Goal: Task Accomplishment & Management: Complete application form

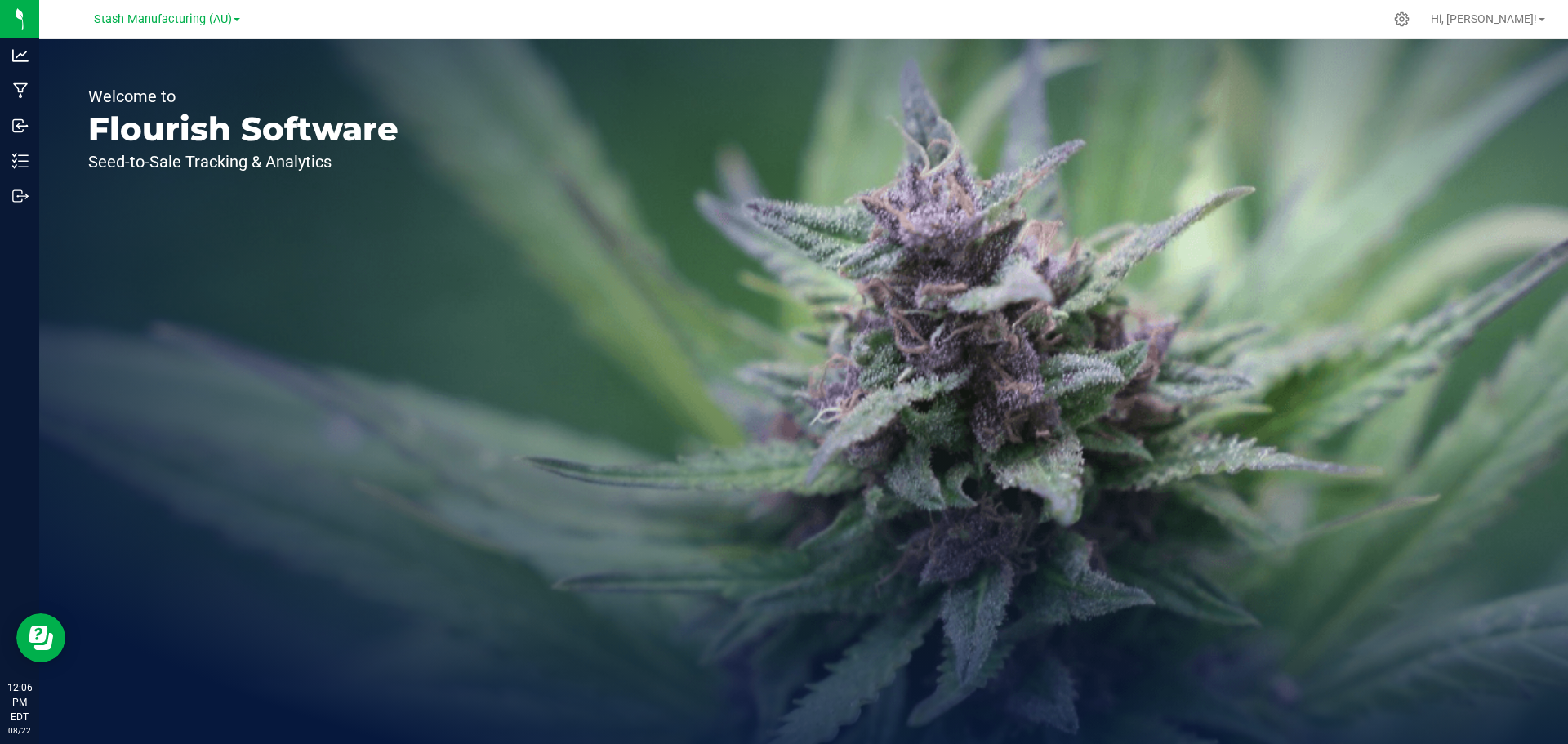
click at [234, 18] on span at bounding box center [236, 19] width 7 height 3
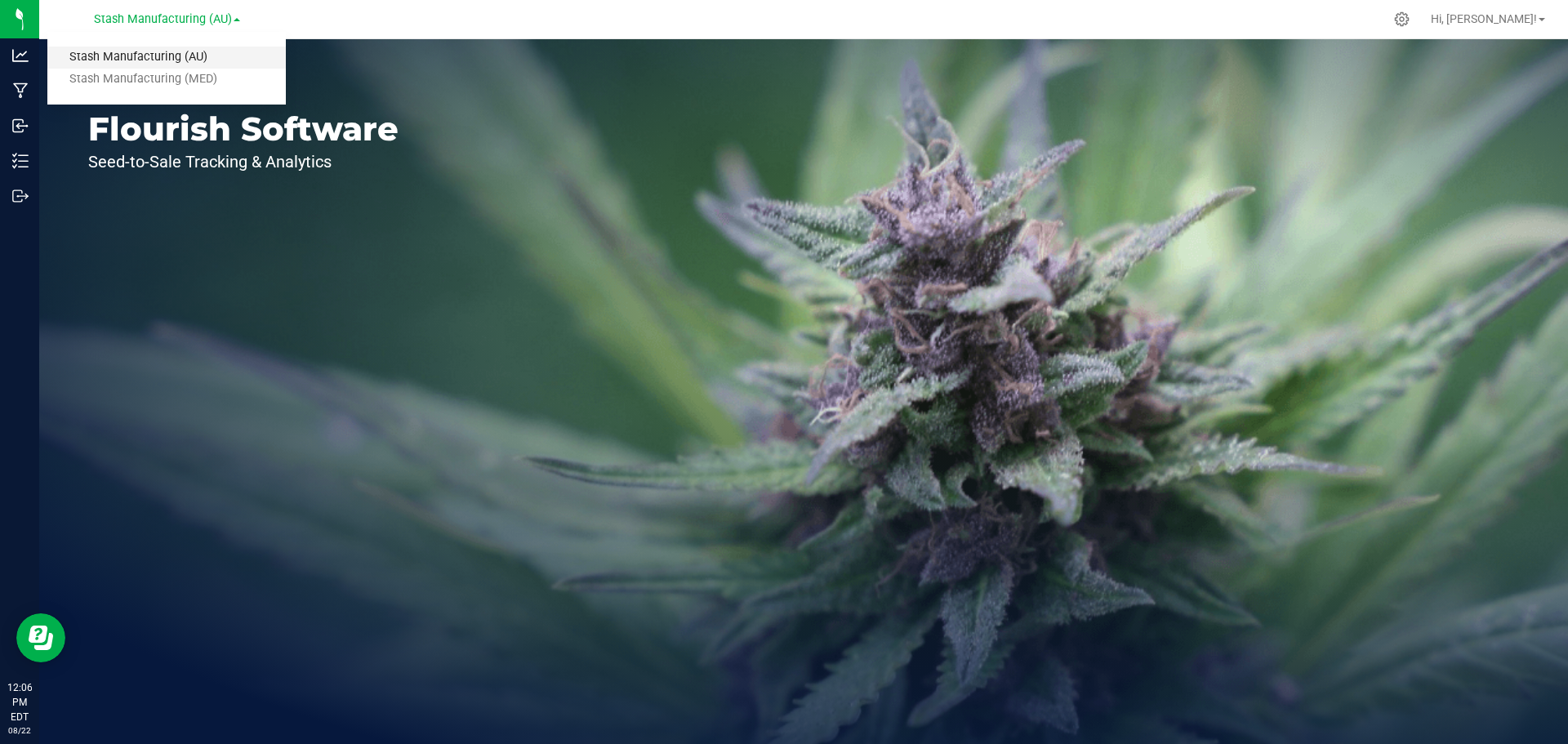
click at [210, 59] on link "Stash Manufacturing (AU)" at bounding box center [166, 57] width 239 height 22
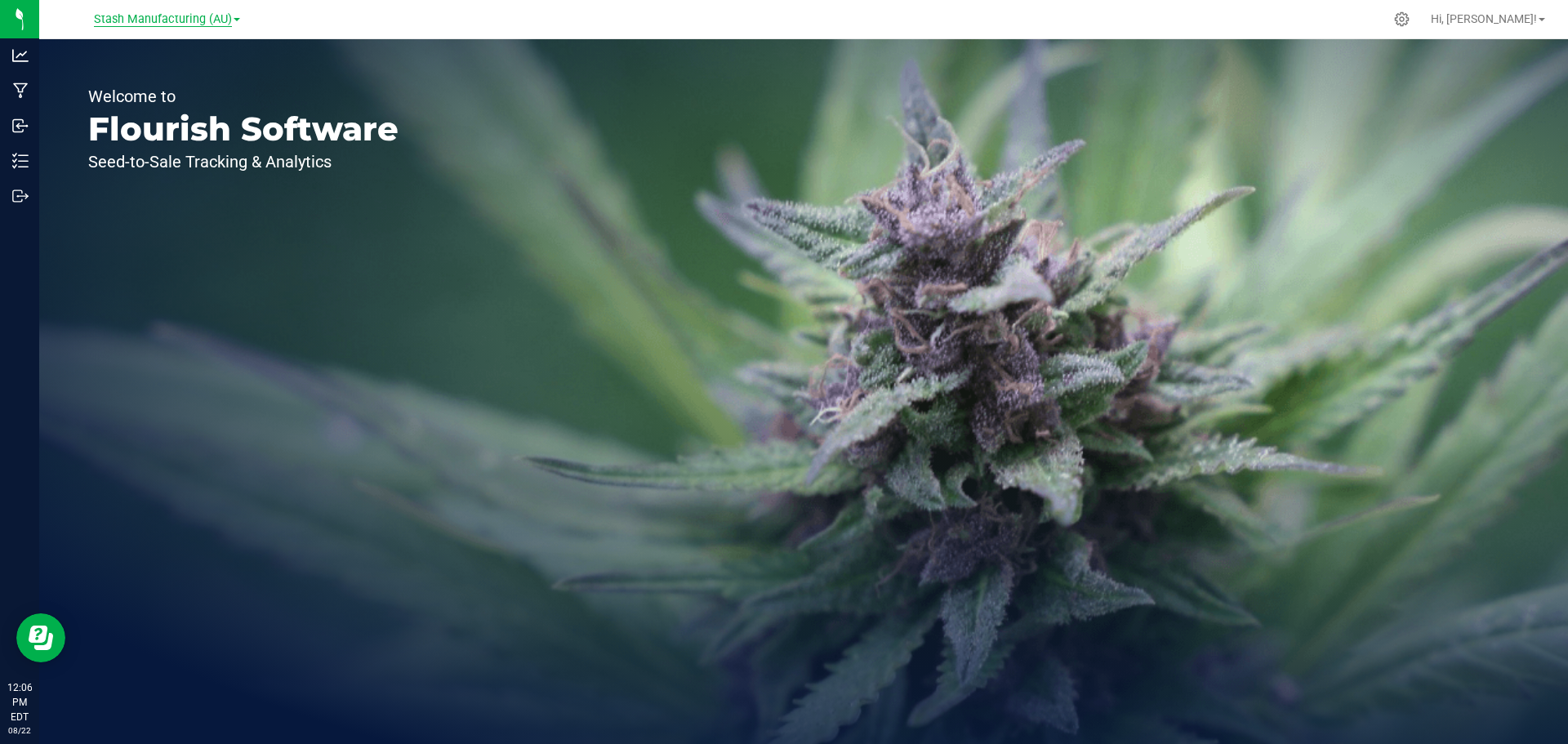
click at [210, 16] on span "Stash Manufacturing (AU)" at bounding box center [163, 20] width 138 height 15
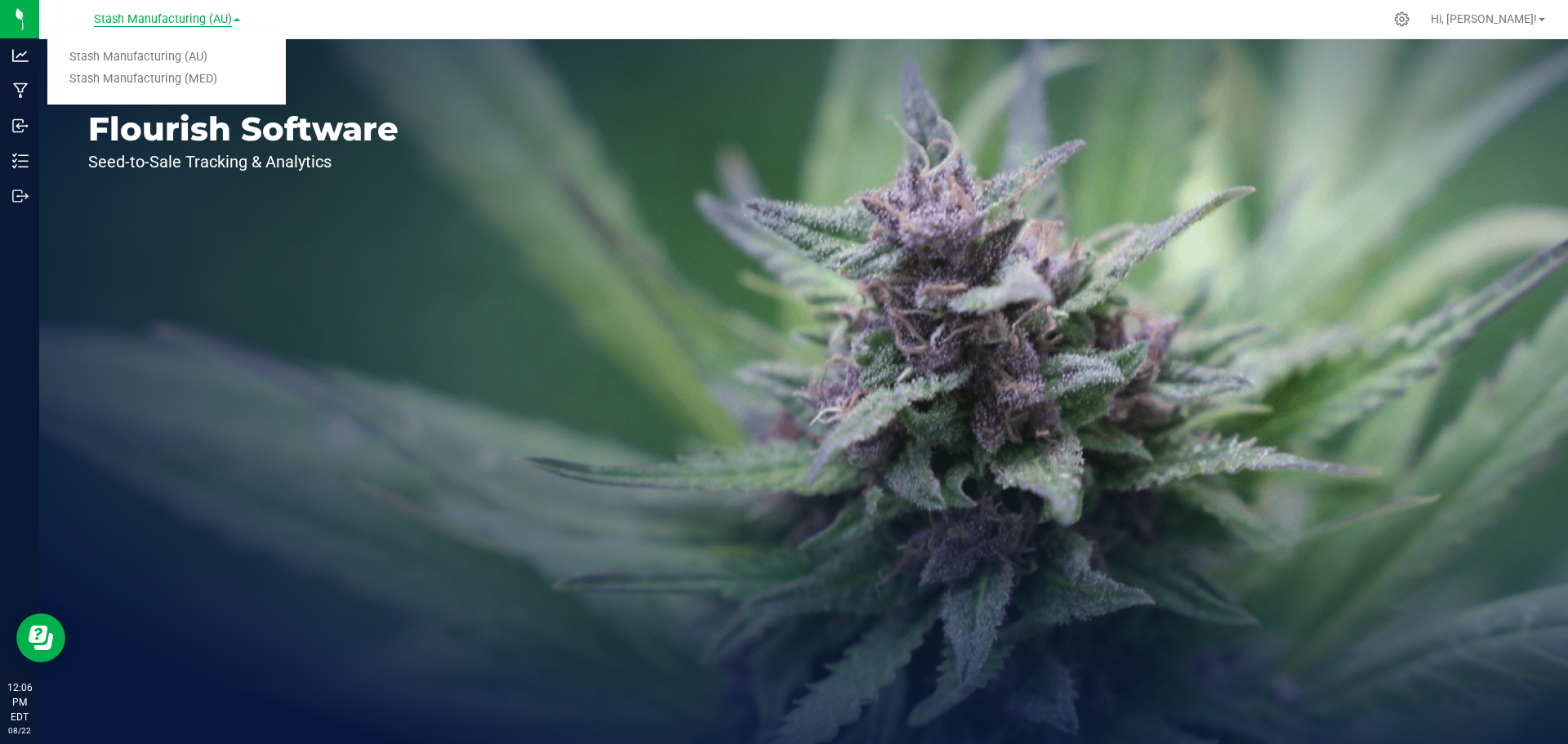
click at [202, 21] on span "Stash Manufacturing (AU)" at bounding box center [163, 20] width 138 height 15
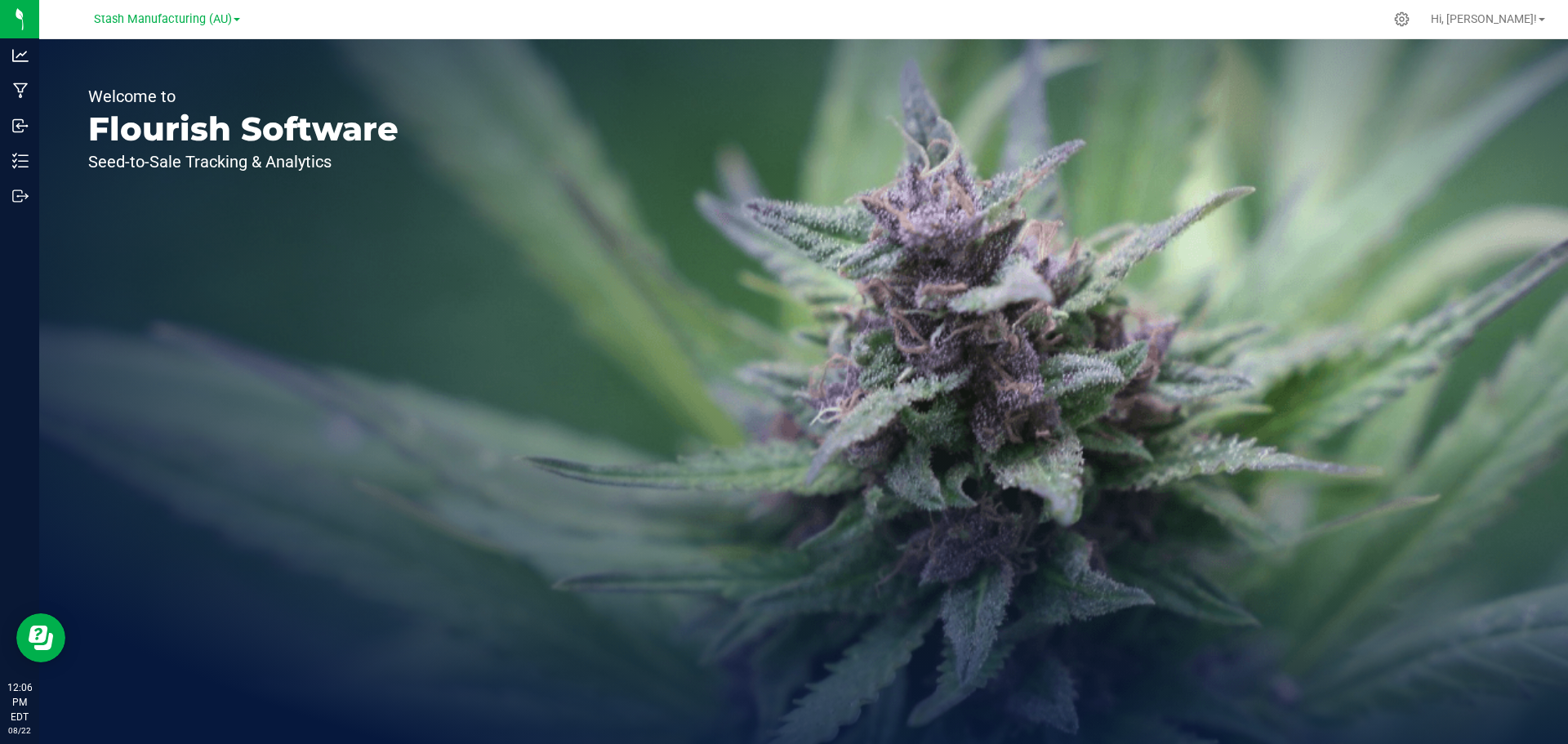
click at [650, 254] on div "Welcome to Flourish Software Seed-to-Sale Tracking & Analytics" at bounding box center [804, 392] width 1529 height 705
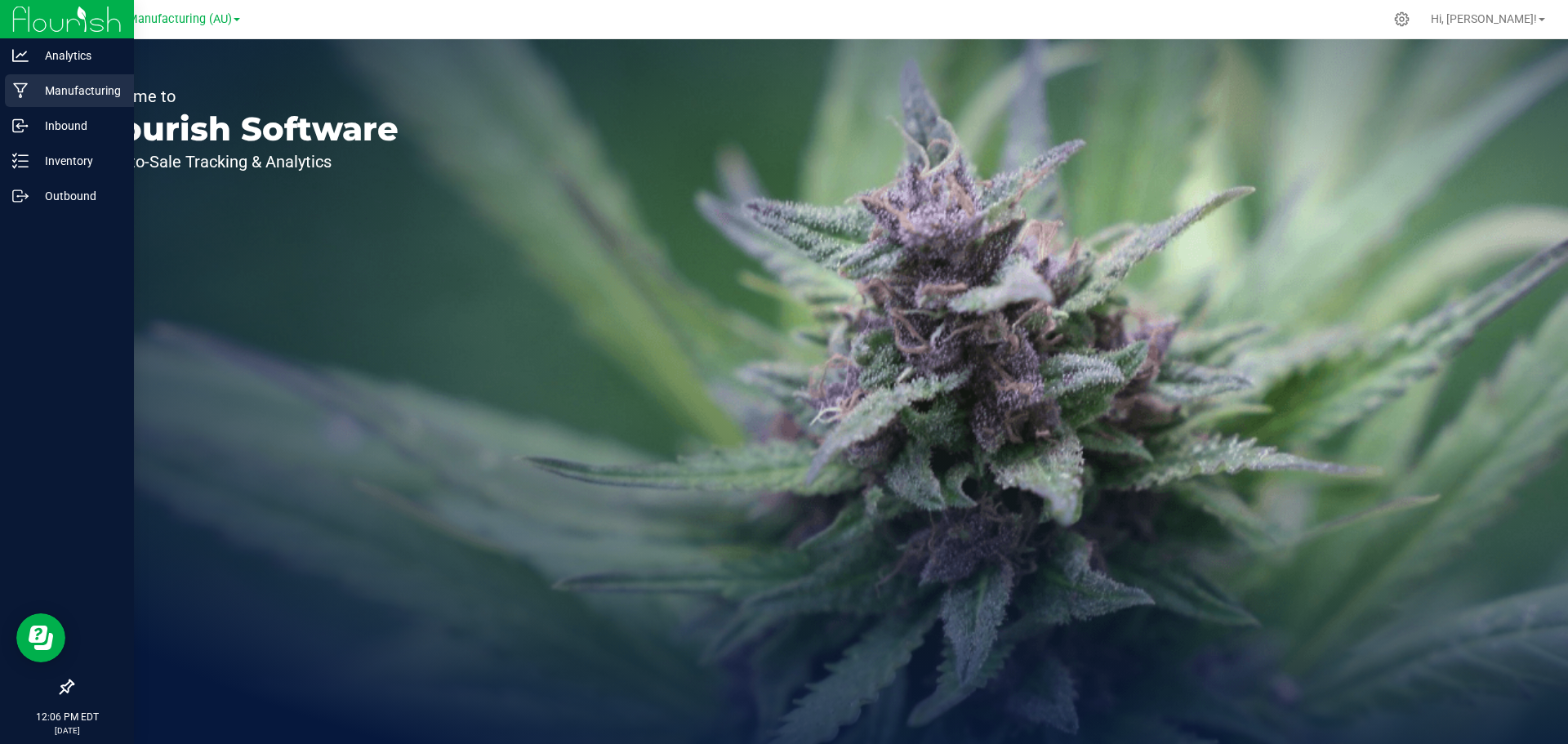
click at [22, 84] on icon at bounding box center [21, 91] width 15 height 16
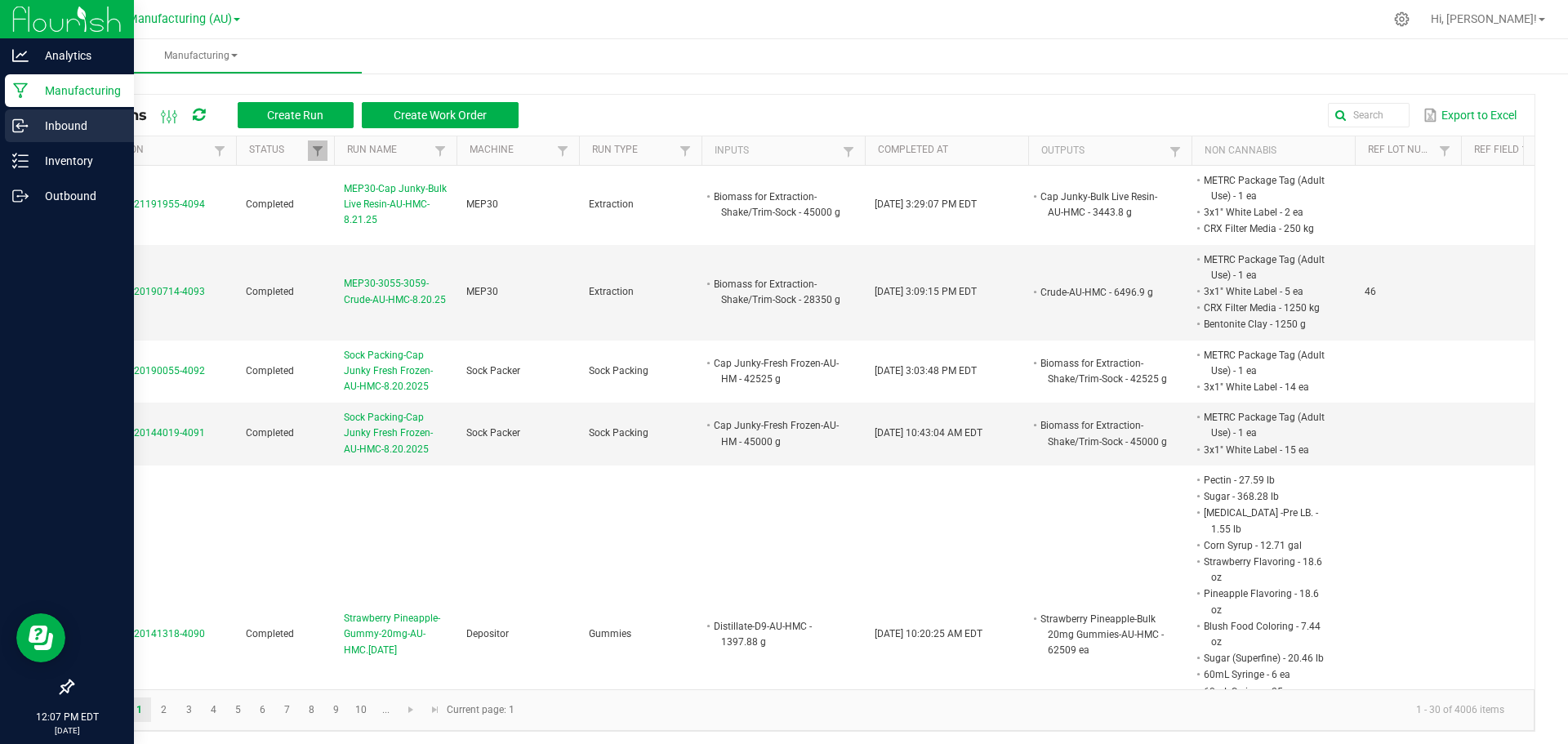
click at [38, 129] on p "Inbound" at bounding box center [77, 125] width 98 height 20
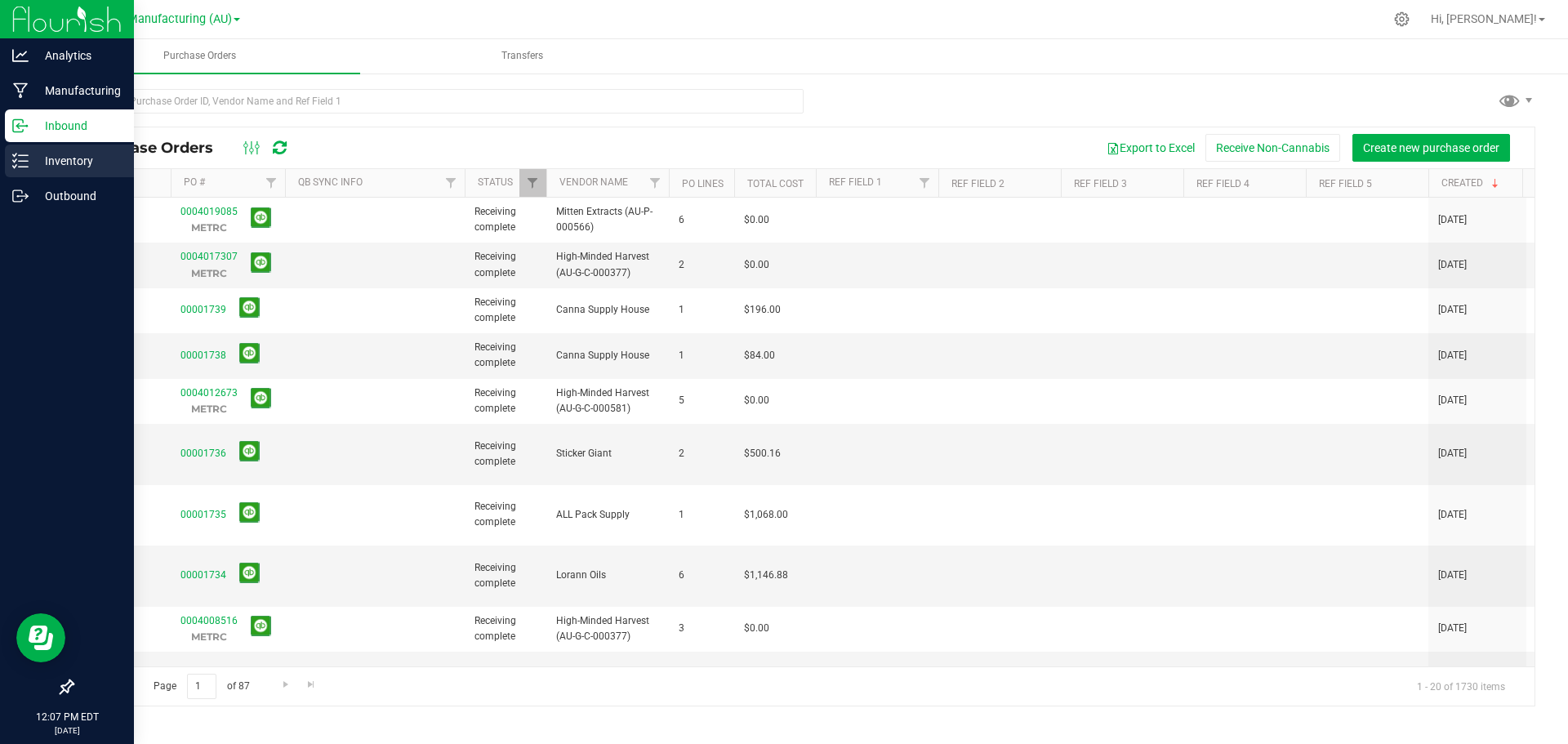
click at [34, 155] on p "Inventory" at bounding box center [77, 161] width 98 height 20
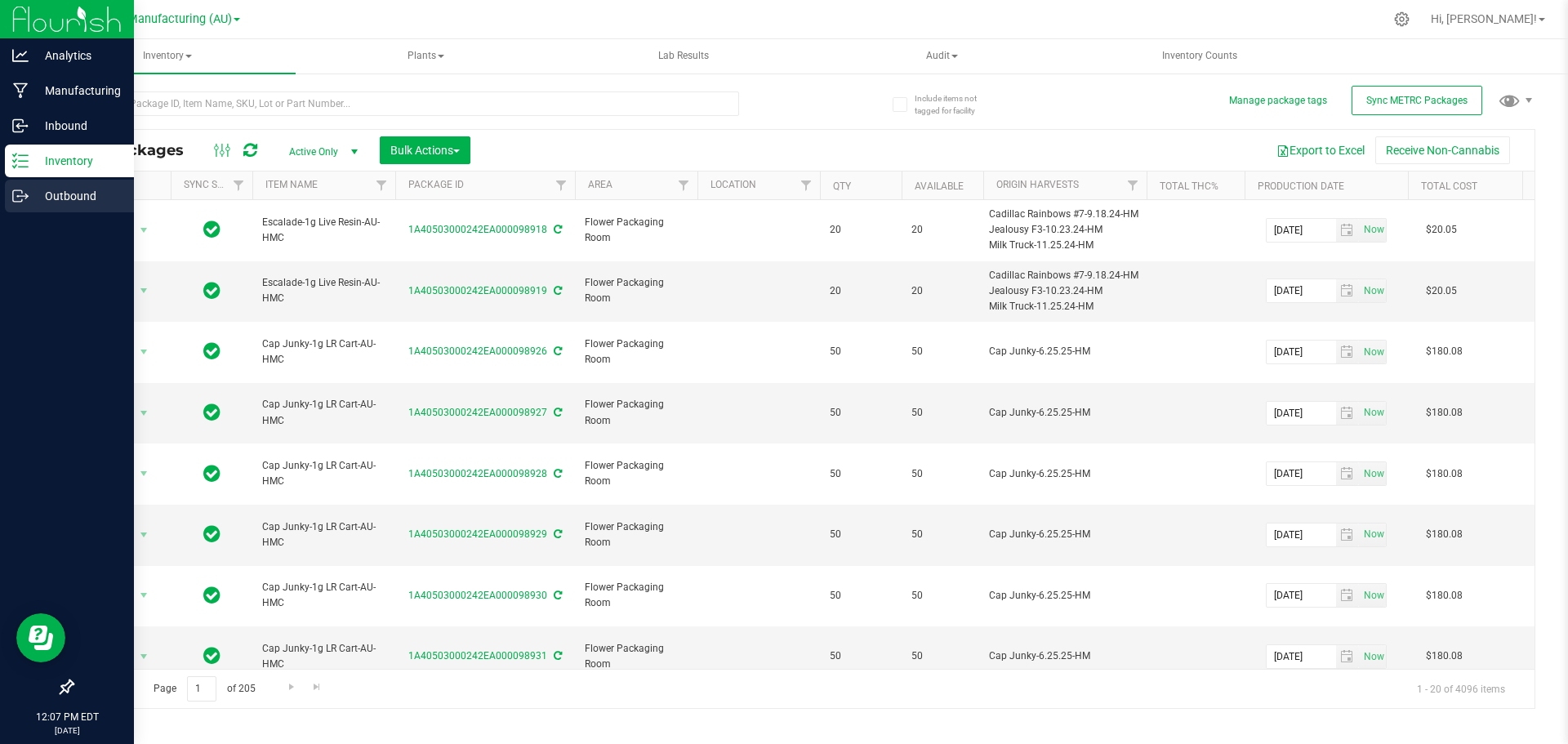
click at [28, 196] on p "Outbound" at bounding box center [77, 196] width 98 height 20
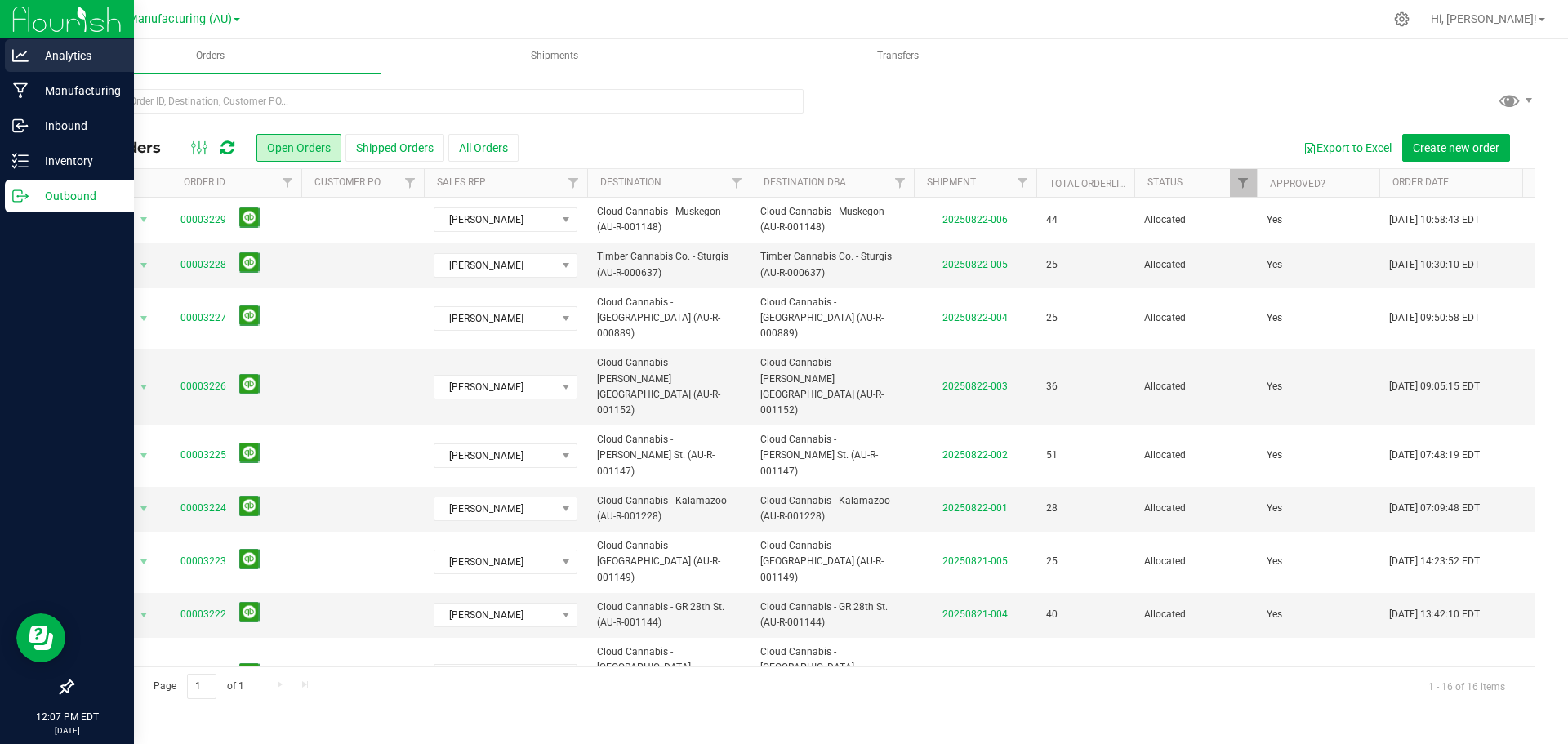
click at [91, 55] on p "Analytics" at bounding box center [77, 55] width 98 height 20
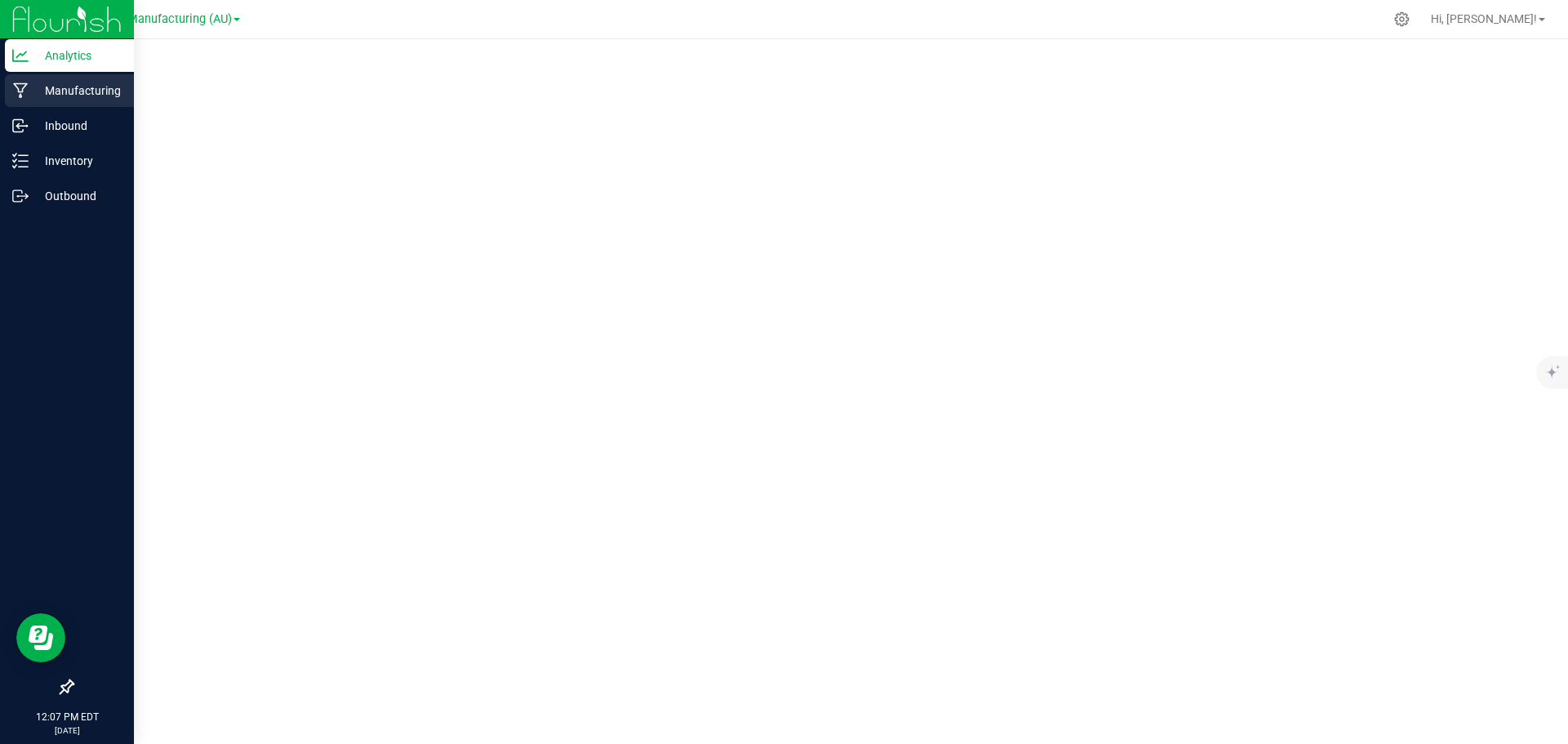
click at [13, 84] on icon at bounding box center [21, 91] width 15 height 16
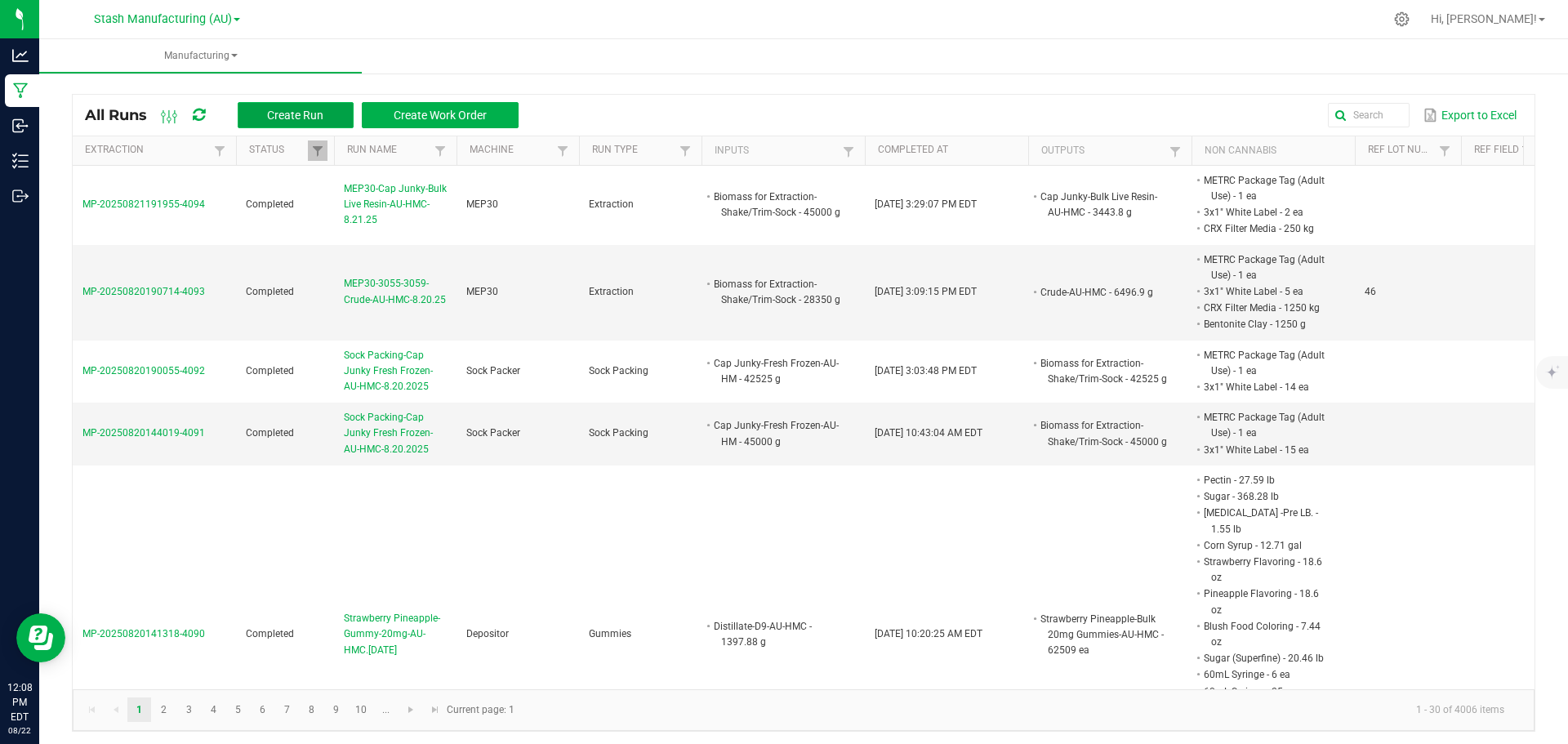
click at [326, 122] on button "Create Run" at bounding box center [295, 116] width 116 height 26
click at [182, 152] on link "Extraction" at bounding box center [147, 150] width 124 height 13
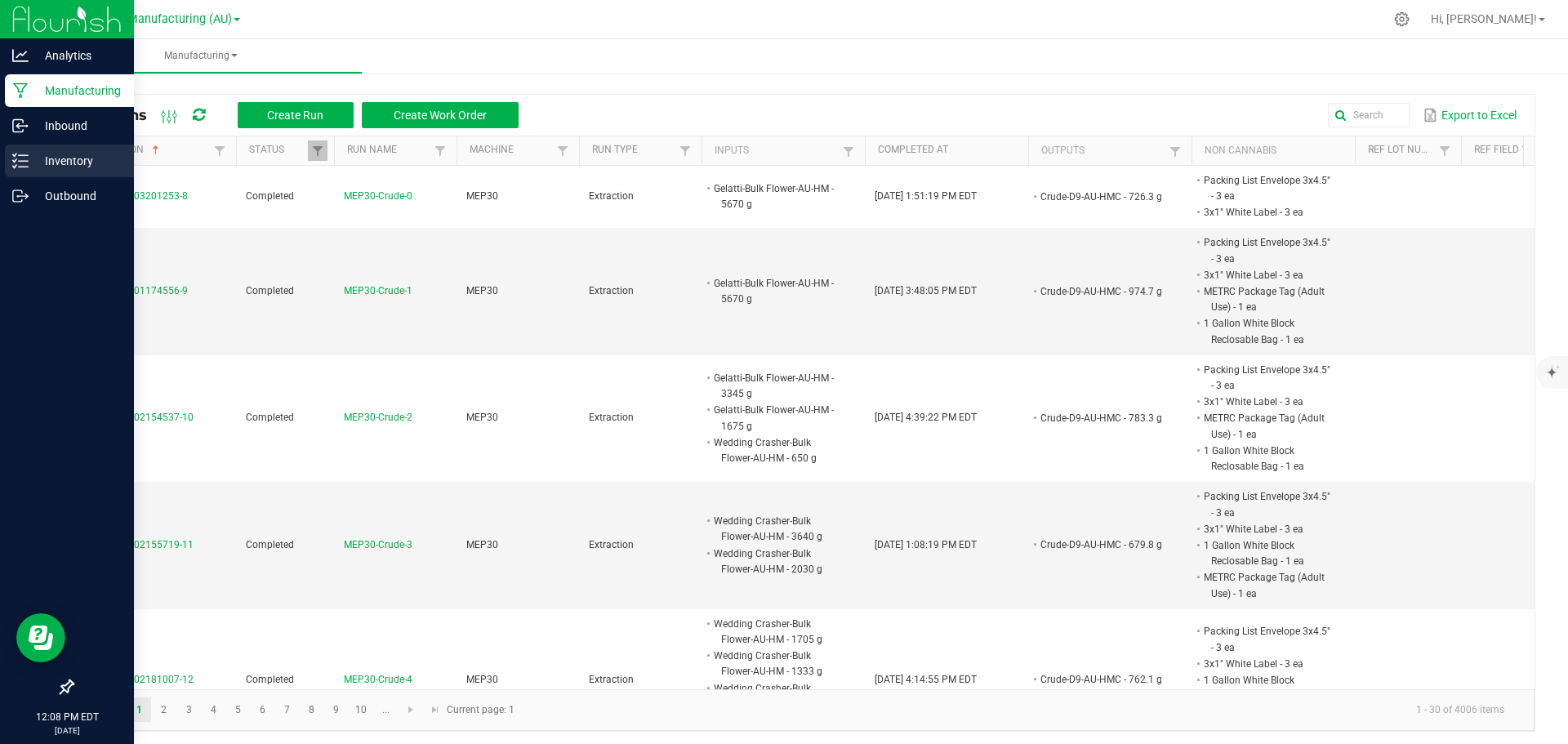
click at [79, 161] on p "Inventory" at bounding box center [77, 161] width 98 height 20
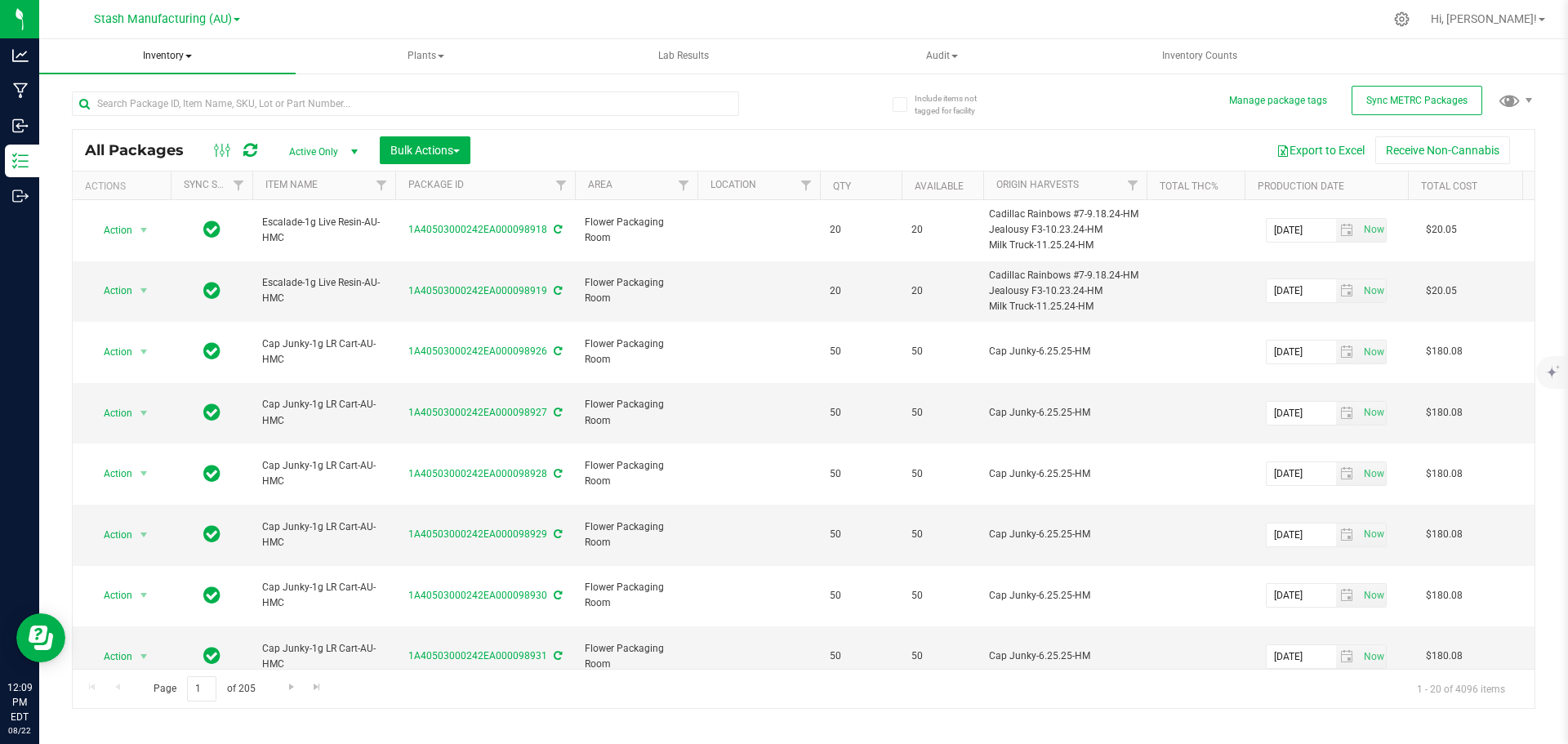
click at [186, 55] on span at bounding box center [188, 55] width 7 height 3
click at [162, 195] on span "From bill of materials" at bounding box center [134, 196] width 148 height 14
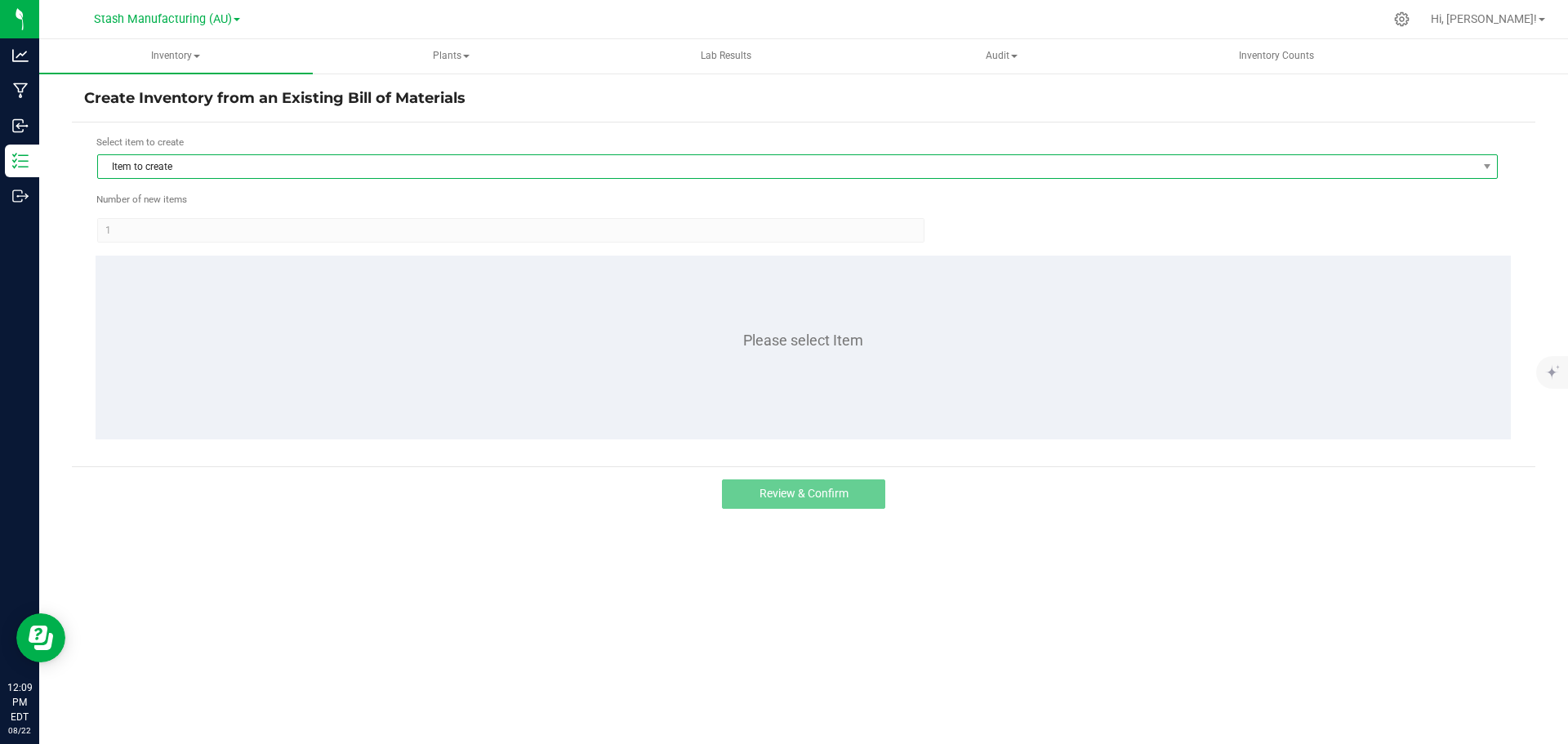
click at [193, 166] on span "Item to create" at bounding box center [787, 166] width 1378 height 23
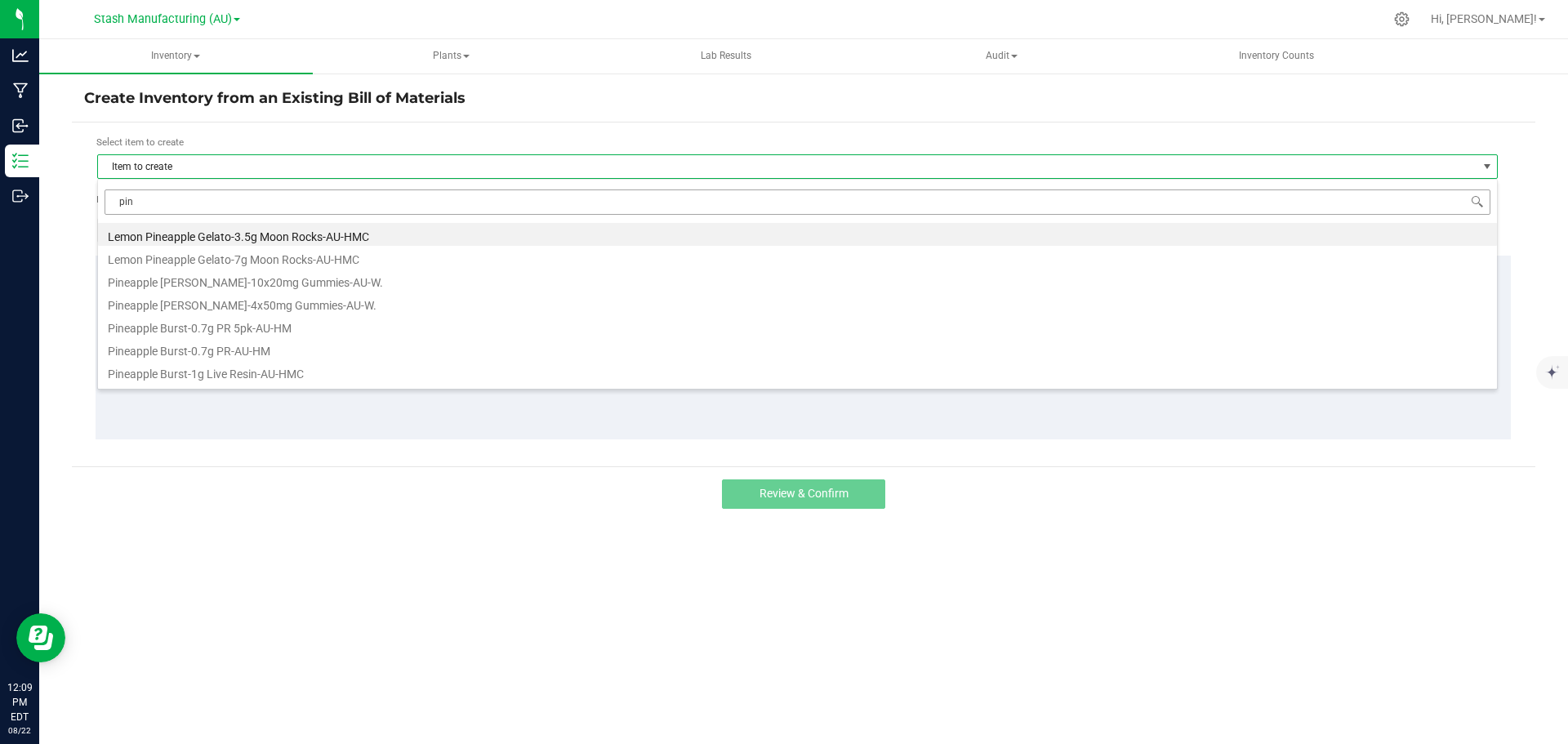
type input "pine"
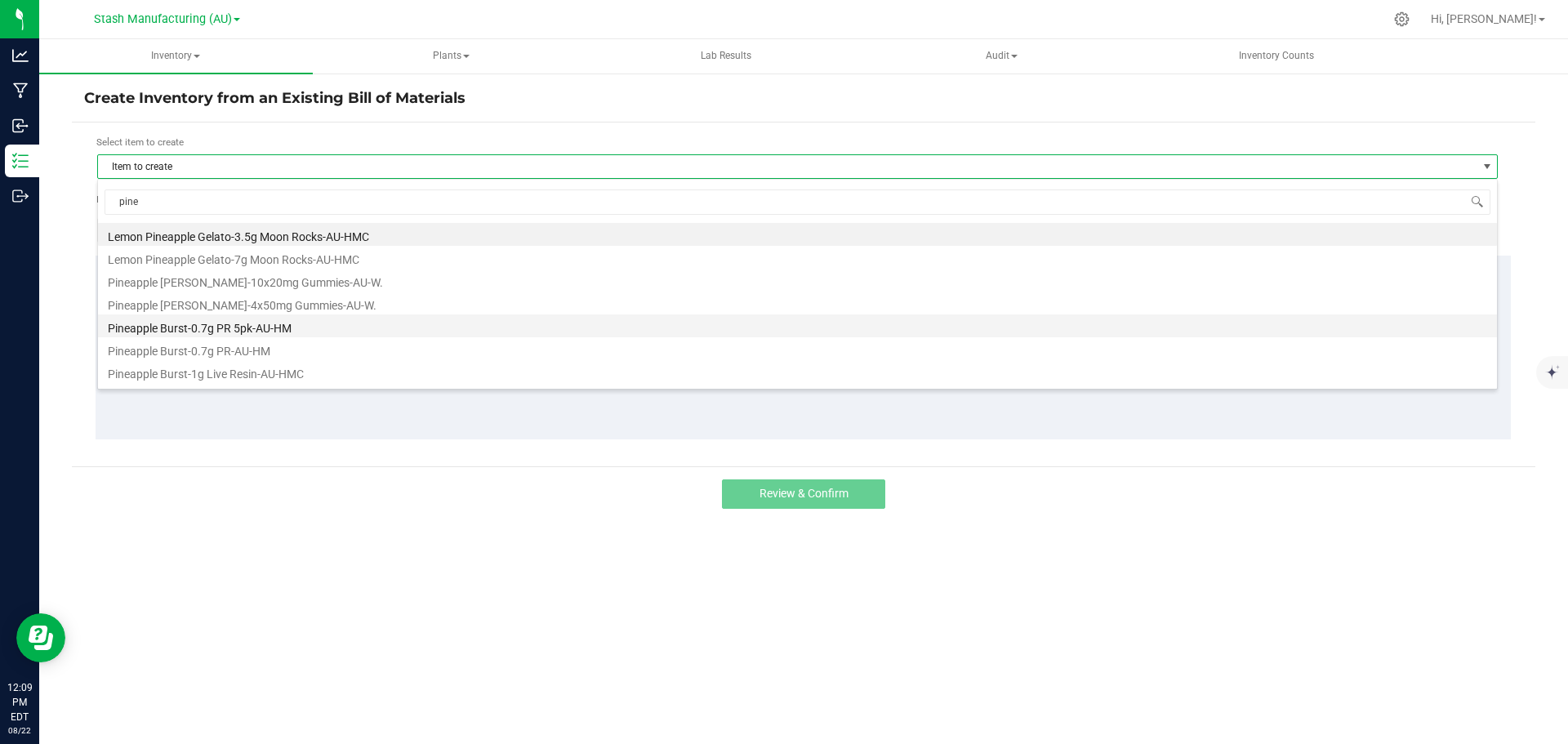
click at [314, 327] on li "Pineapple Burst-0.7g PR 5pk-AU-HM" at bounding box center [797, 325] width 1399 height 23
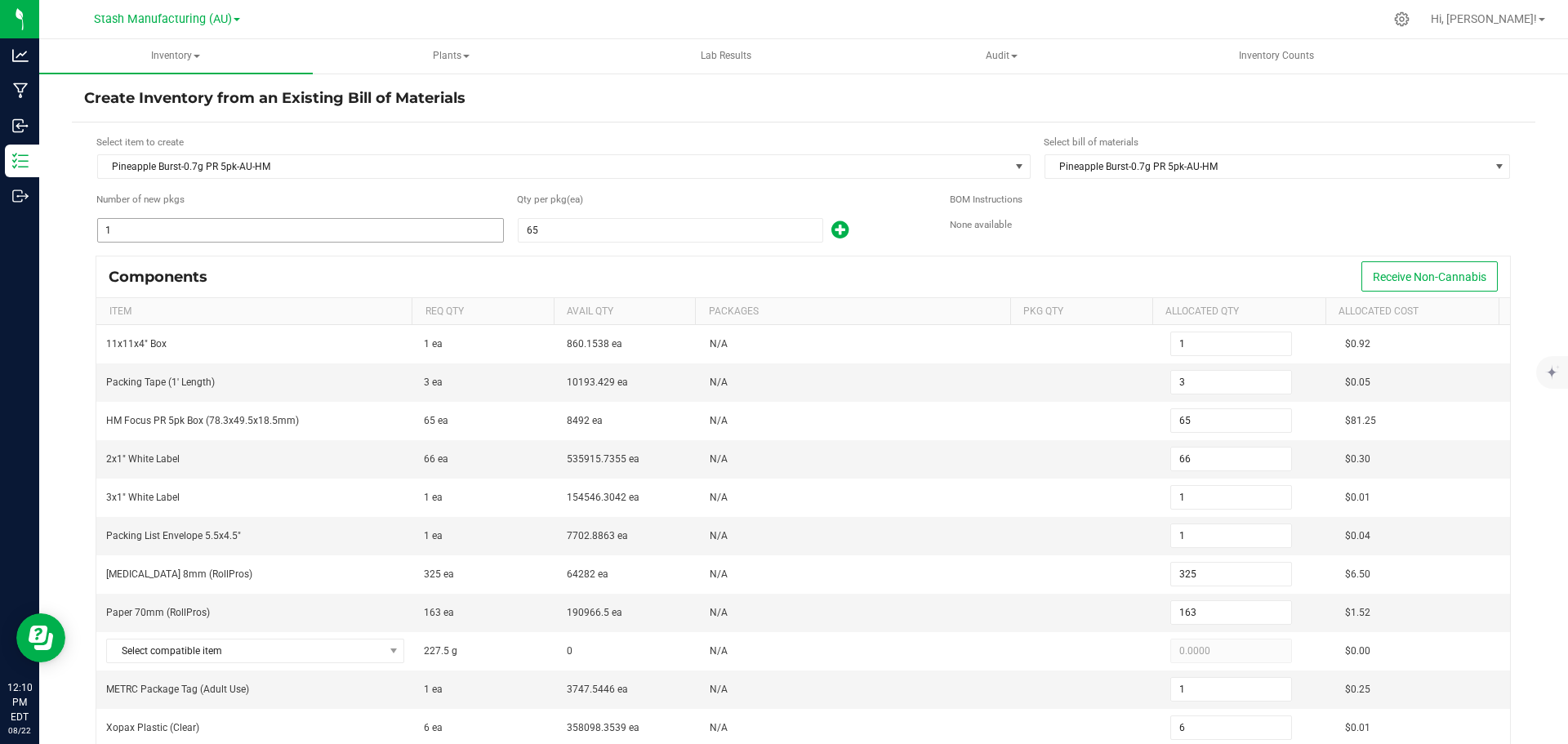
click at [137, 235] on input "1" at bounding box center [300, 230] width 405 height 23
type input "8"
type input "24"
type input "520"
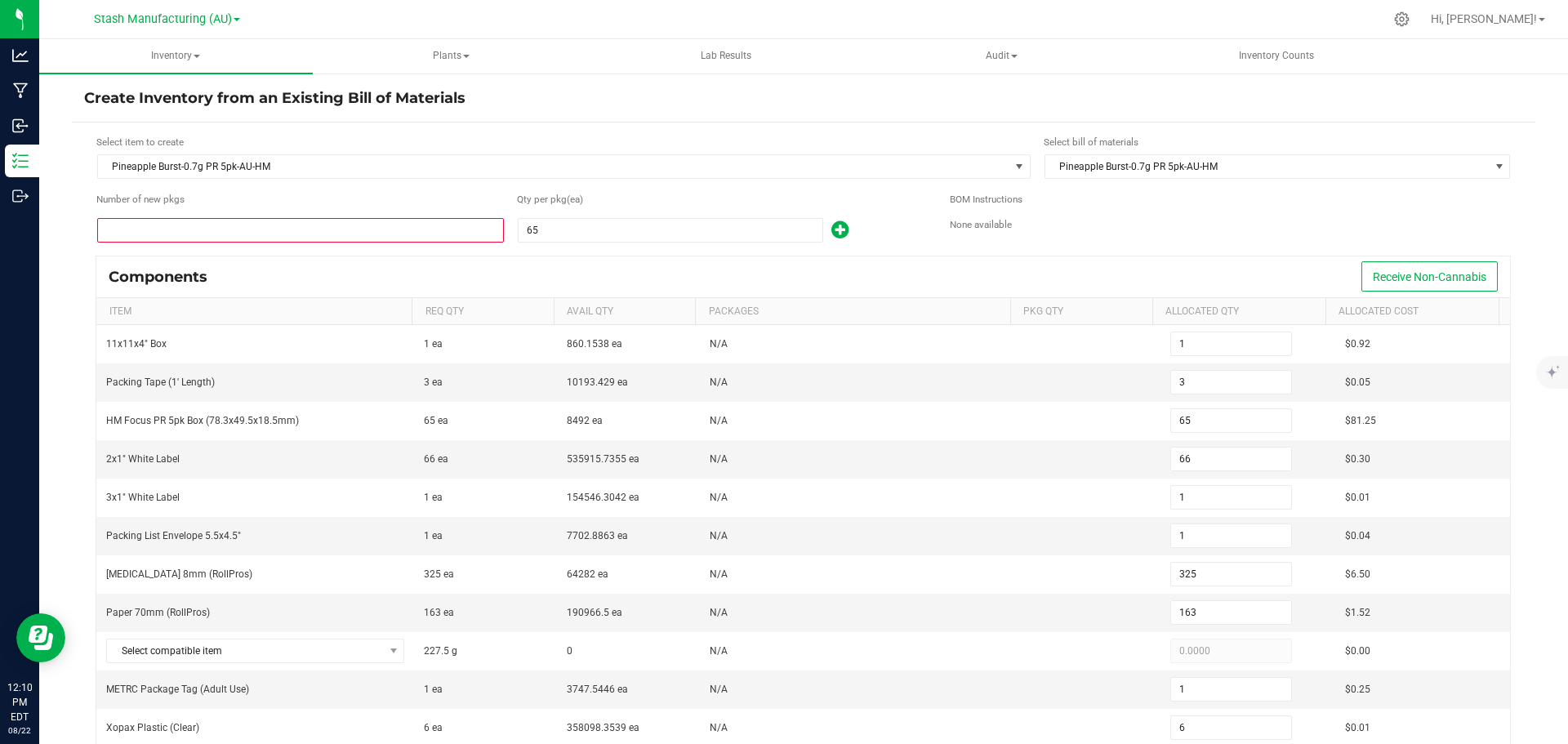
type input "528"
type input "8"
type input "2,600"
type input "1,300"
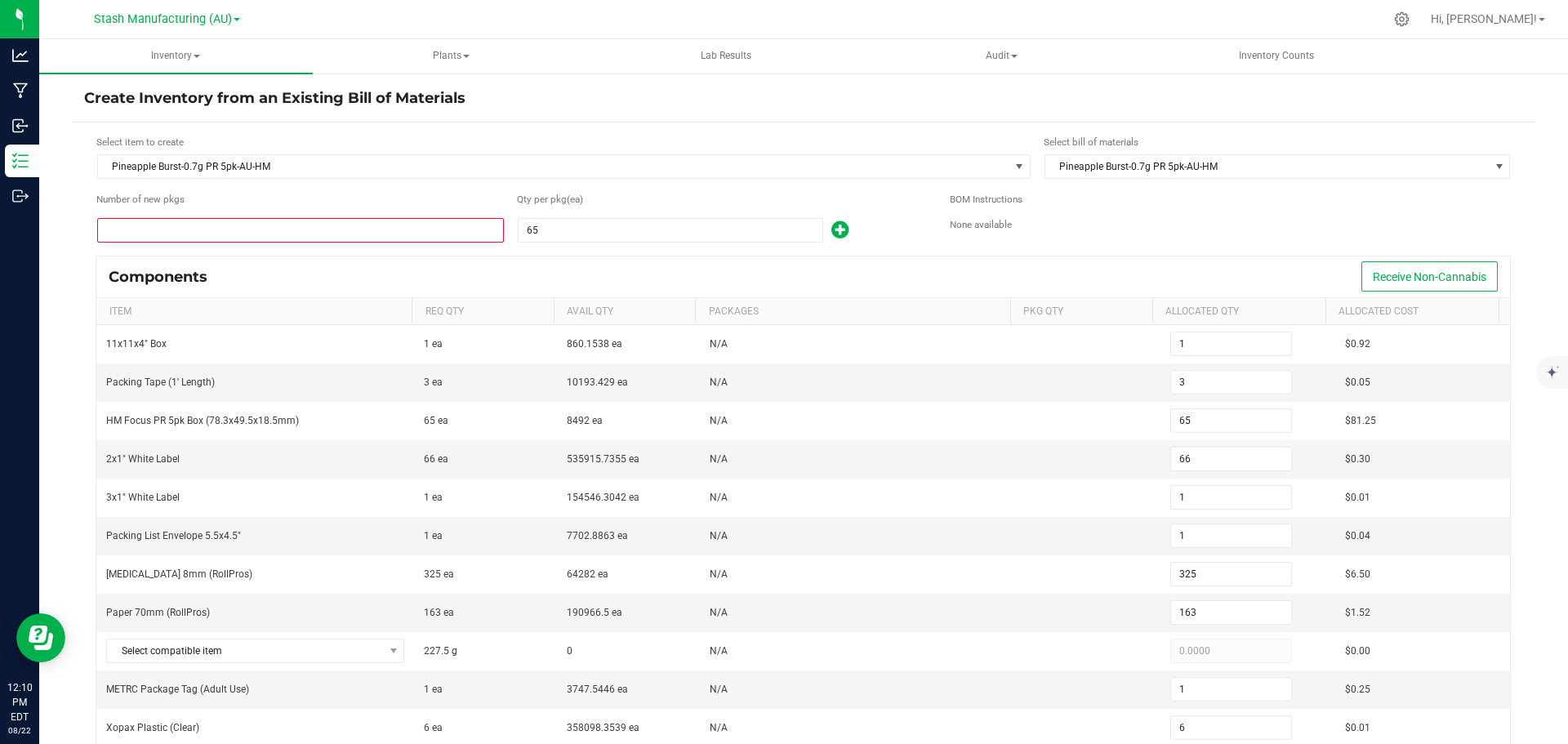
type input "8"
type input "48"
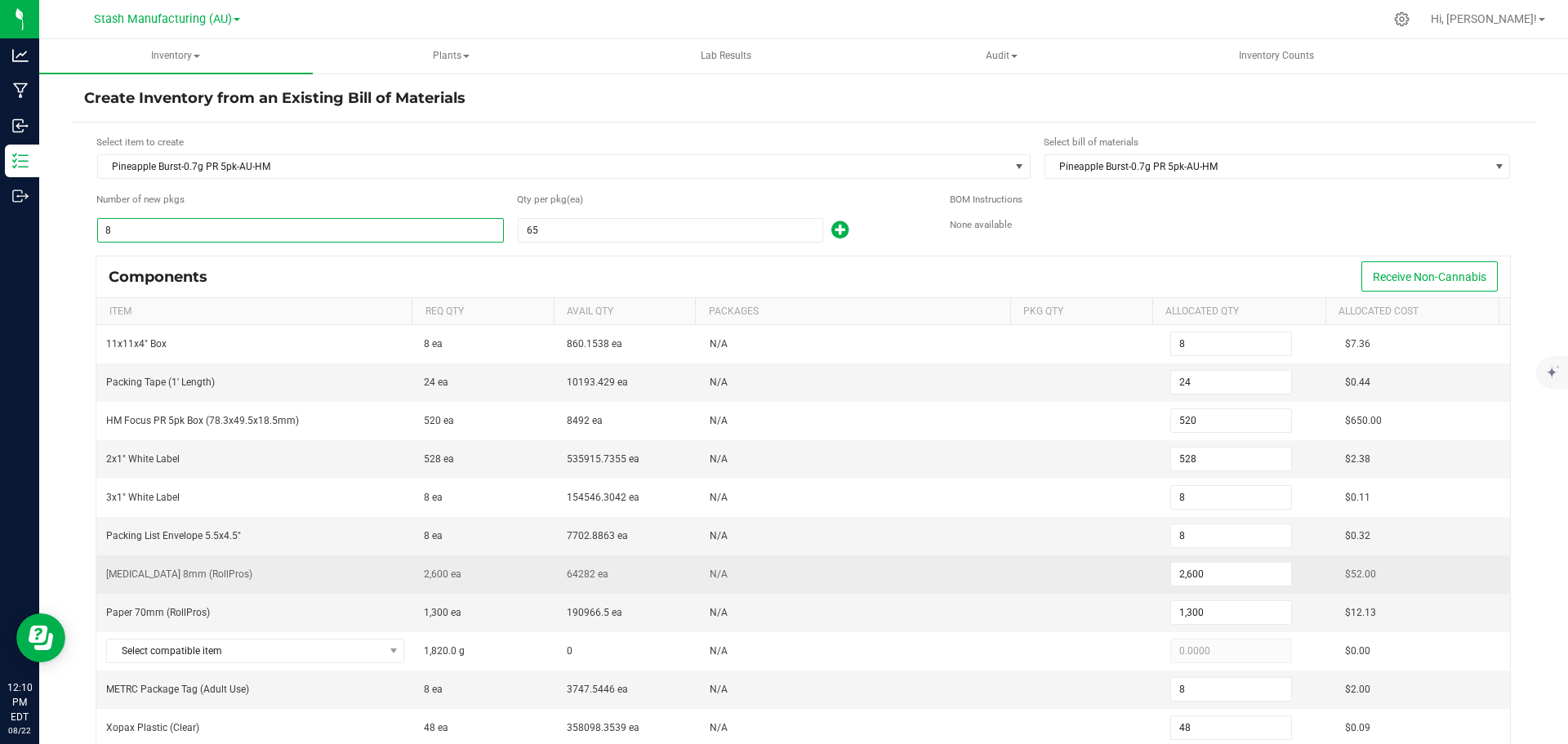
scroll to position [82, 0]
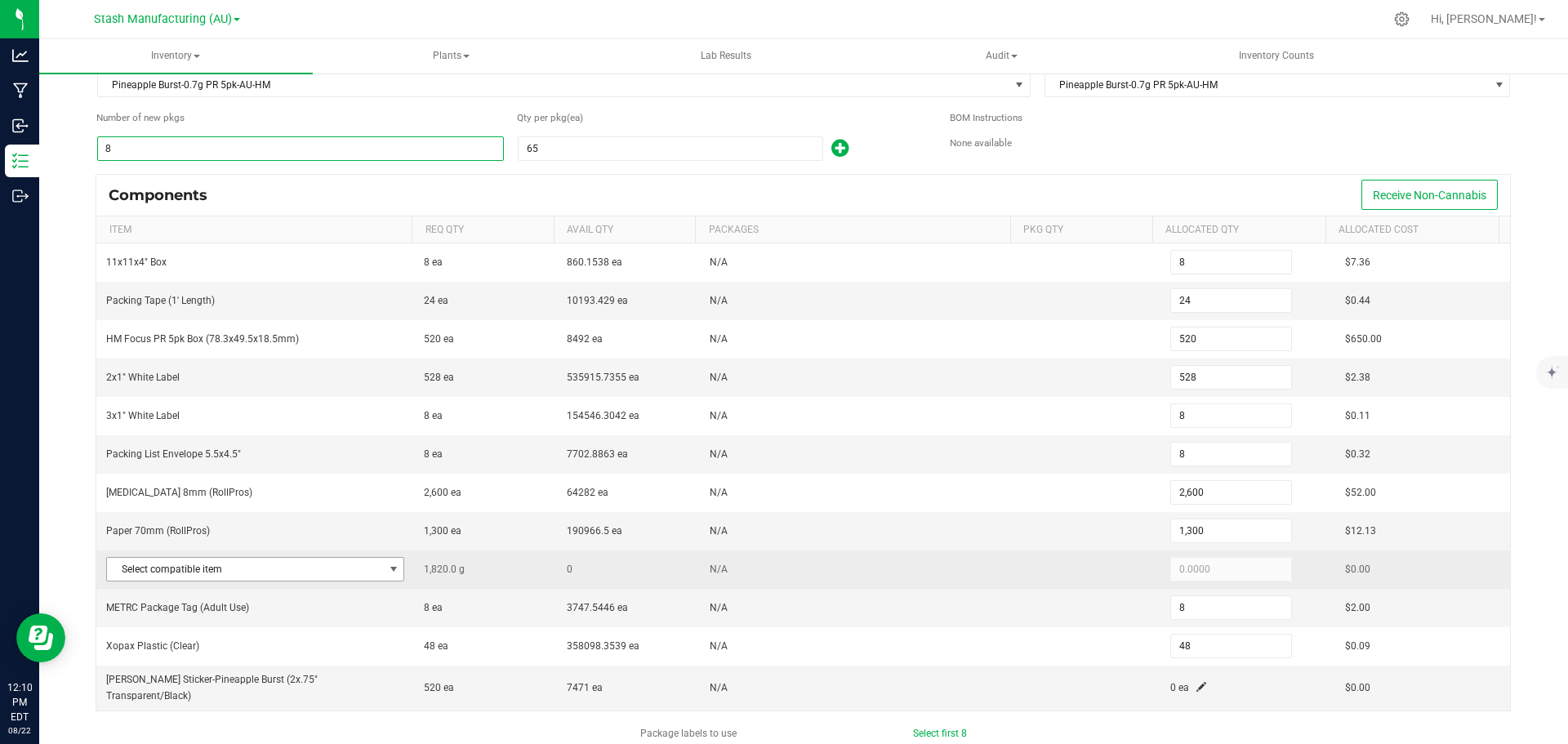
type input "8"
click at [387, 570] on span at bounding box center [394, 570] width 13 height 13
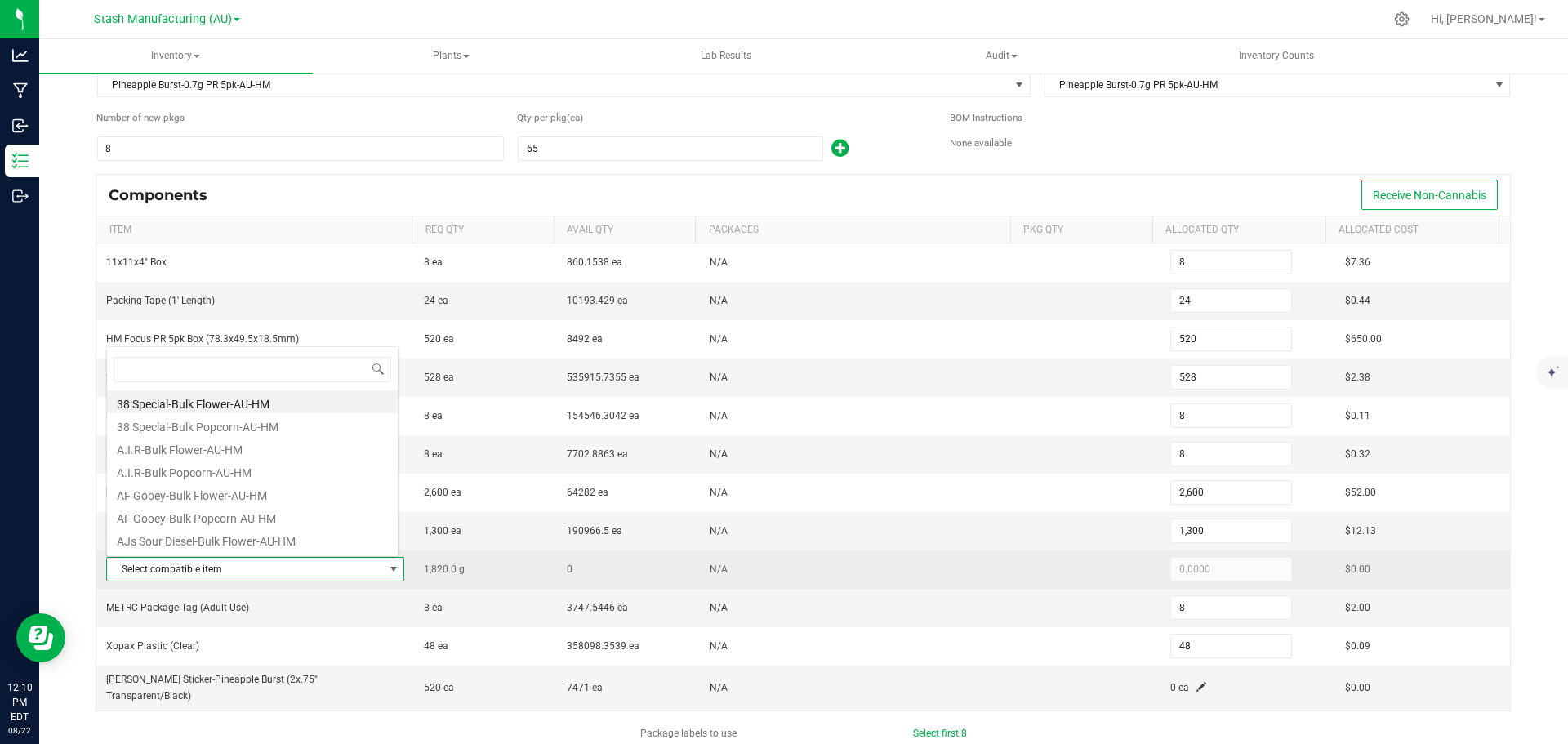
scroll to position [24, 290]
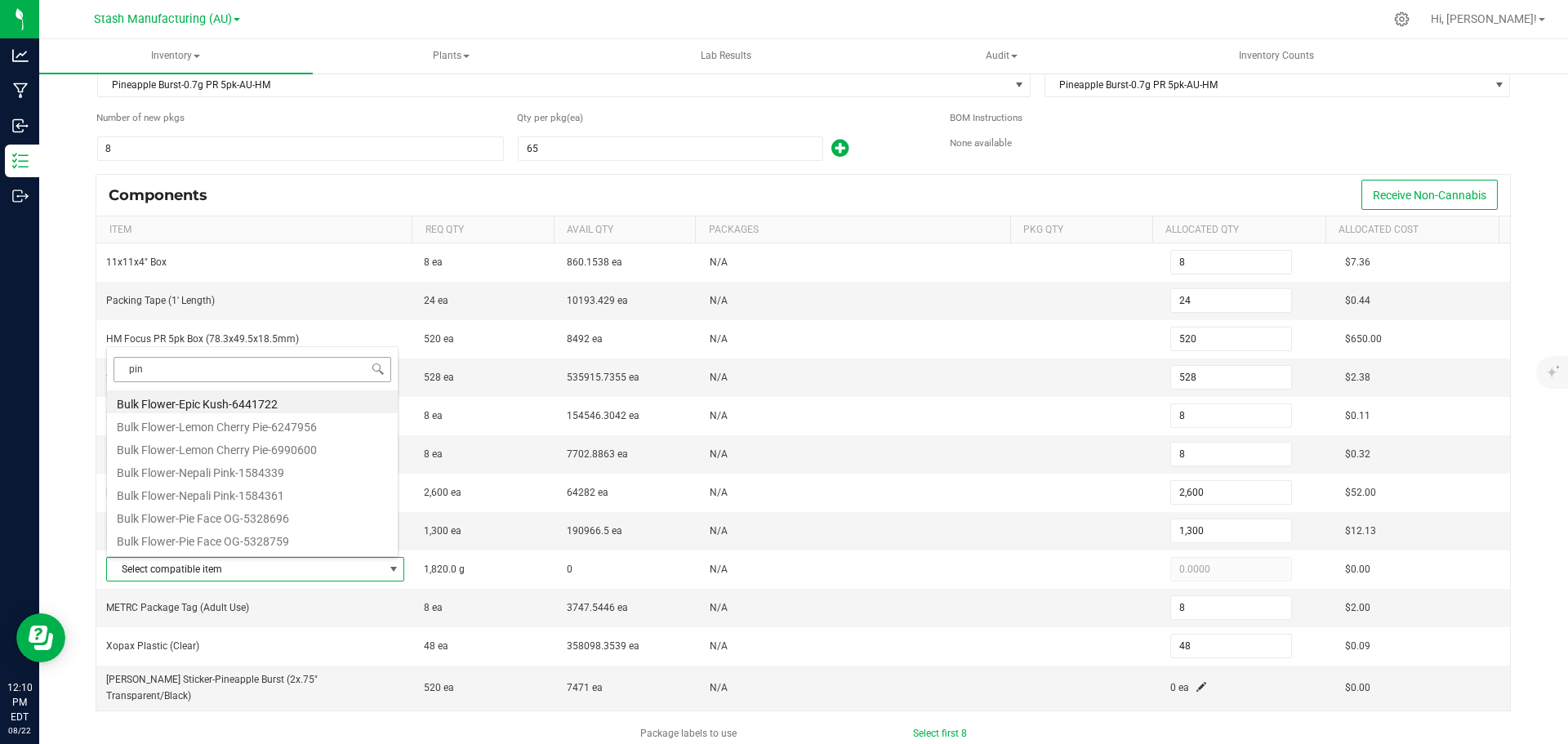
type input "pine"
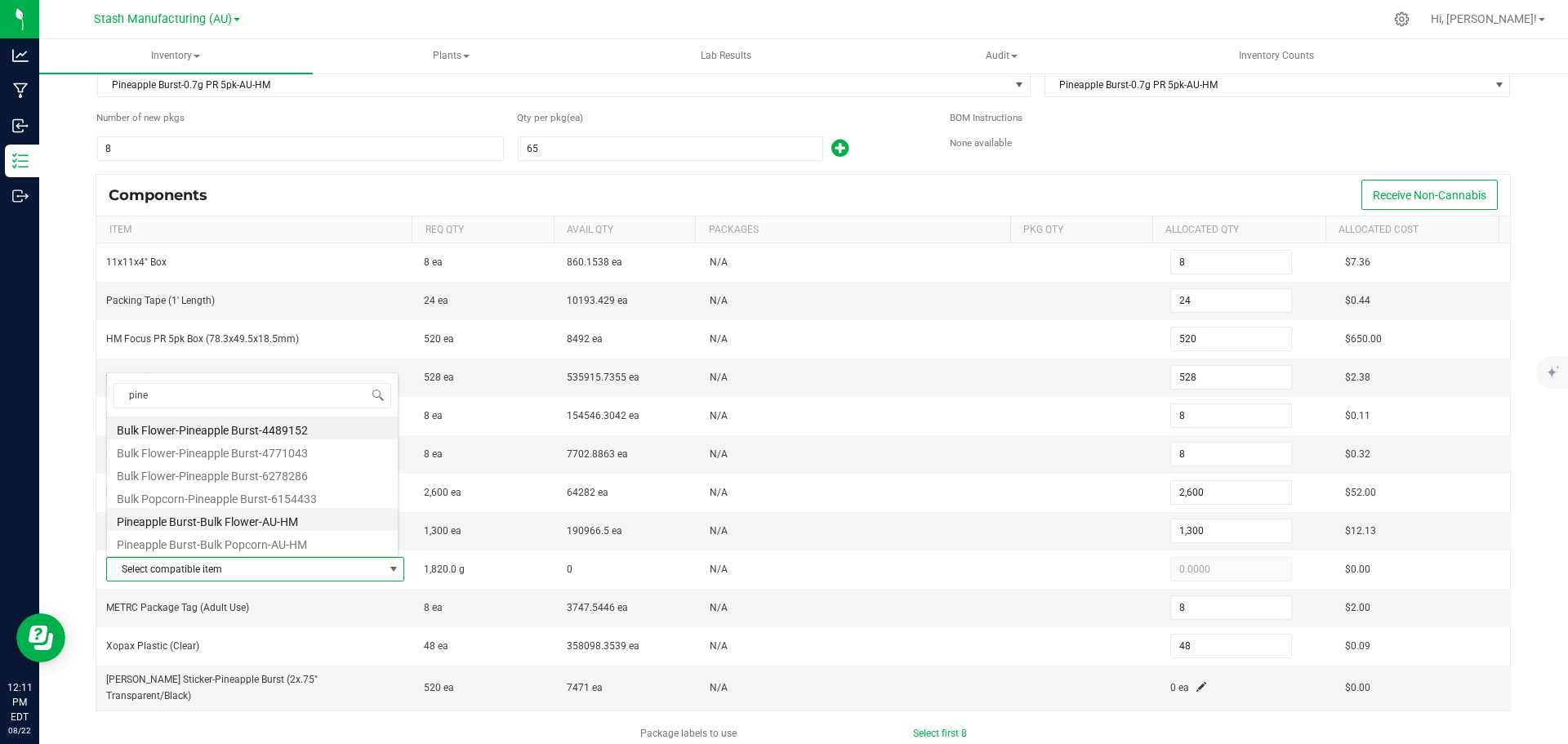
click at [333, 516] on li "Pineapple Burst-Bulk Flower-AU-HM" at bounding box center [252, 519] width 290 height 23
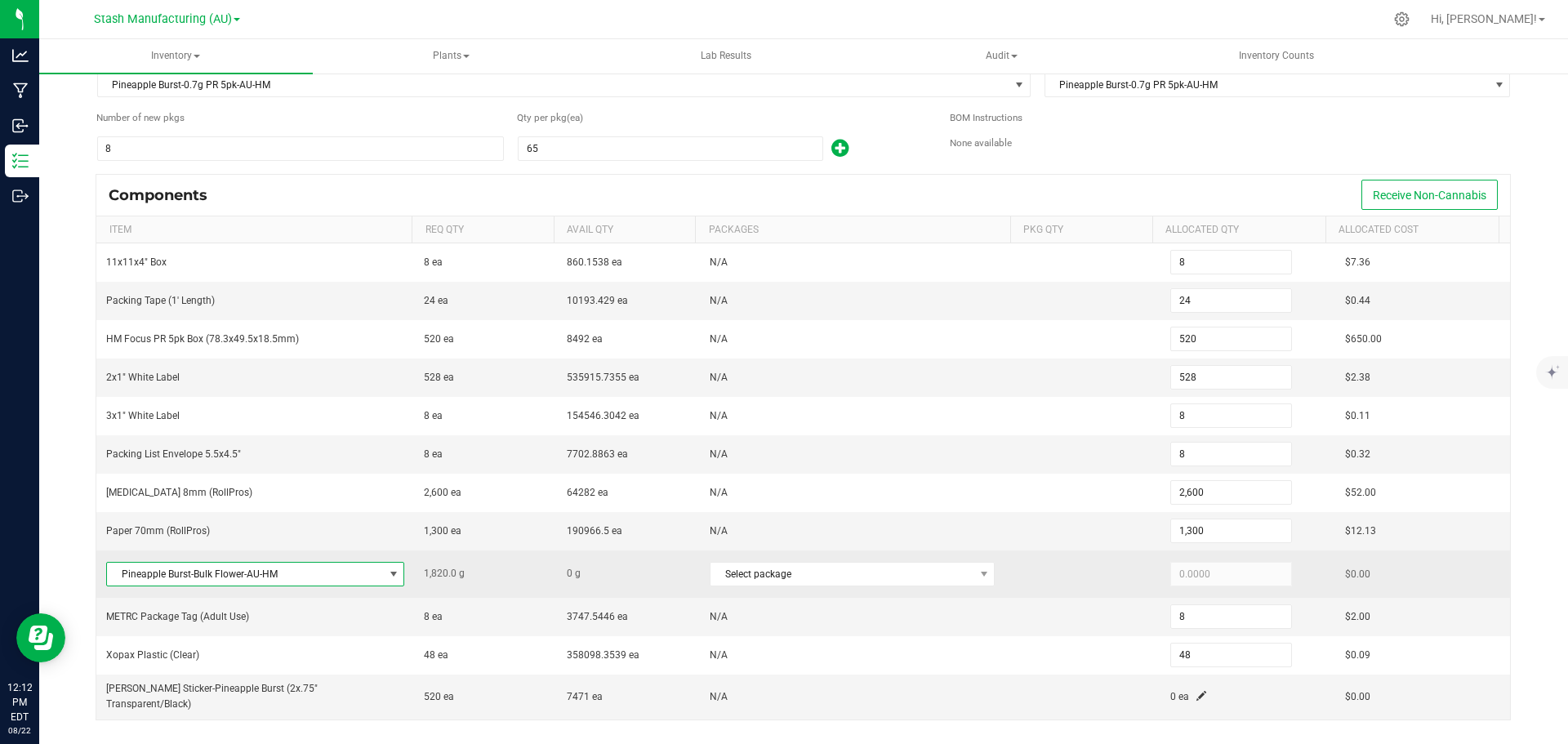
click at [388, 576] on span at bounding box center [394, 575] width 13 height 13
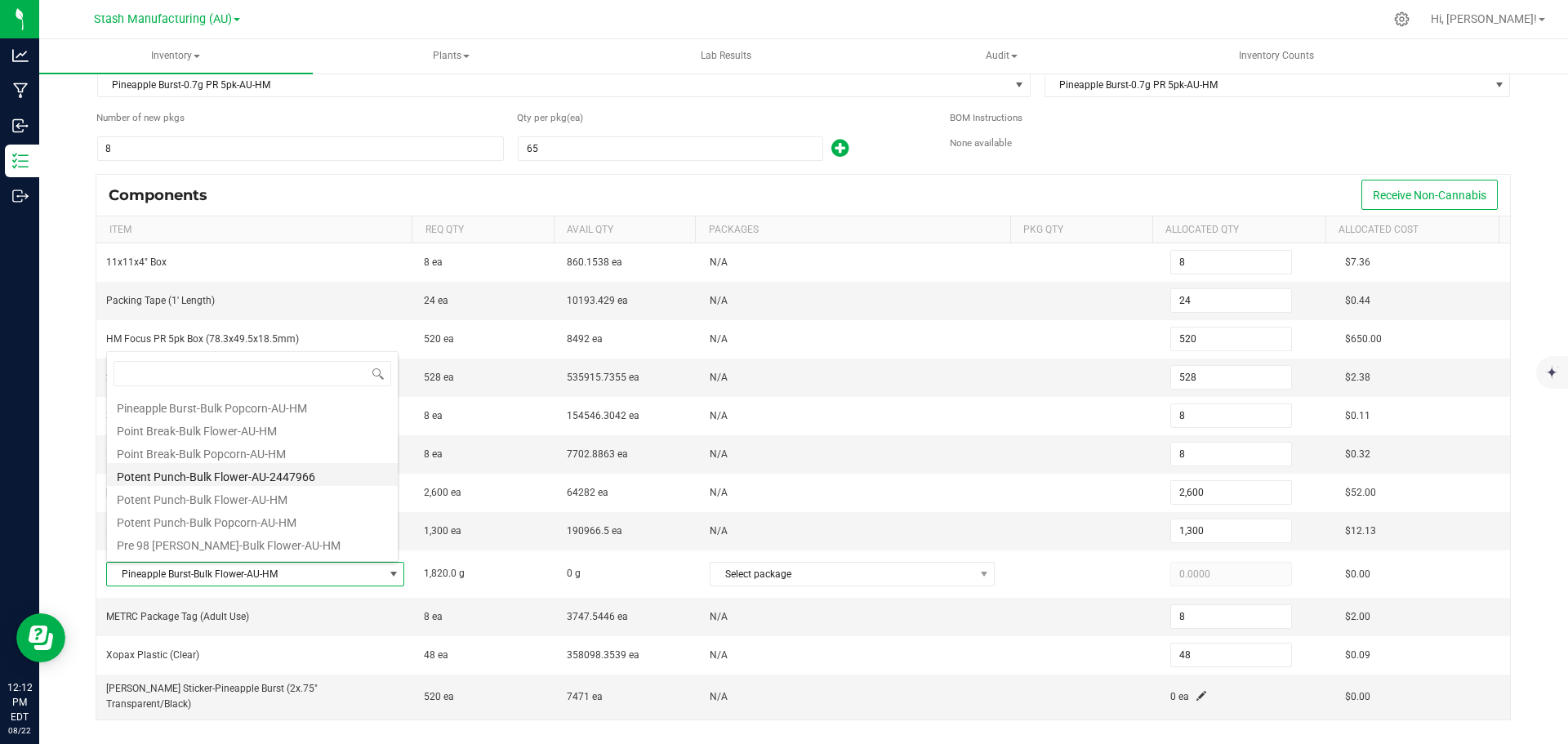
scroll to position [9069, 0]
click at [297, 486] on li "Pineapple Burst-Bulk Popcorn-AU-HM" at bounding box center [252, 487] width 290 height 23
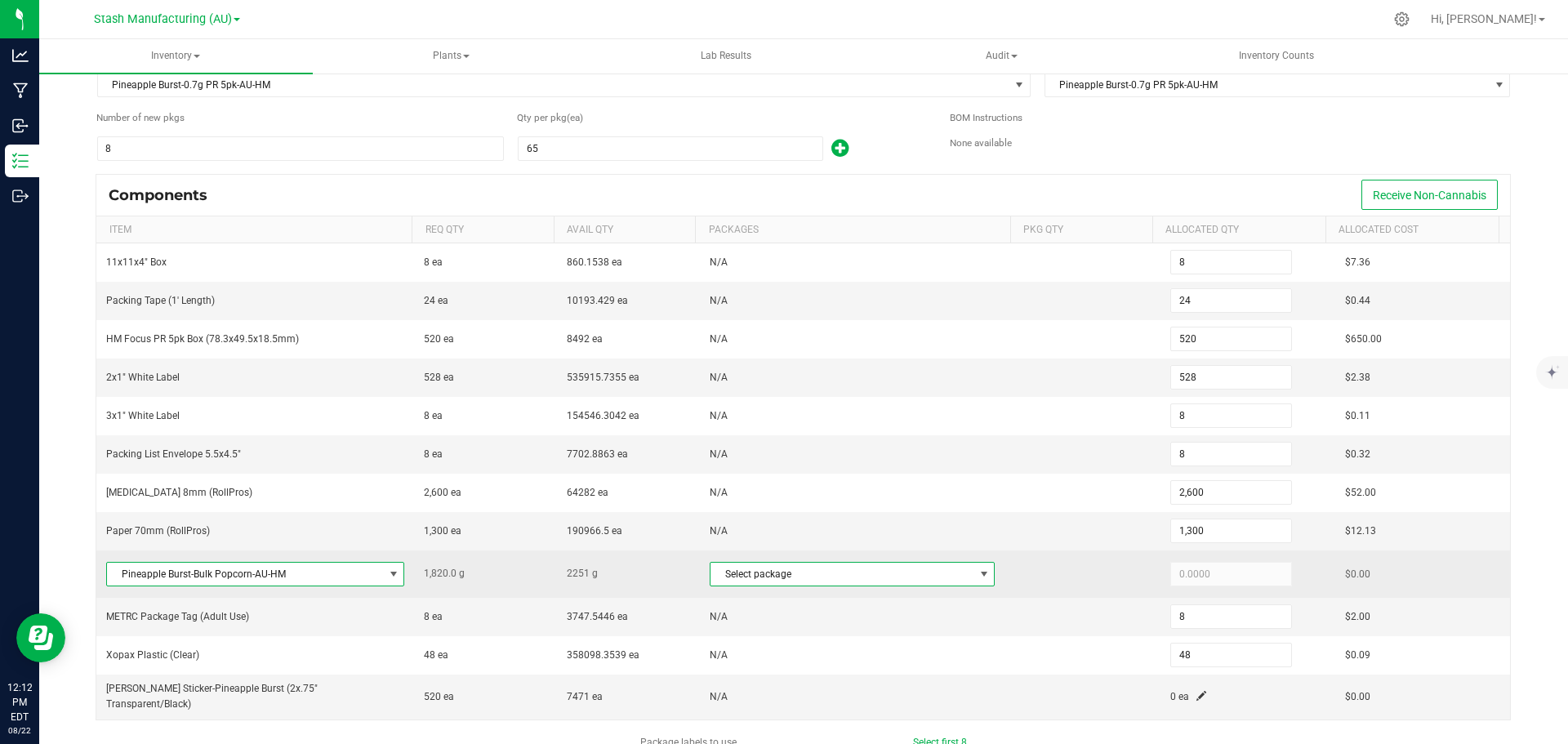
click at [978, 578] on span at bounding box center [984, 575] width 13 height 13
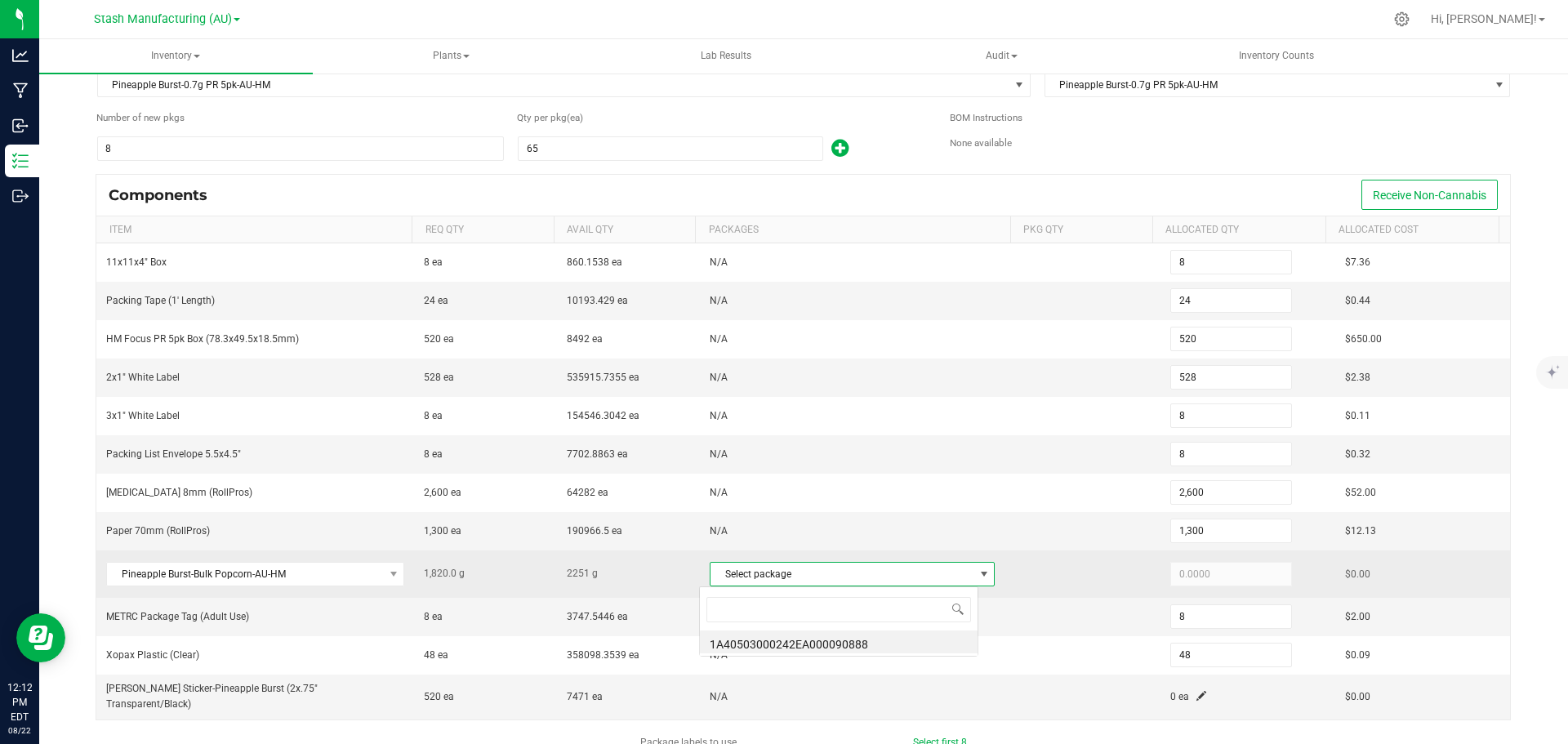
scroll to position [24, 279]
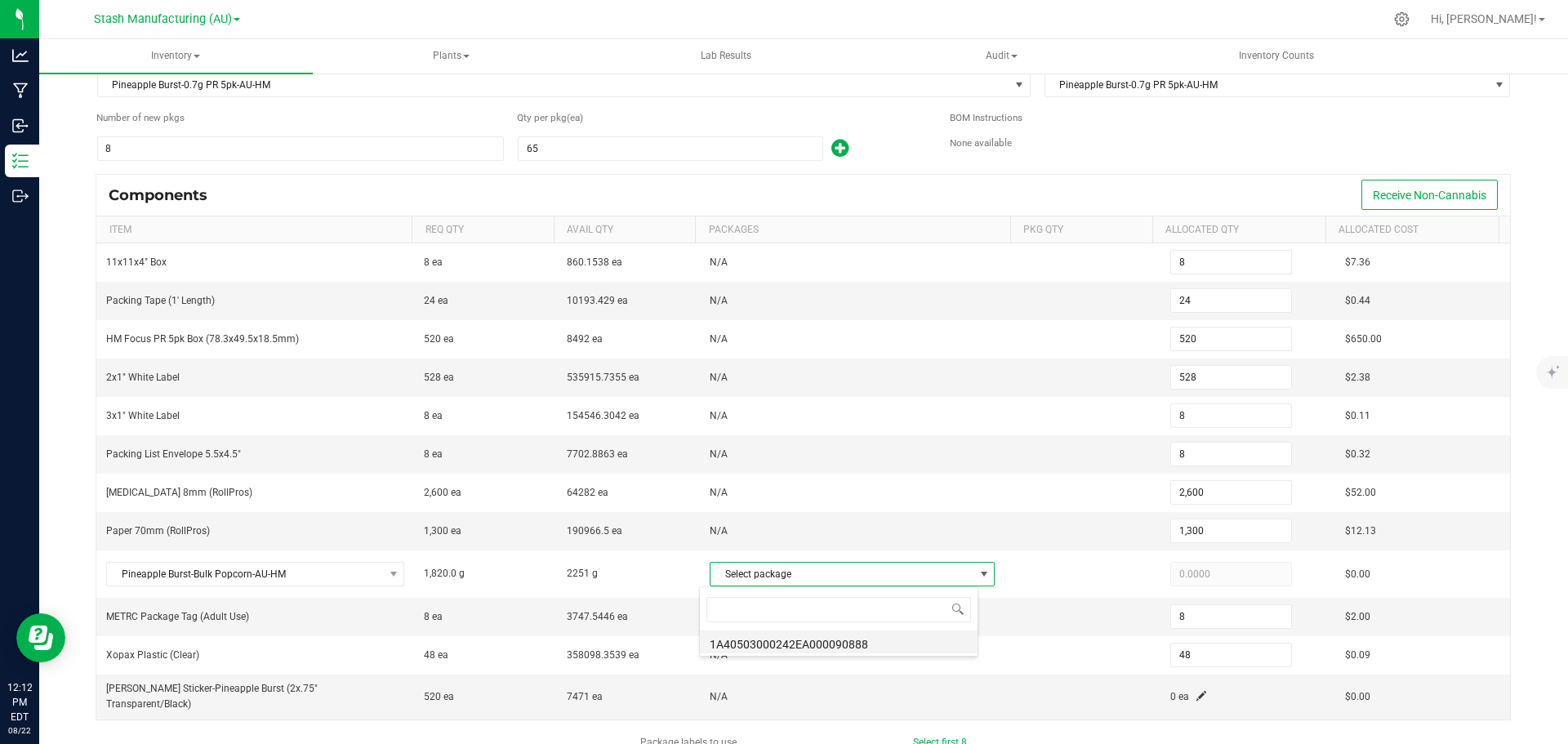
click at [912, 649] on li "1A40503000242EA000090888" at bounding box center [838, 642] width 277 height 23
type input "1,820.0000"
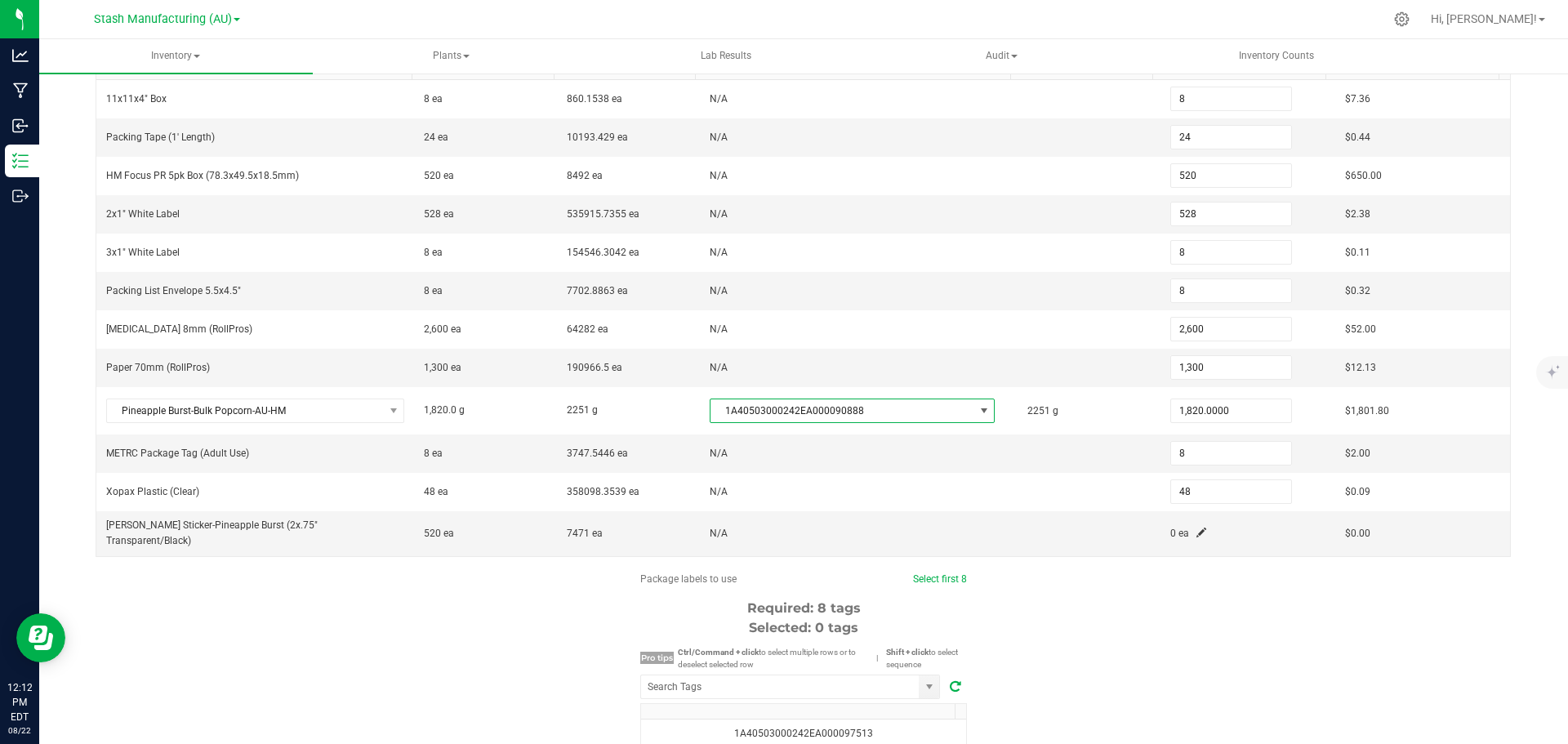
scroll to position [408, 0]
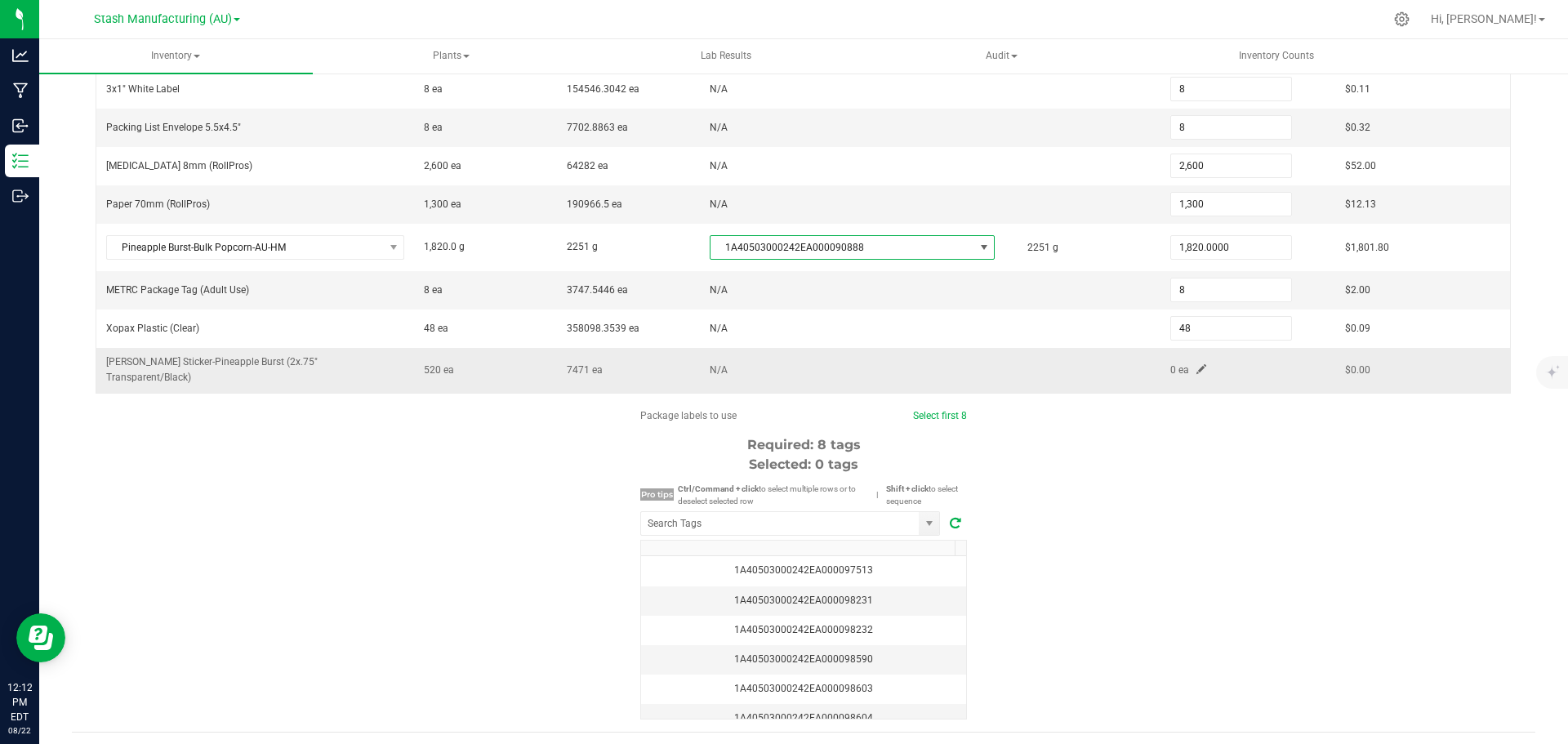
click at [1197, 364] on span at bounding box center [1201, 369] width 9 height 9
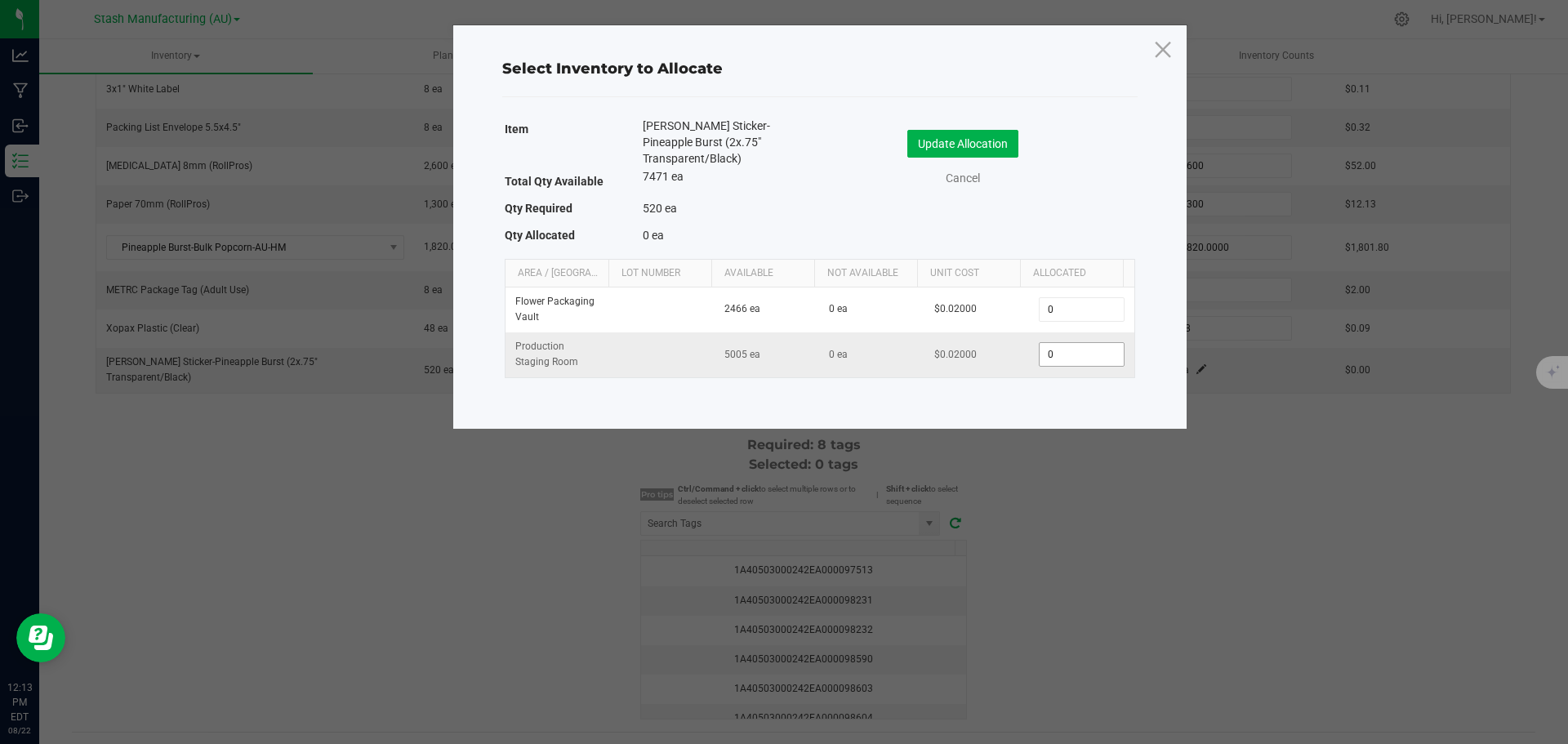
click at [1074, 344] on input "0" at bounding box center [1081, 355] width 84 height 23
type input "520"
click at [1006, 145] on button "Update Allocation" at bounding box center [963, 144] width 111 height 28
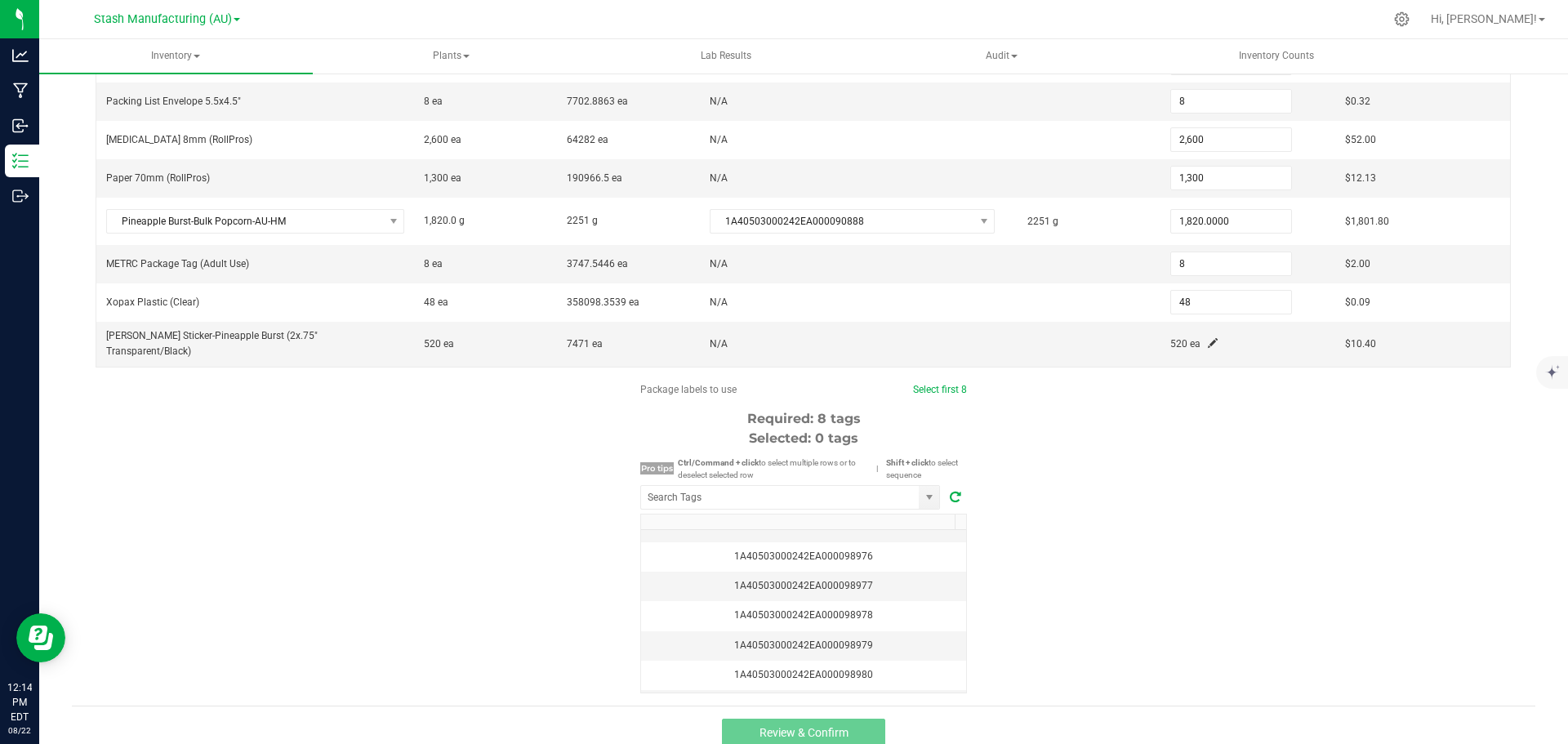
scroll to position [245, 0]
click at [875, 619] on td "1A40503000242EA000098975" at bounding box center [804, 625] width 325 height 29
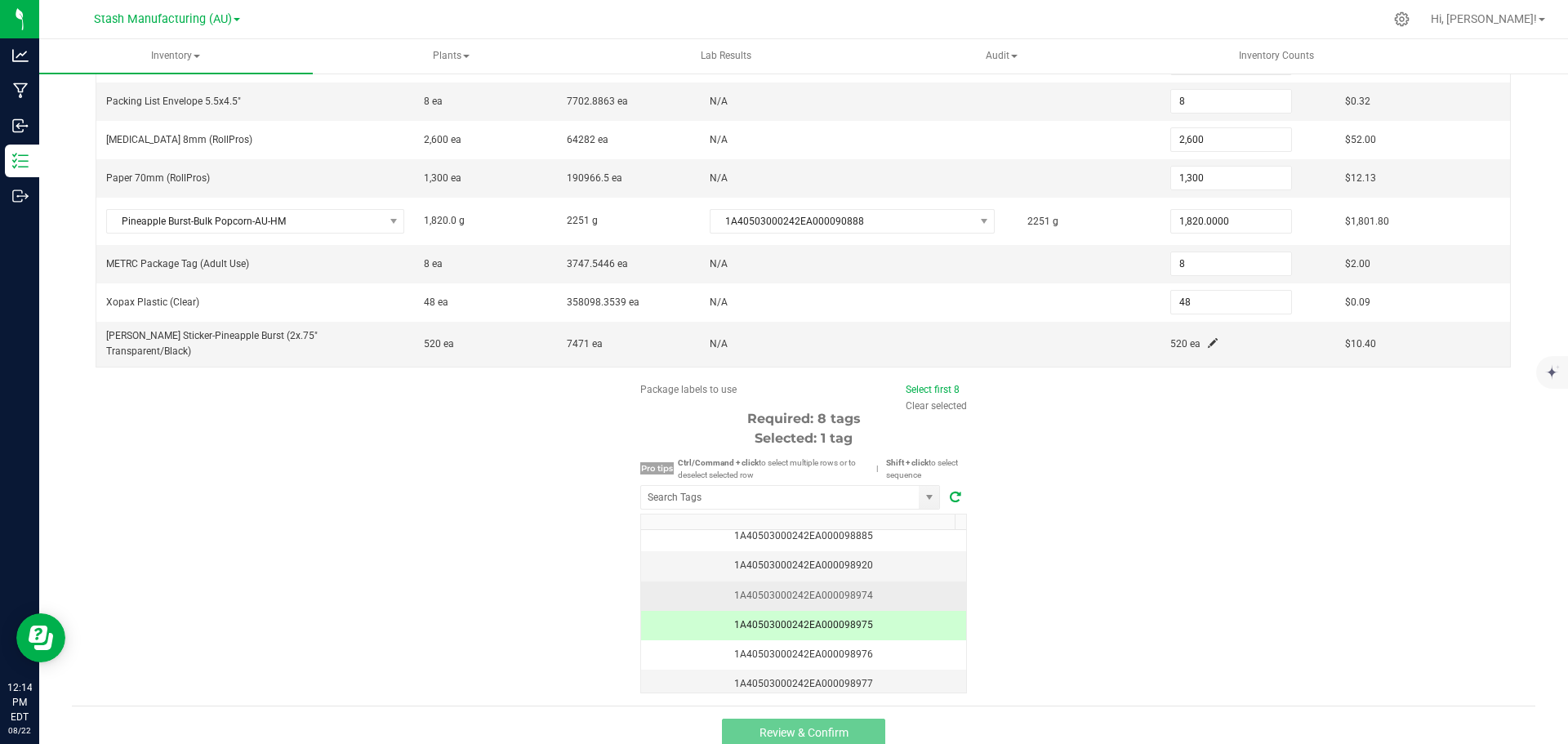
click at [886, 588] on div "1A40503000242EA000098974" at bounding box center [803, 595] width 306 height 16
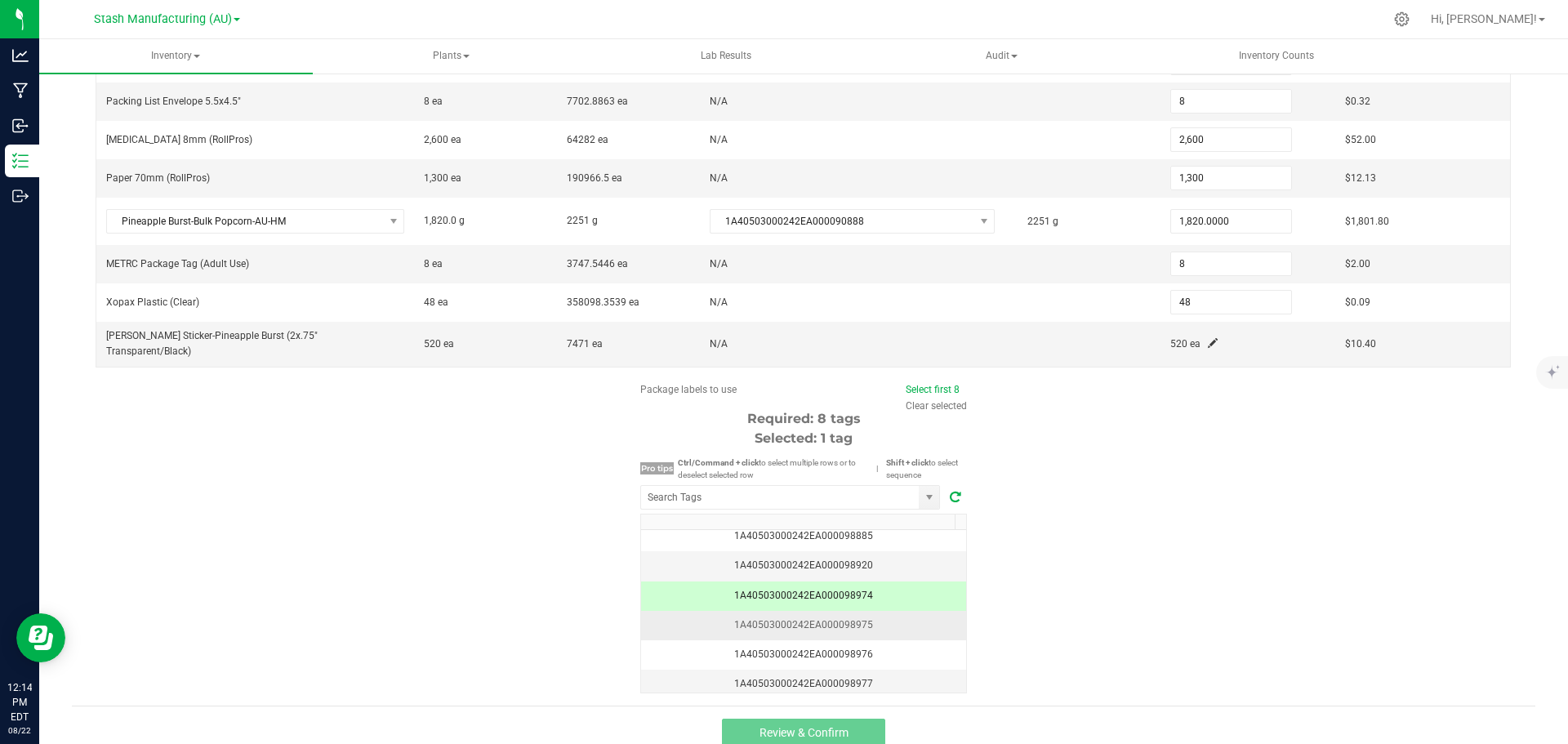
click at [887, 618] on div "1A40503000242EA000098975" at bounding box center [803, 625] width 306 height 16
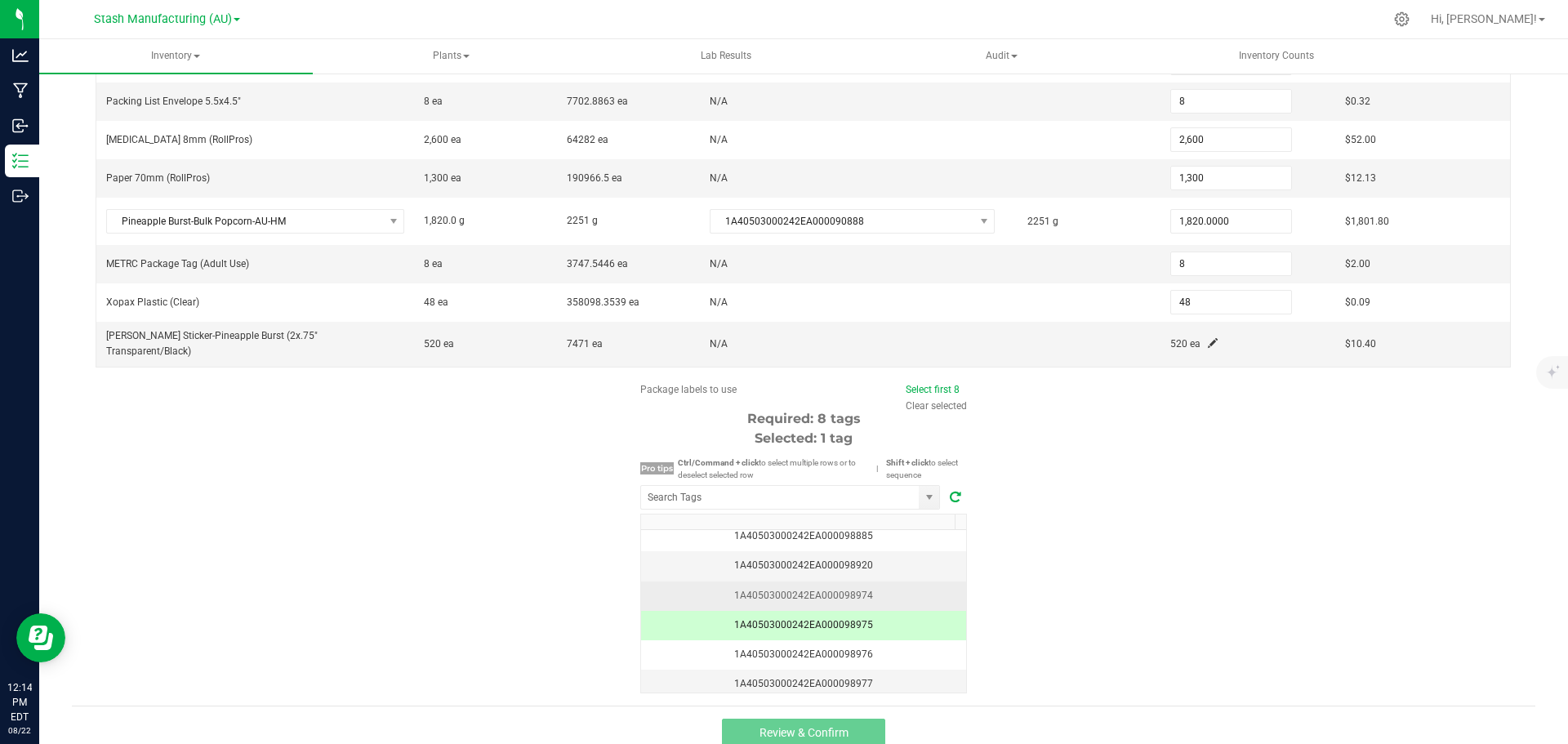
click at [890, 588] on div "1A40503000242EA000098974" at bounding box center [803, 595] width 306 height 16
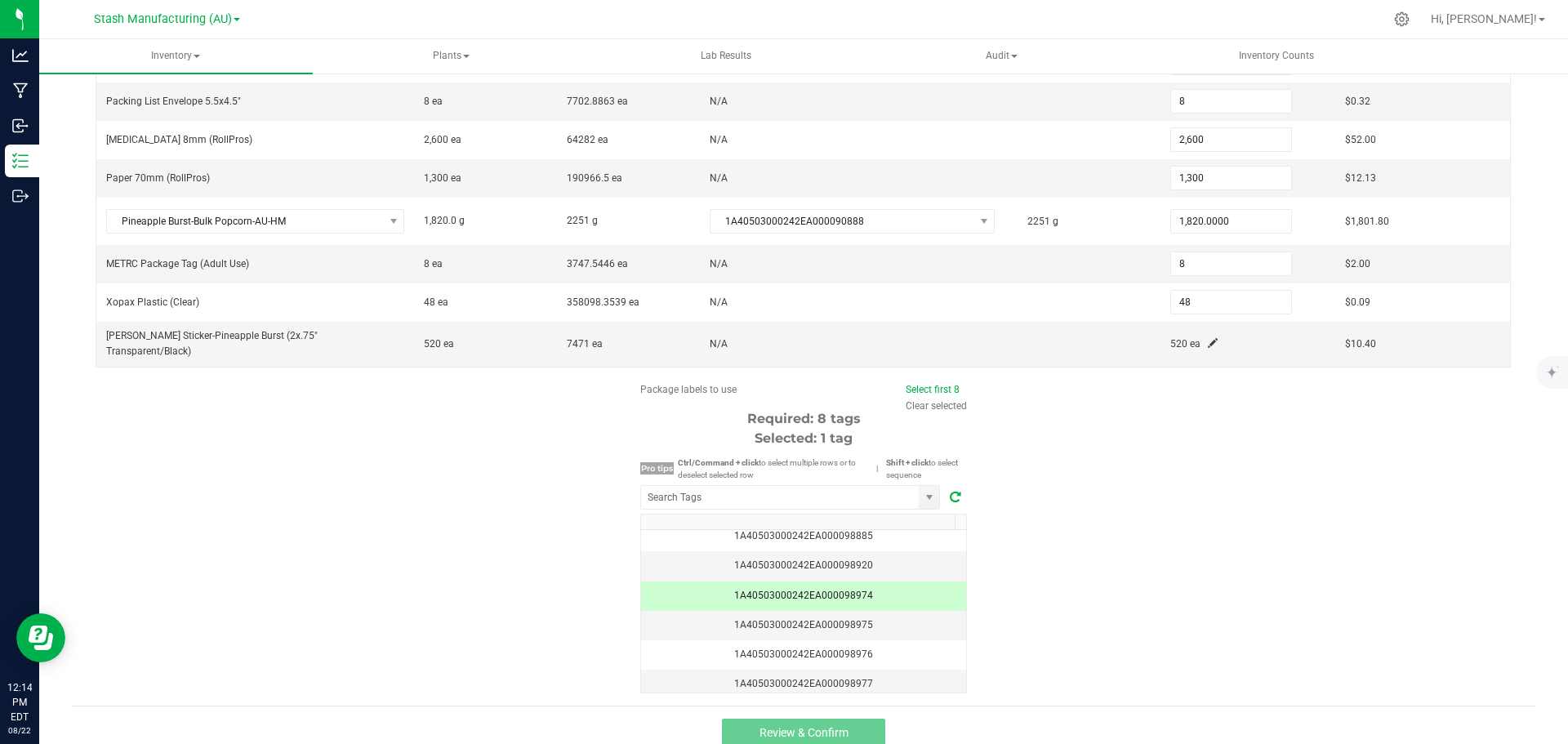
click at [887, 588] on div "1A40503000242EA000098974" at bounding box center [803, 595] width 306 height 16
click at [923, 491] on span at bounding box center [930, 498] width 13 height 13
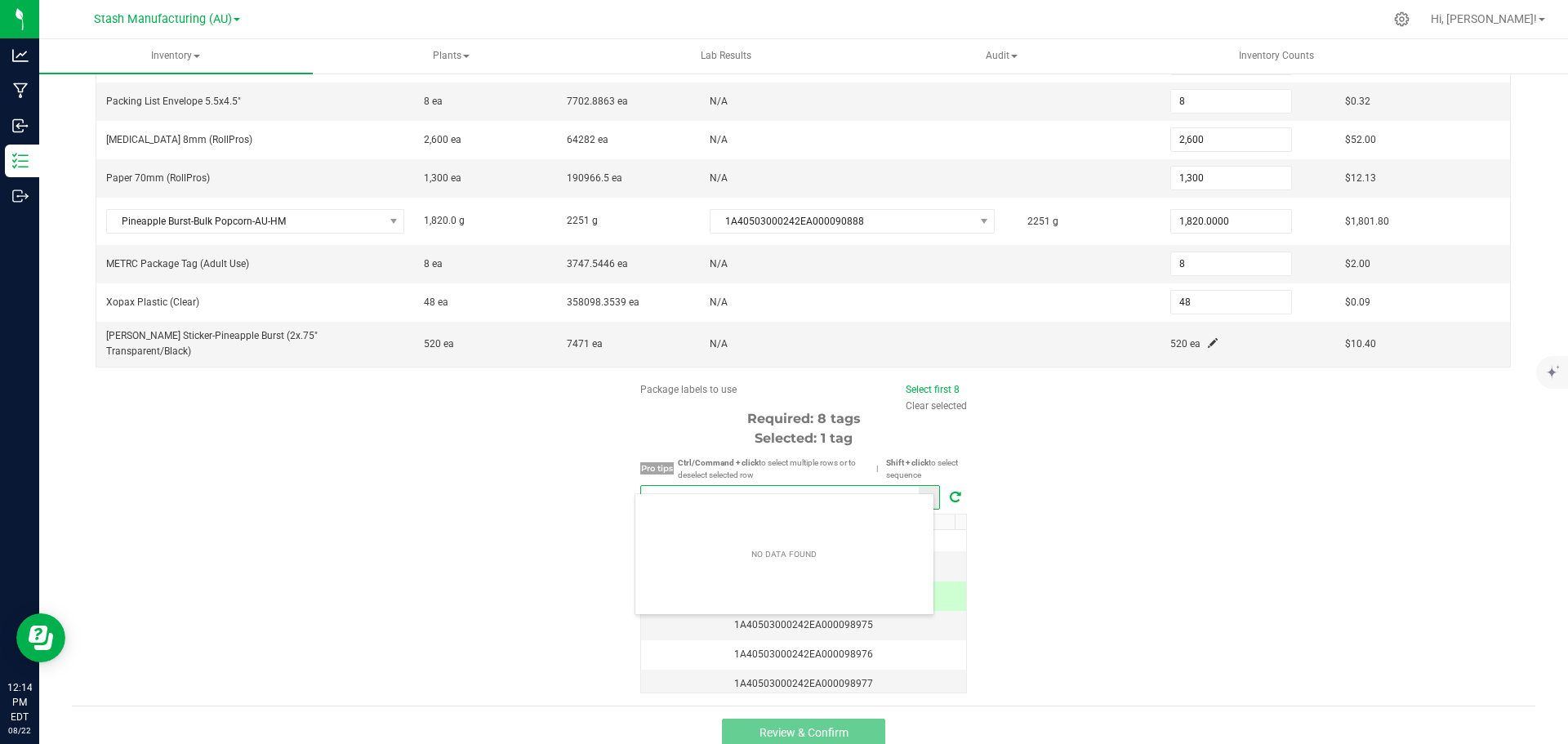
scroll to position [24, 301]
click at [923, 491] on span at bounding box center [930, 498] width 13 height 13
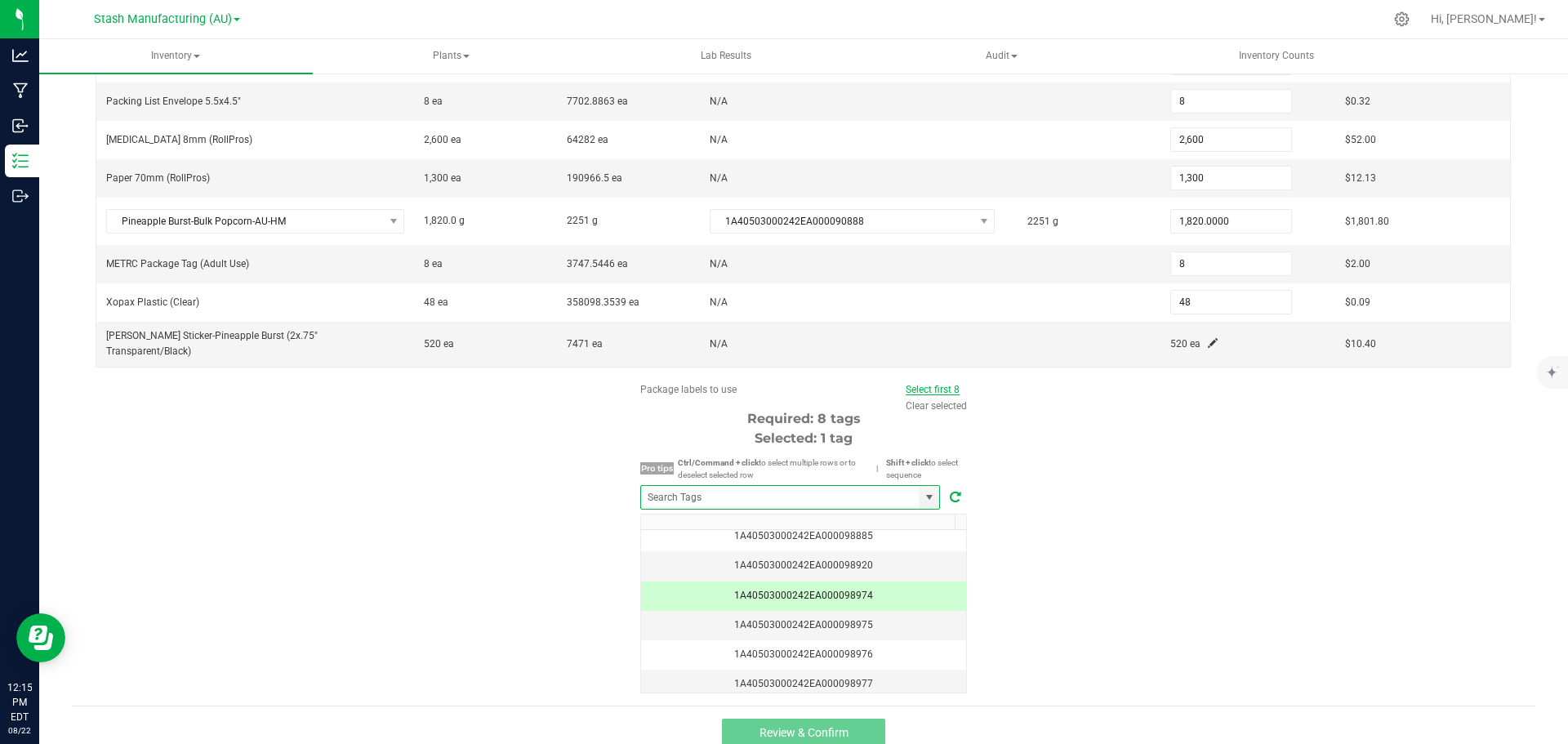
click at [939, 384] on link "Select first 8" at bounding box center [932, 389] width 54 height 11
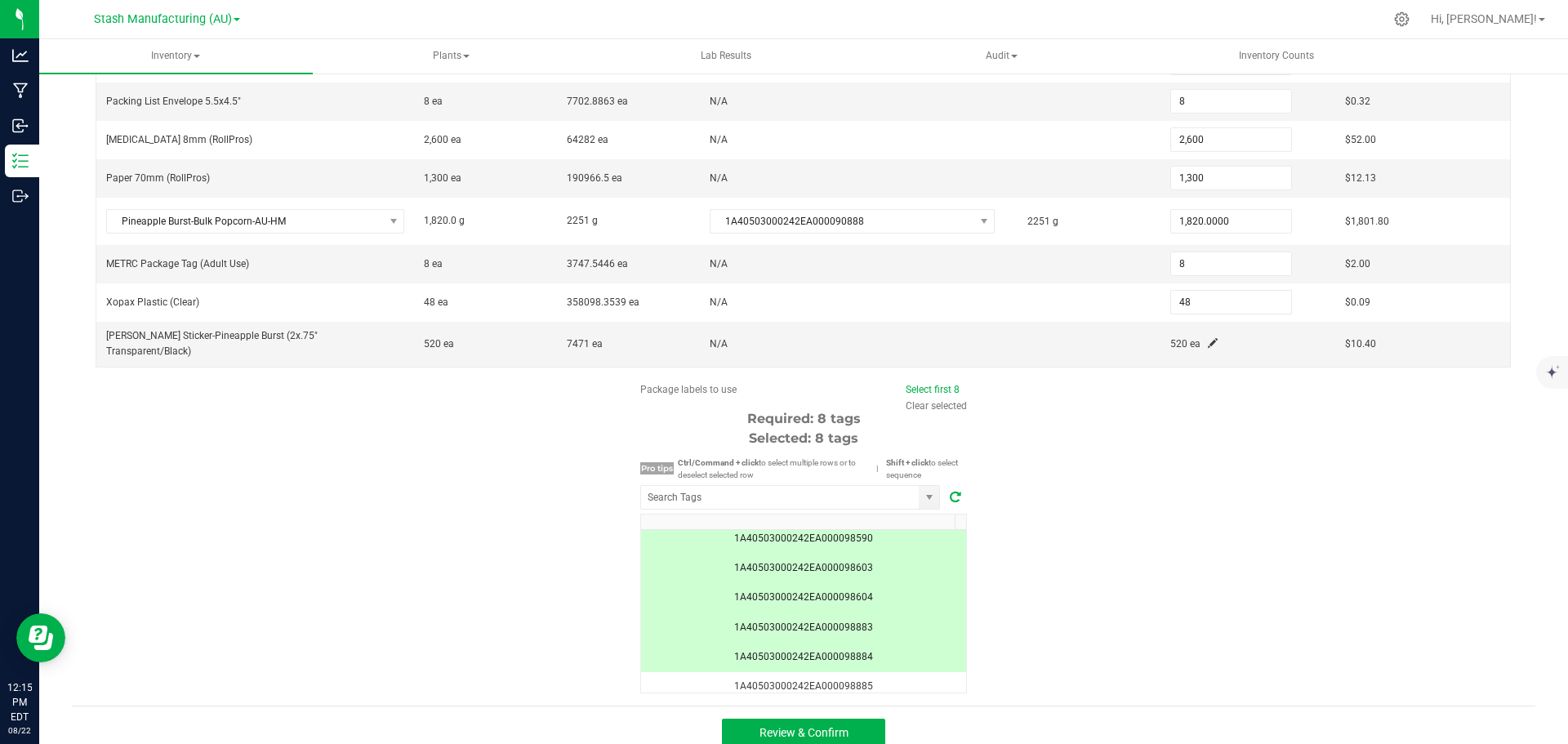
scroll to position [0, 0]
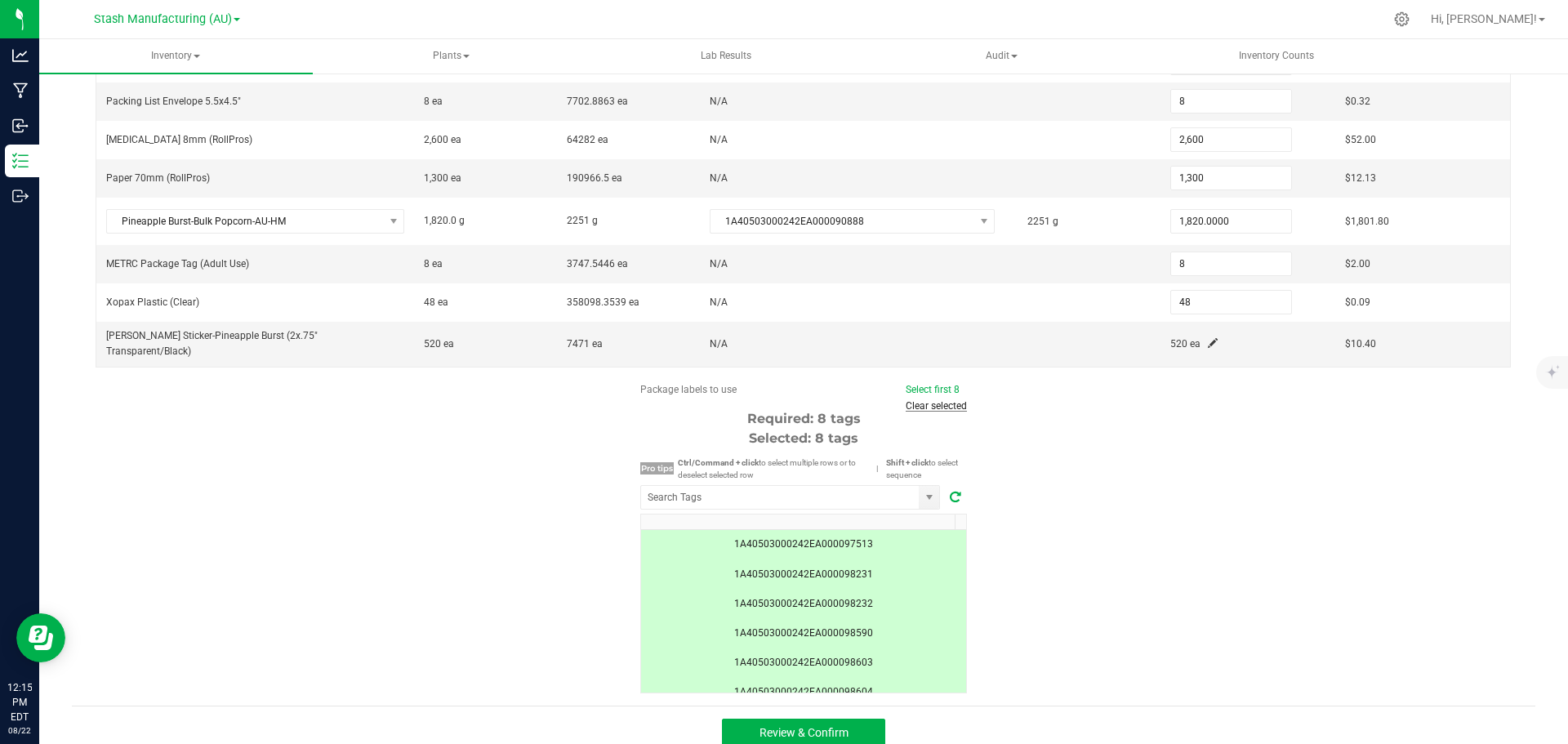
click at [955, 401] on link "Clear selected" at bounding box center [935, 406] width 61 height 11
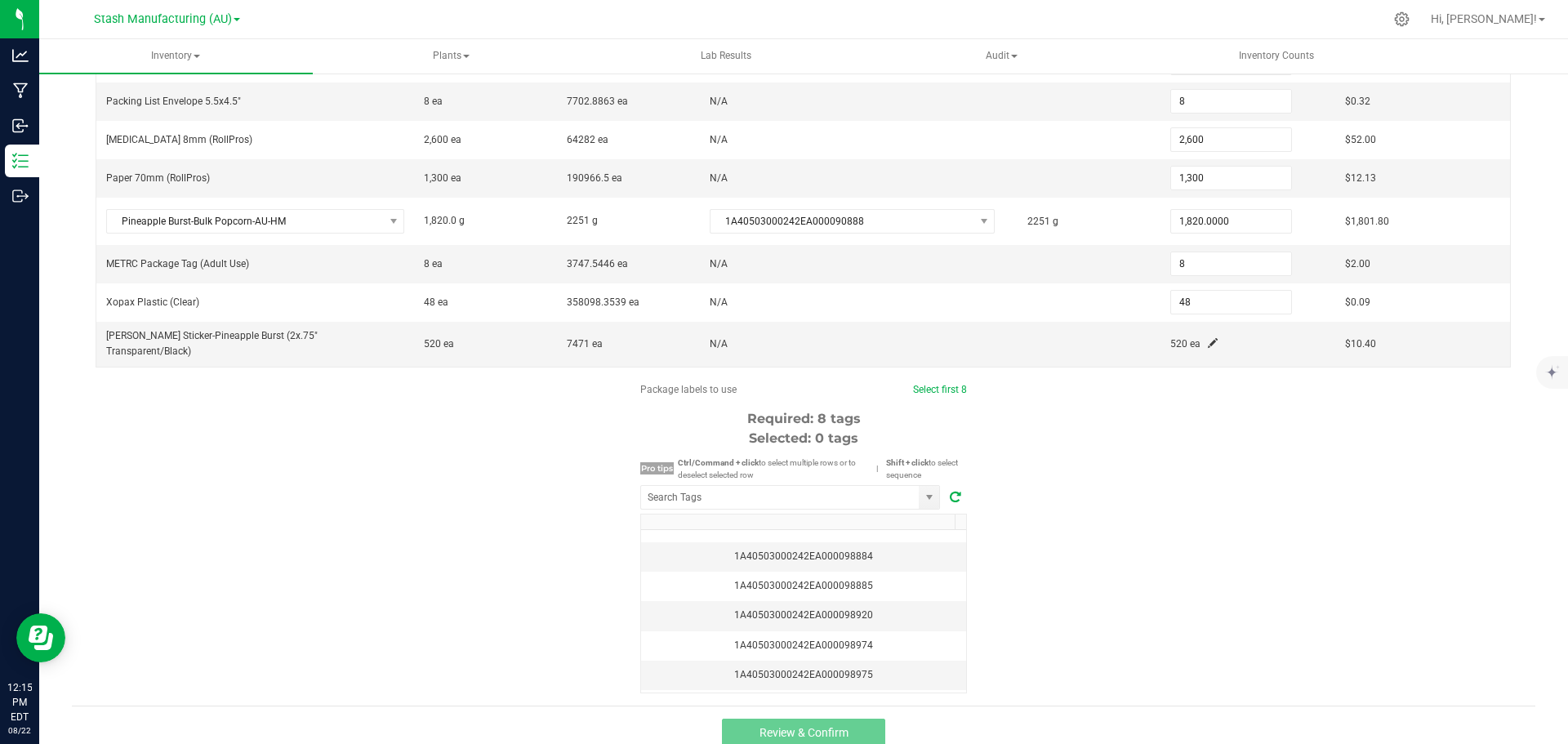
scroll to position [238, 0]
click at [910, 589] on td "1A40503000242EA000098974" at bounding box center [804, 603] width 325 height 29
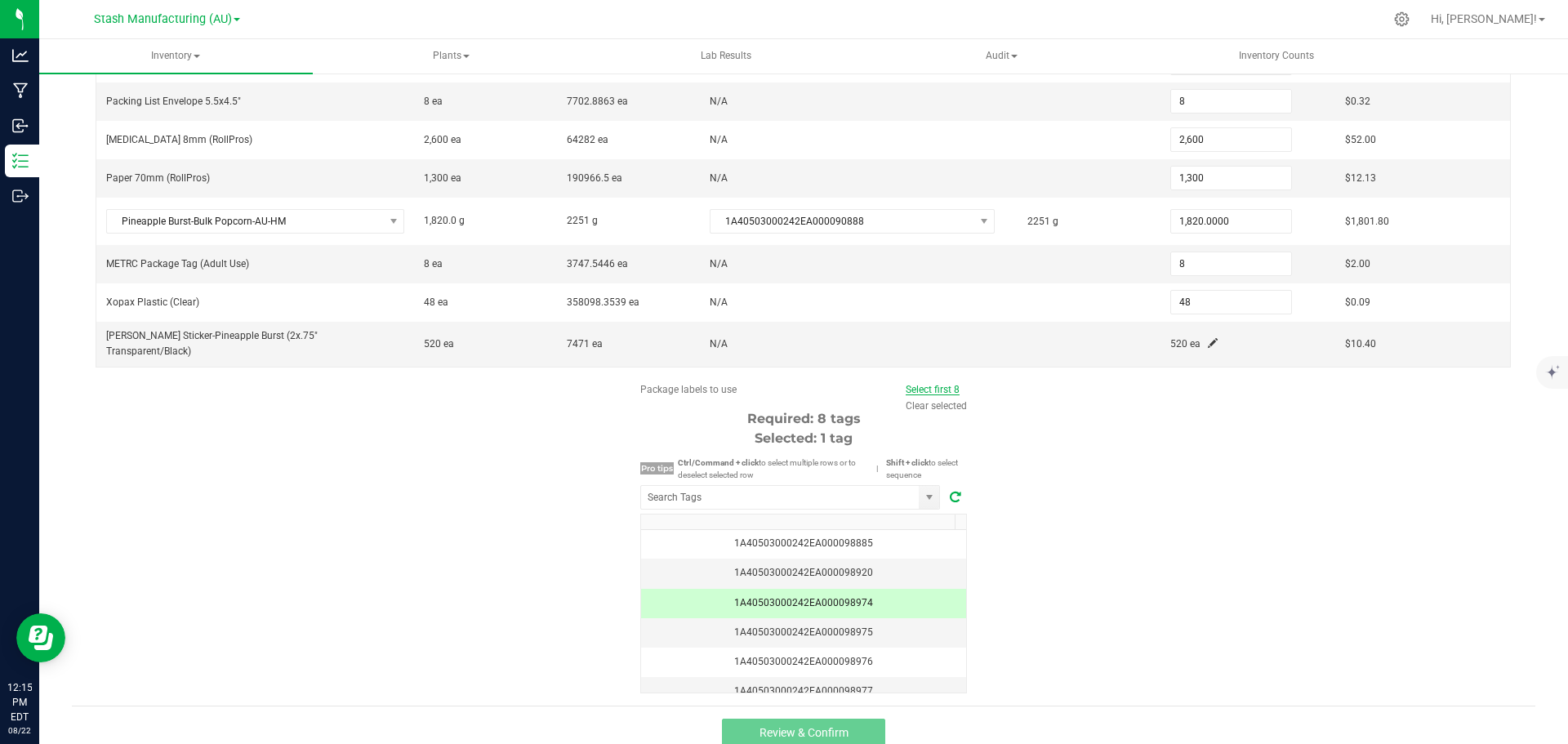
click at [934, 384] on link "Select first 8" at bounding box center [932, 389] width 54 height 11
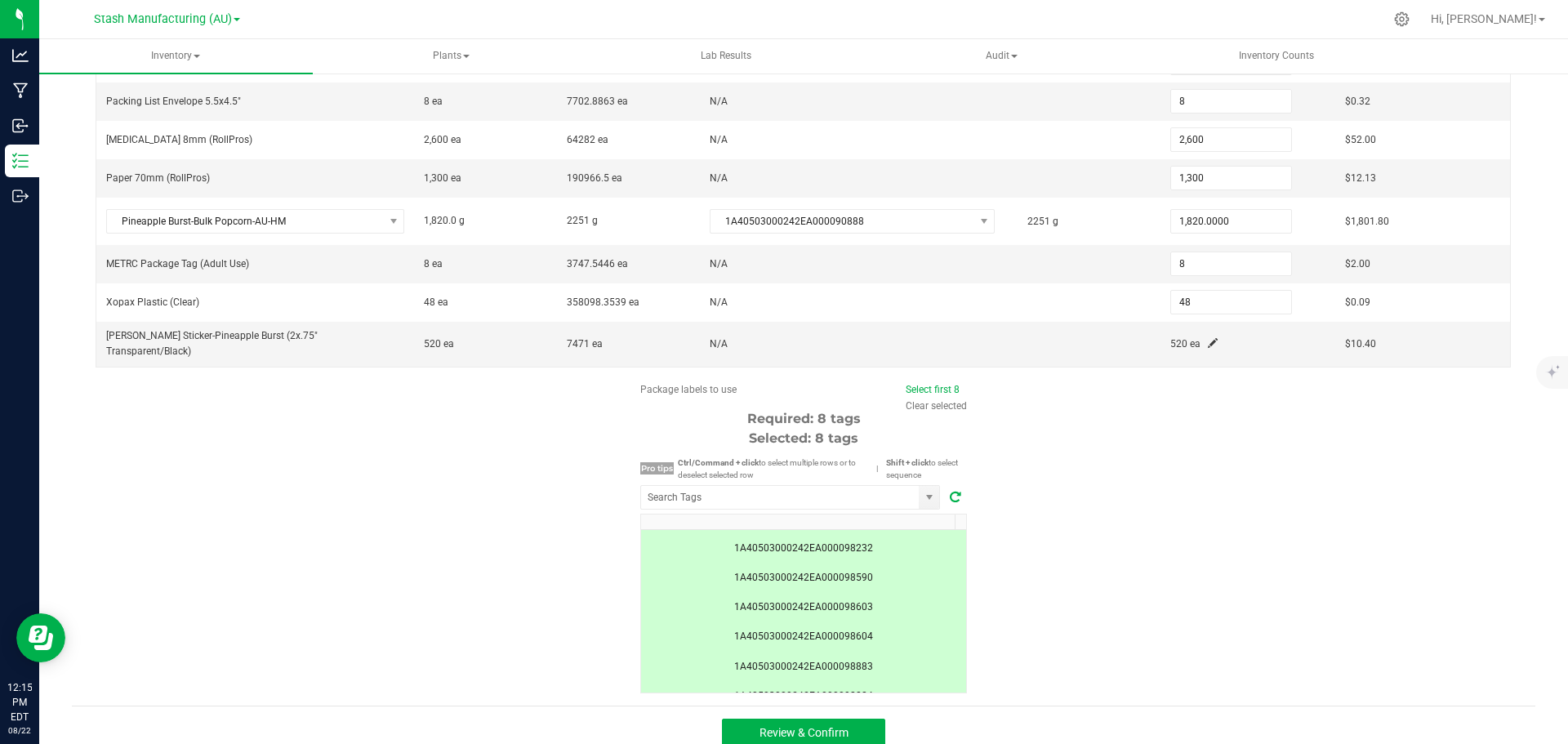
scroll to position [0, 0]
click at [942, 401] on link "Clear selected" at bounding box center [935, 406] width 61 height 11
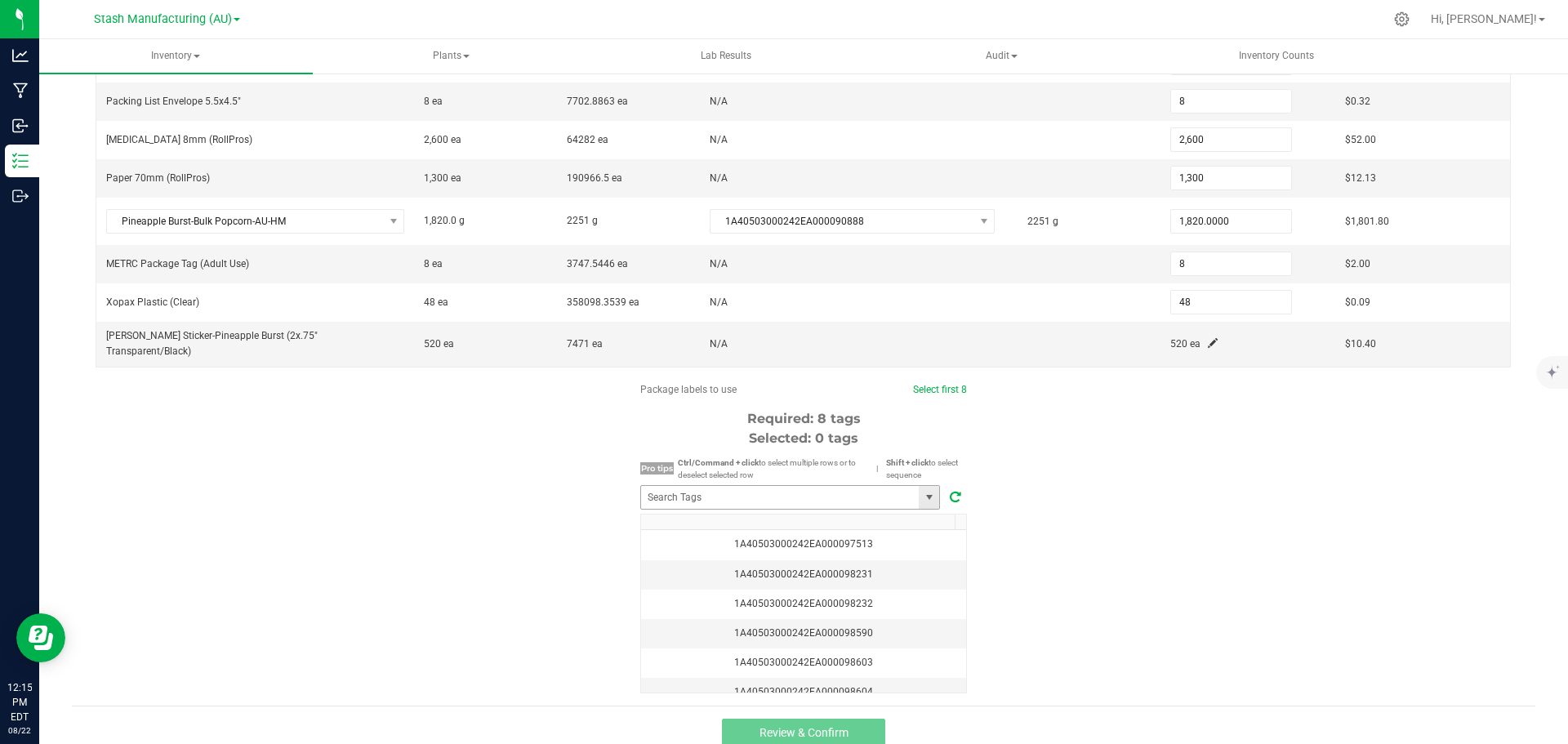
click at [925, 491] on span at bounding box center [930, 498] width 13 height 13
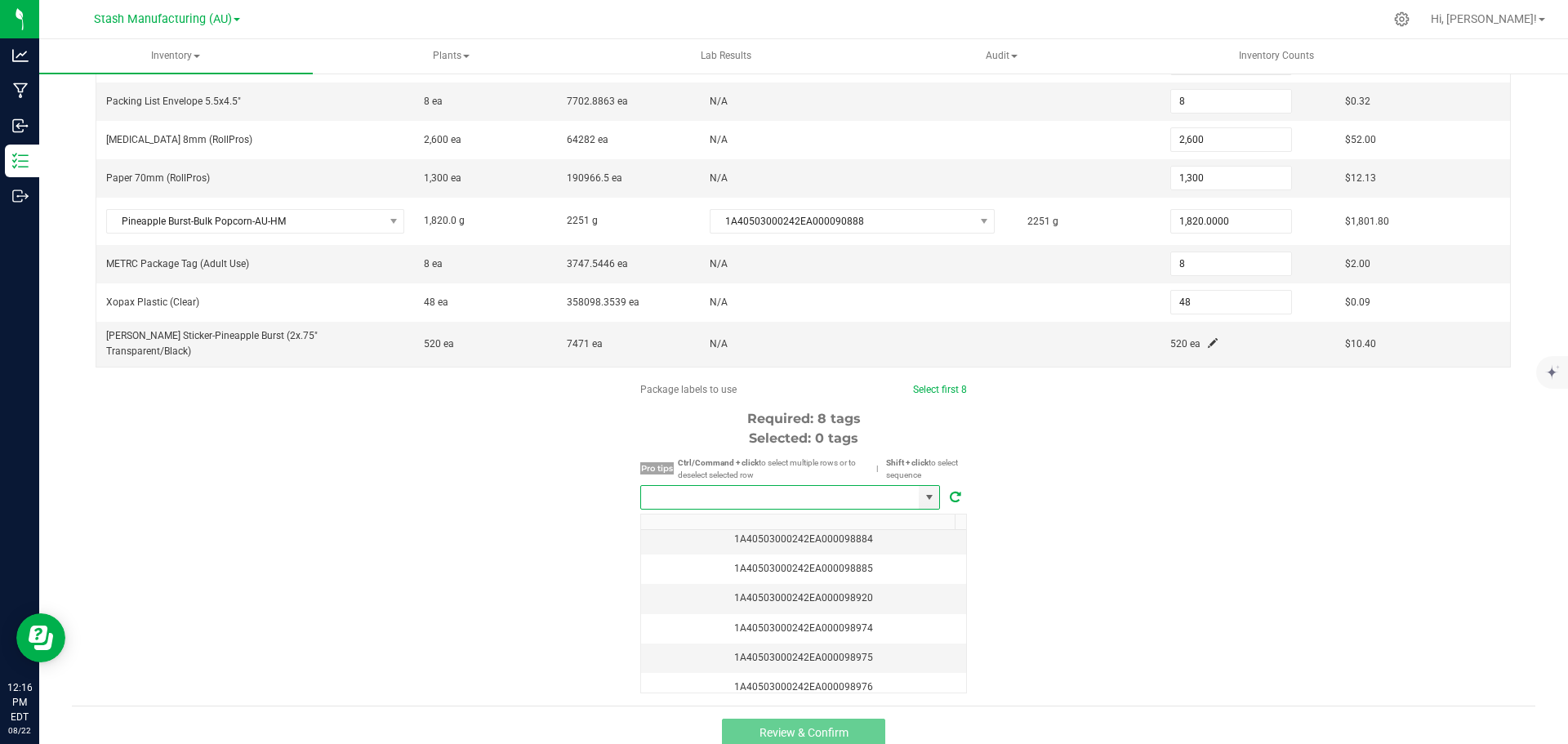
scroll to position [245, 0]
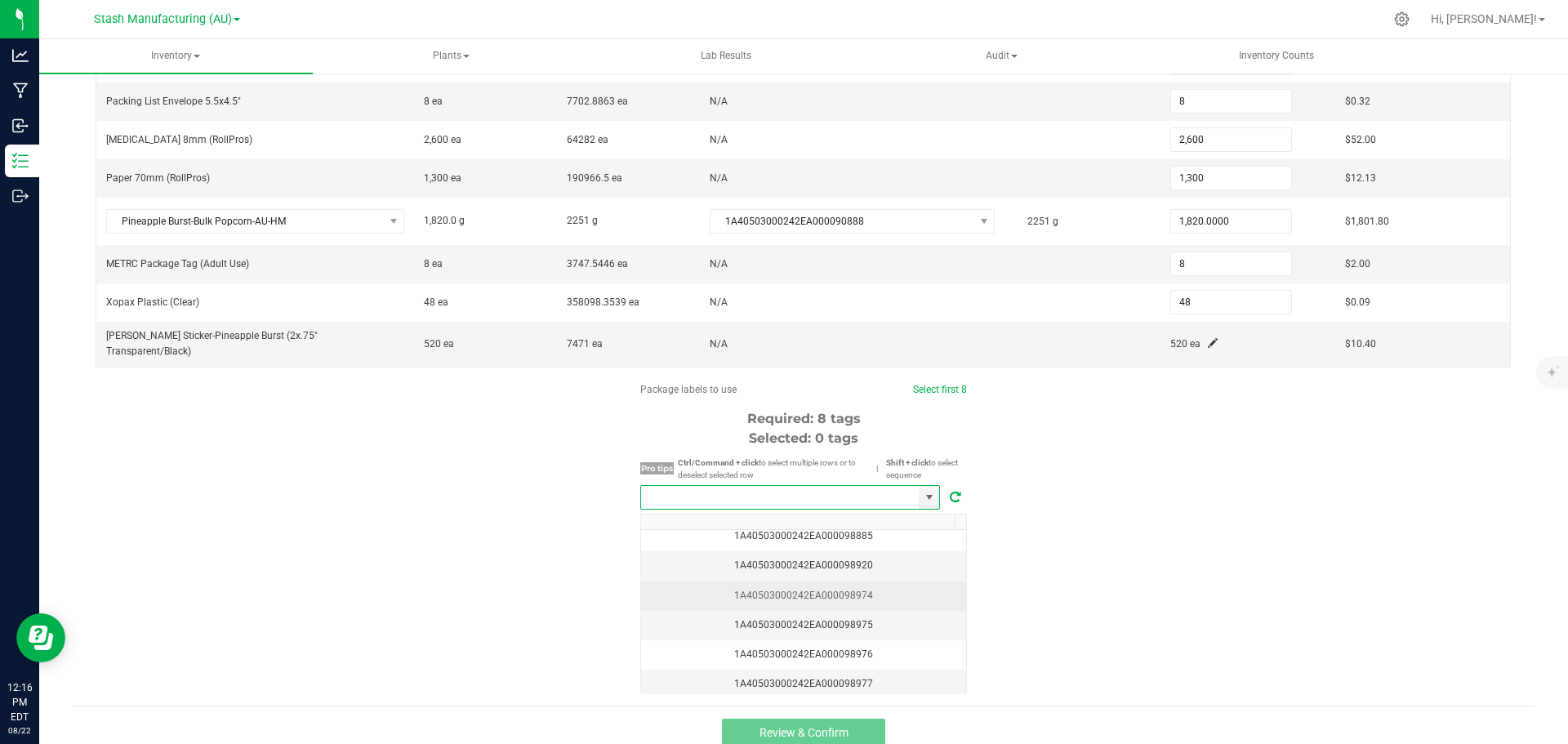
click at [902, 588] on div "1A40503000242EA000098974" at bounding box center [803, 595] width 306 height 16
click at [900, 611] on td "1A40503000242EA000098975" at bounding box center [804, 625] width 325 height 29
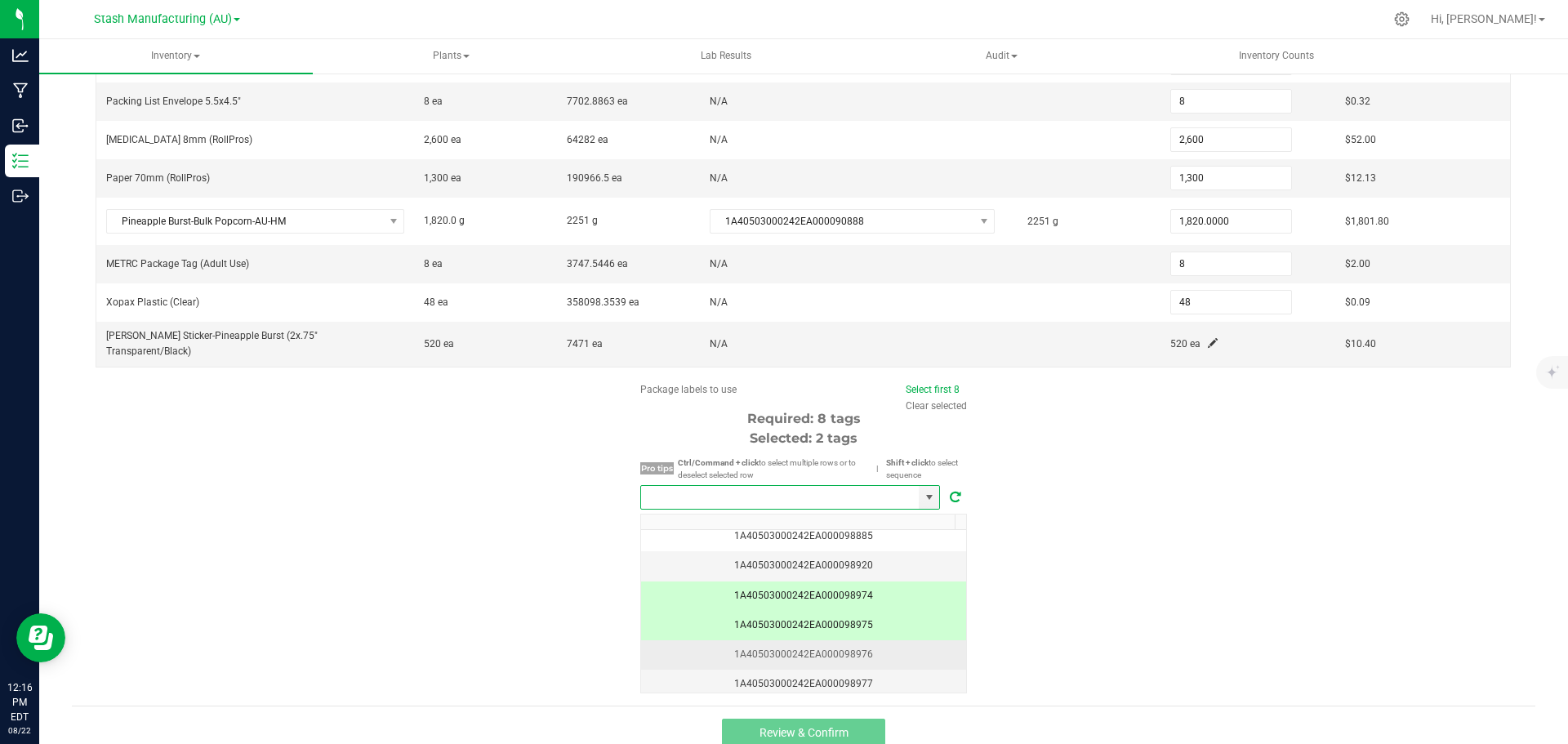
click at [903, 641] on td "1A40503000242EA000098976" at bounding box center [804, 655] width 325 height 29
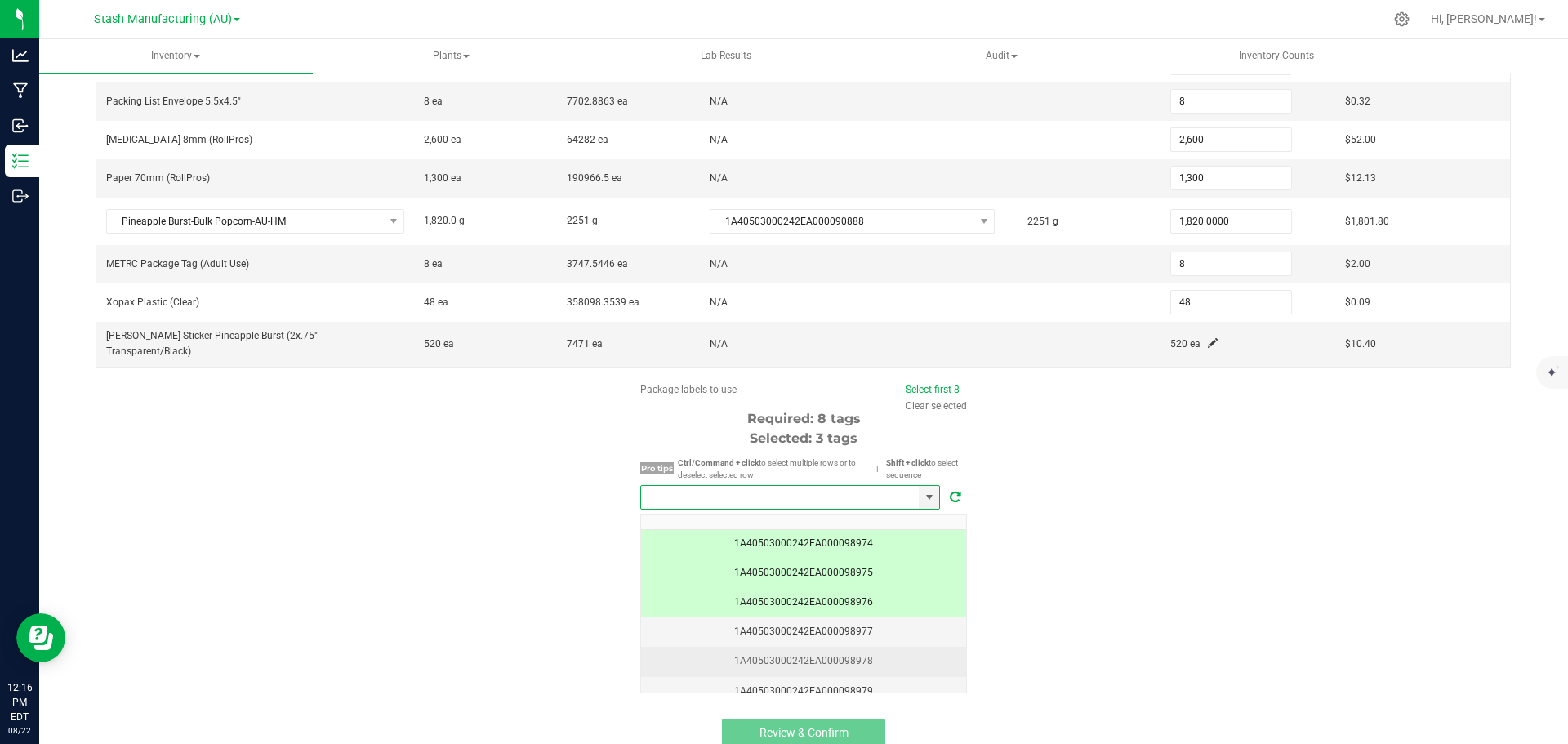
scroll to position [326, 0]
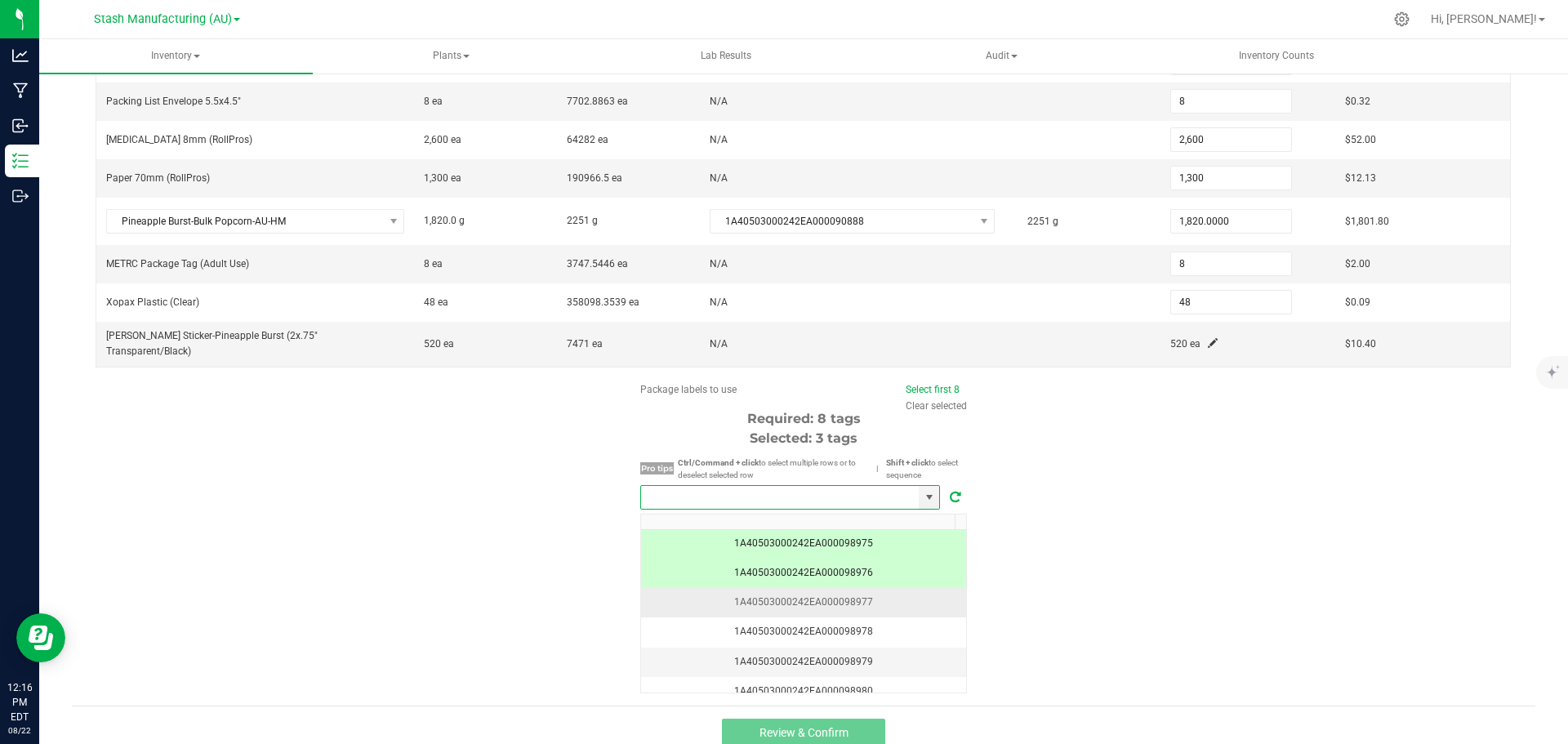
click at [904, 594] on div "1A40503000242EA000098977" at bounding box center [803, 602] width 306 height 16
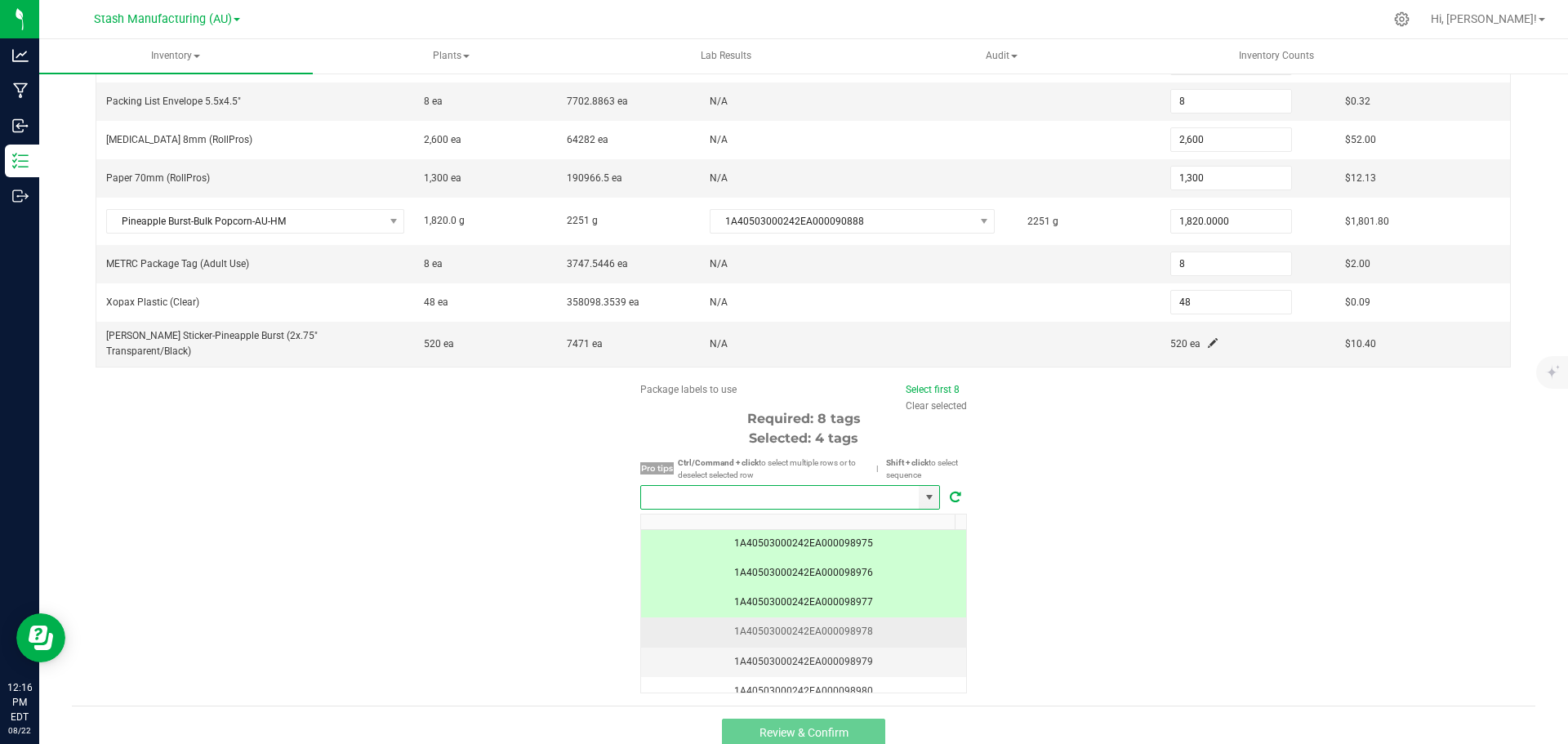
click at [909, 625] on div "1A40503000242EA000098978" at bounding box center [803, 632] width 306 height 16
click at [909, 648] on td "1A40503000242EA000098979" at bounding box center [804, 662] width 325 height 29
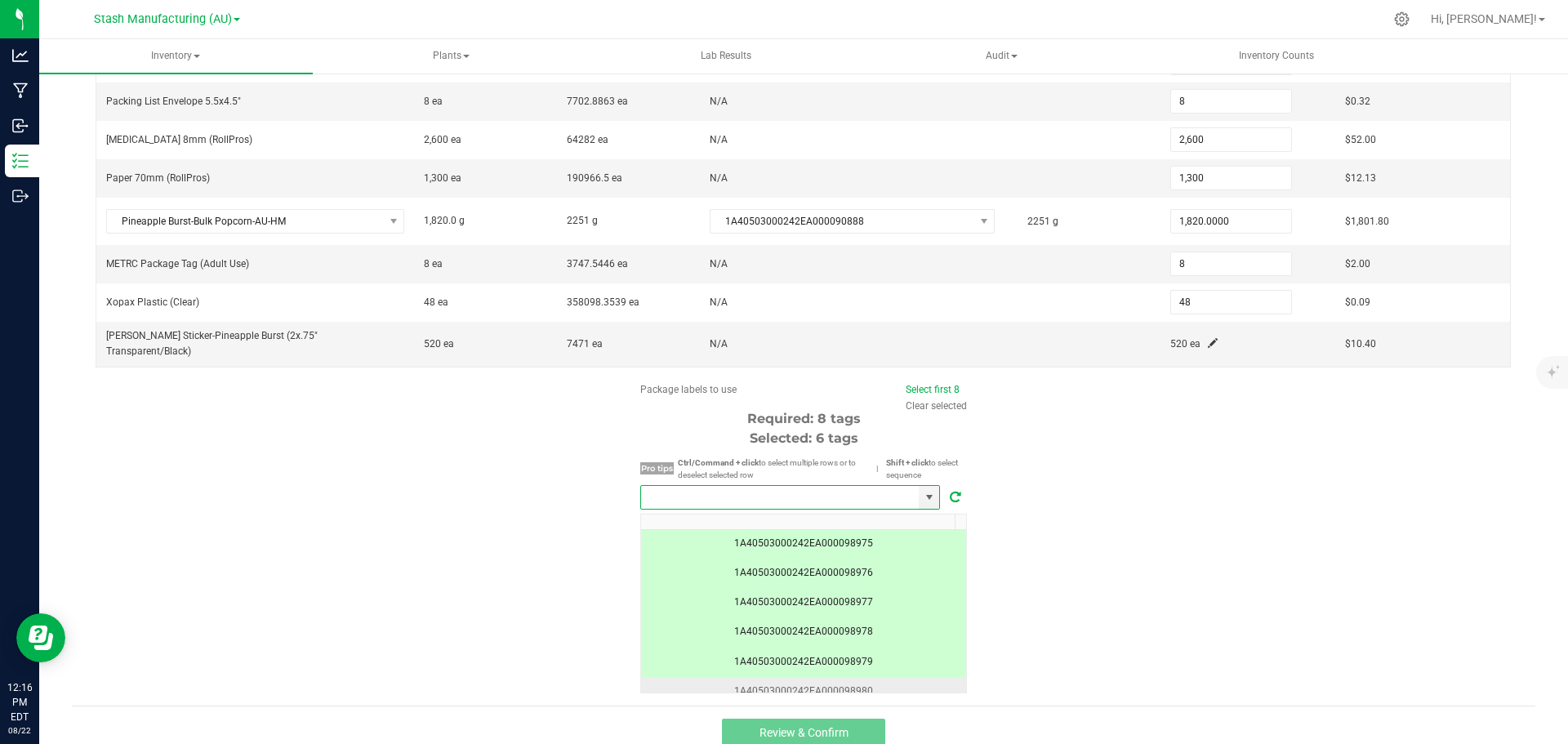
click at [888, 684] on div "1A40503000242EA000098980" at bounding box center [803, 691] width 306 height 16
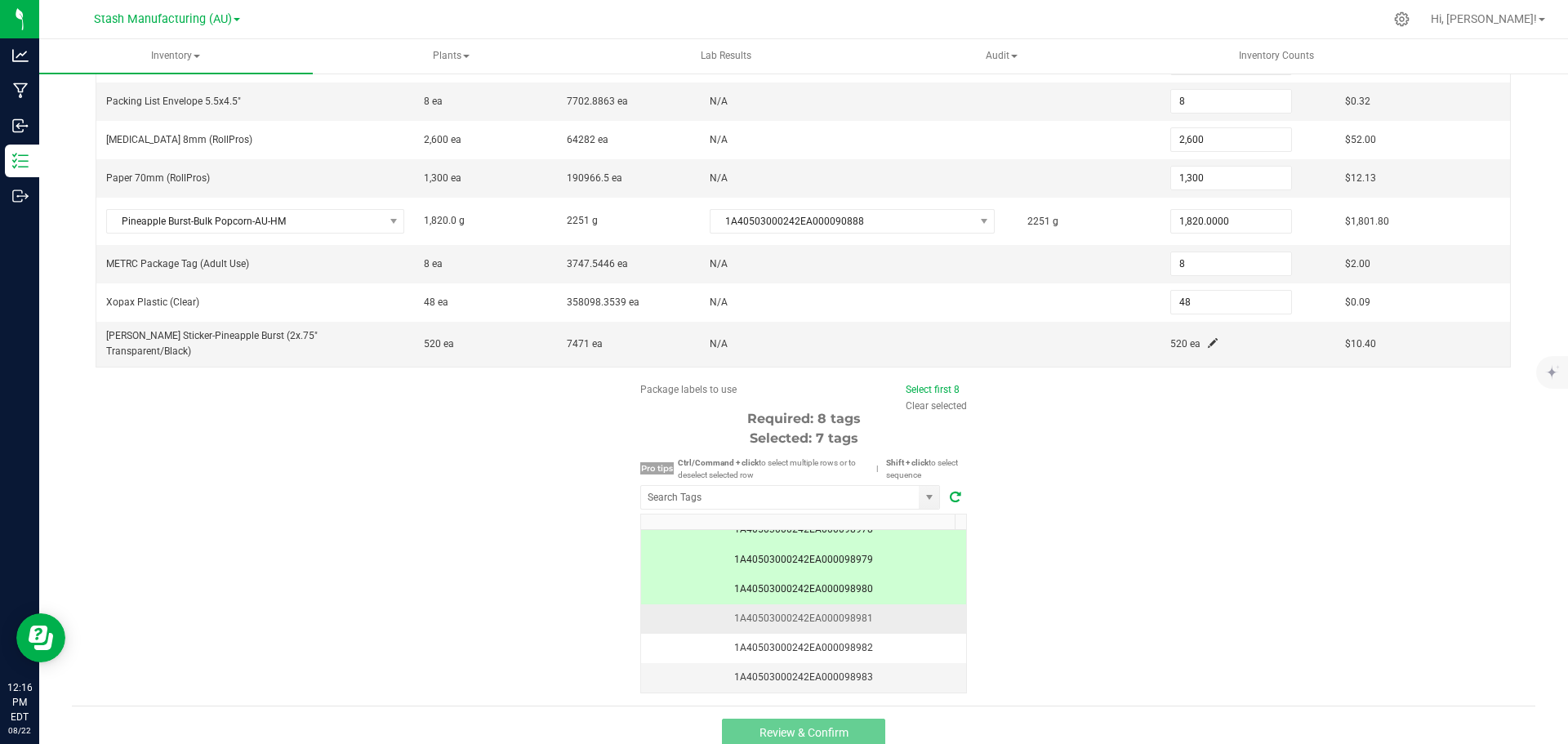
click at [907, 611] on div "1A40503000242EA000098981" at bounding box center [803, 619] width 306 height 16
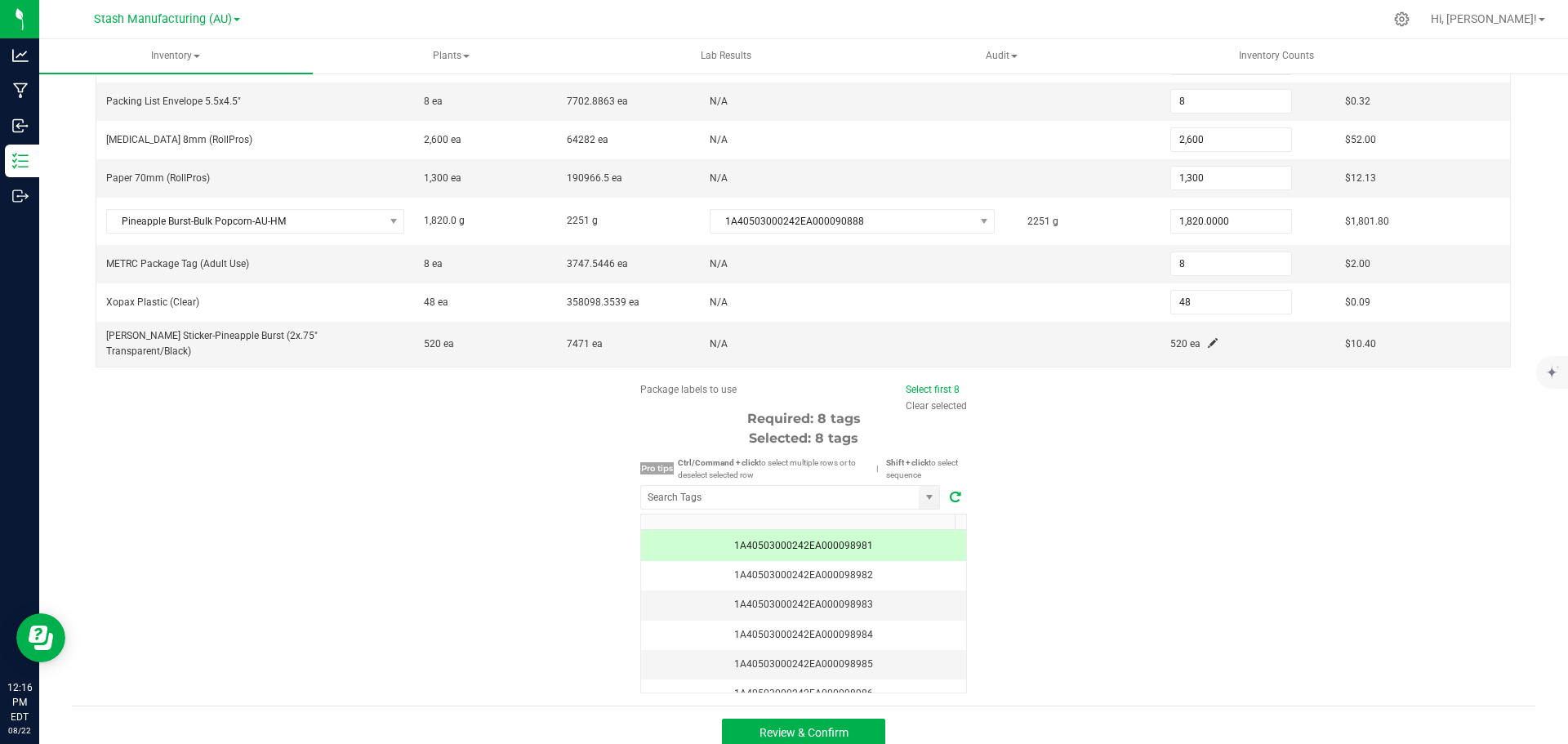
scroll to position [511, 0]
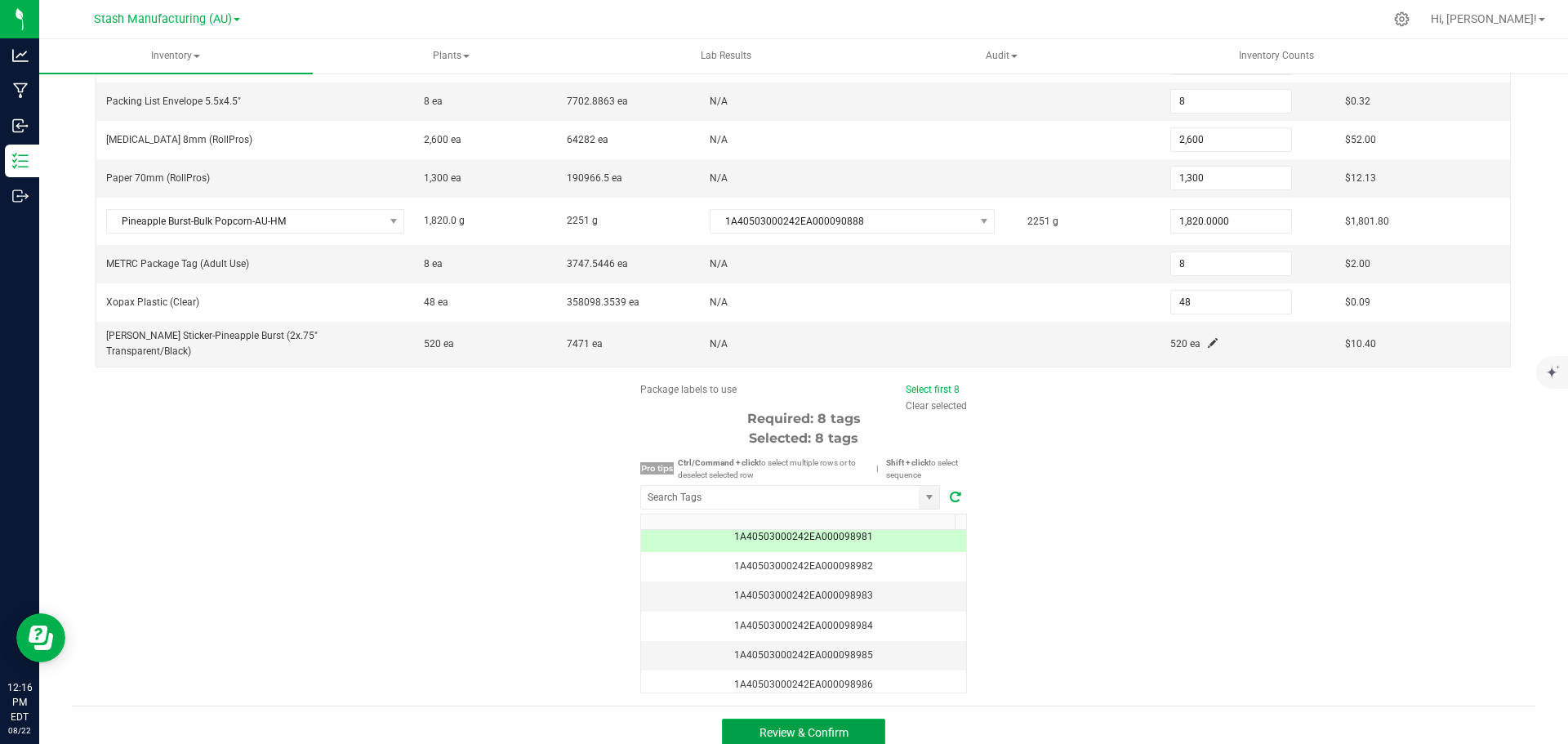
click at [855, 719] on button "Review & Confirm" at bounding box center [804, 733] width 164 height 29
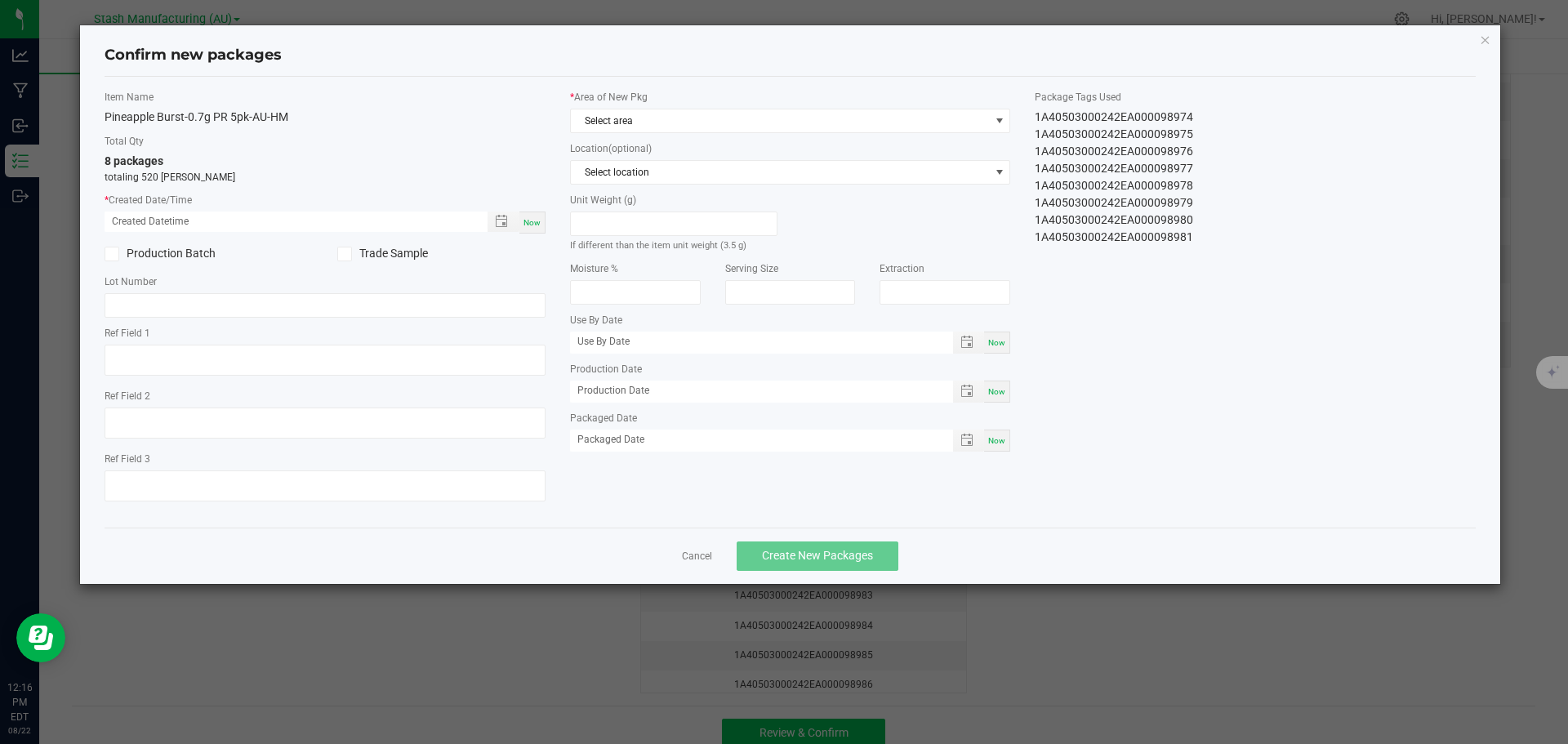
type input "[DATE]"
click at [527, 226] on span "Now" at bounding box center [532, 223] width 17 height 9
type input "[DATE] 12:16 PM"
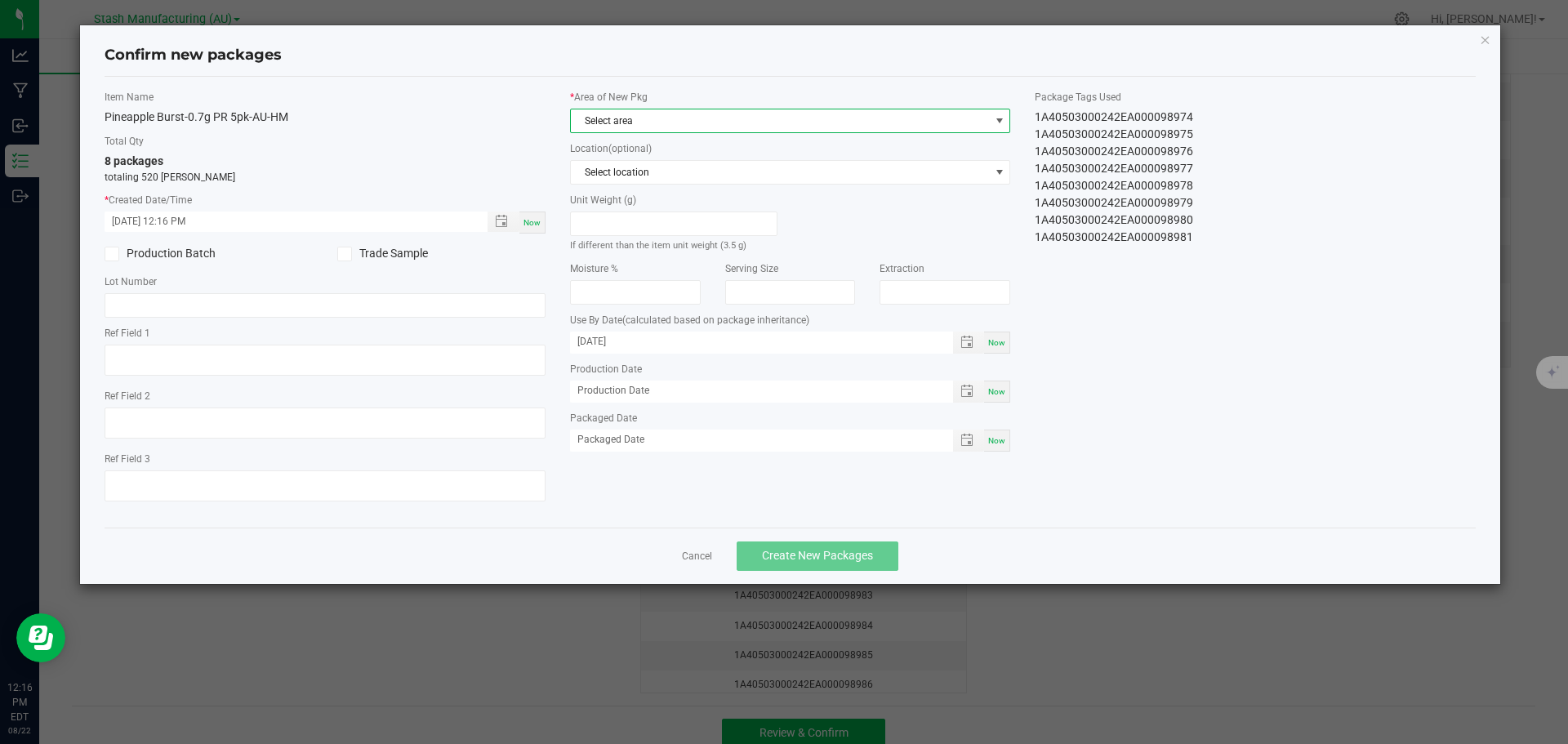
click at [1004, 124] on span at bounding box center [999, 121] width 13 height 13
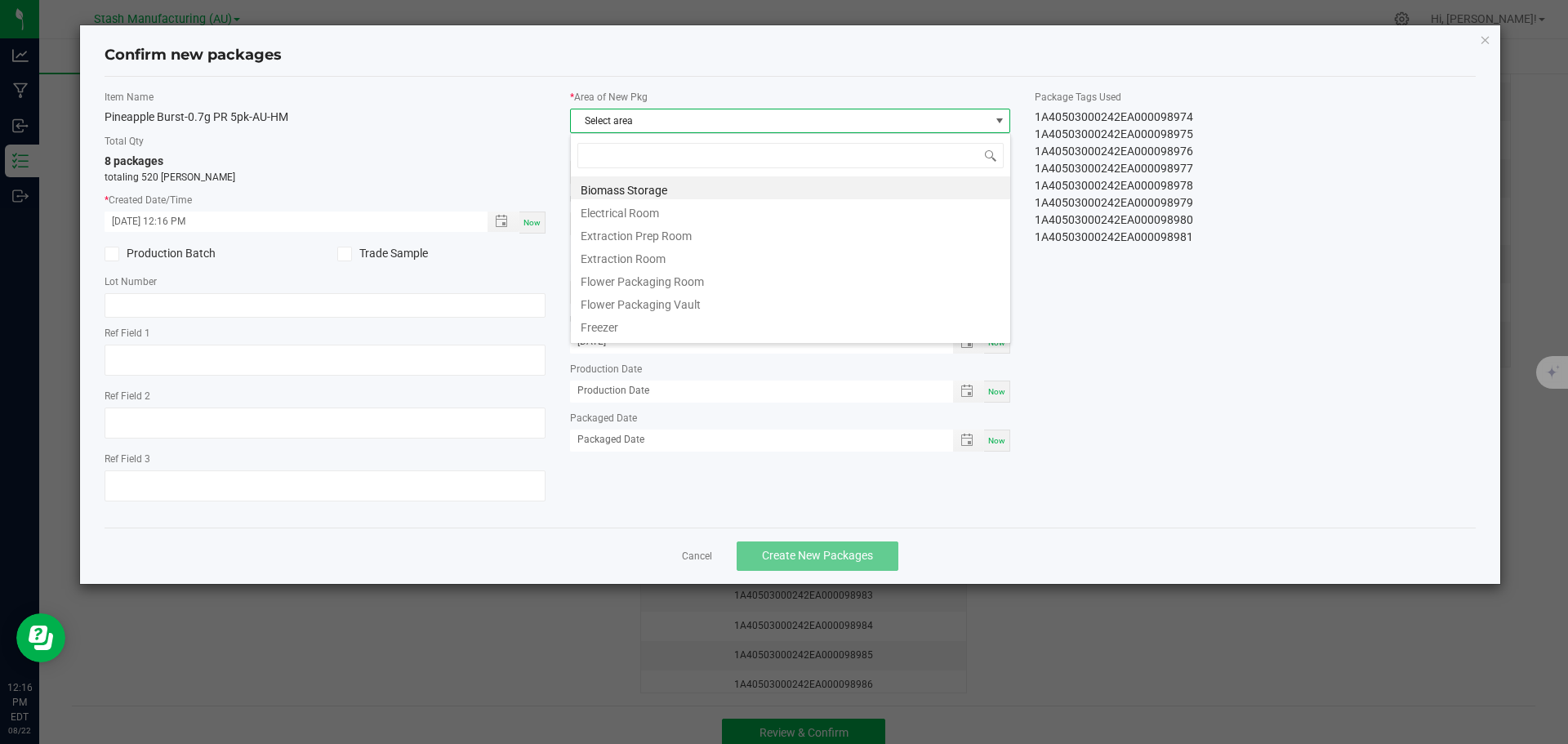
scroll to position [24, 441]
click at [817, 282] on li "Flower Packaging Room" at bounding box center [790, 279] width 439 height 23
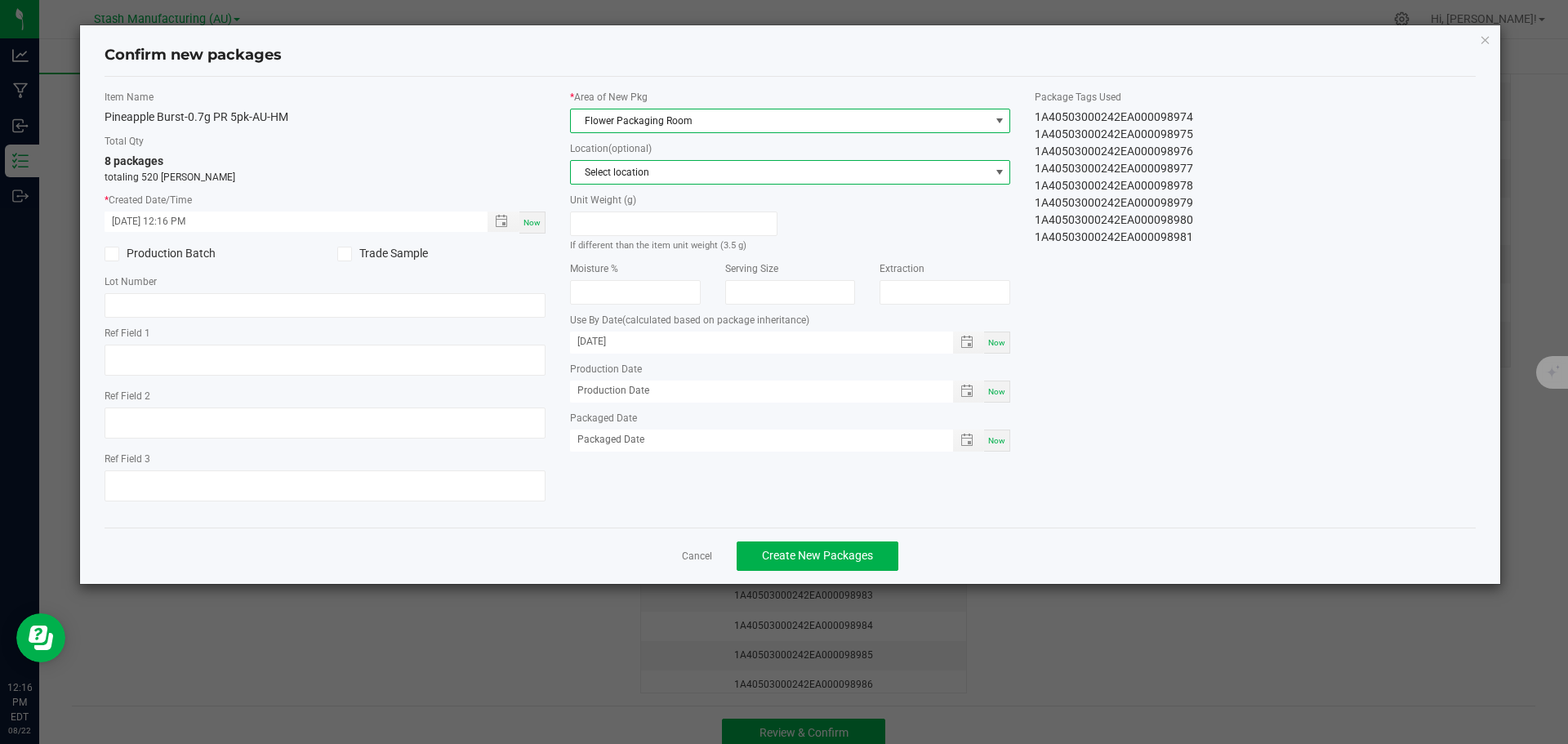
click at [1002, 174] on span "NO DATA FOUND" at bounding box center [999, 172] width 13 height 13
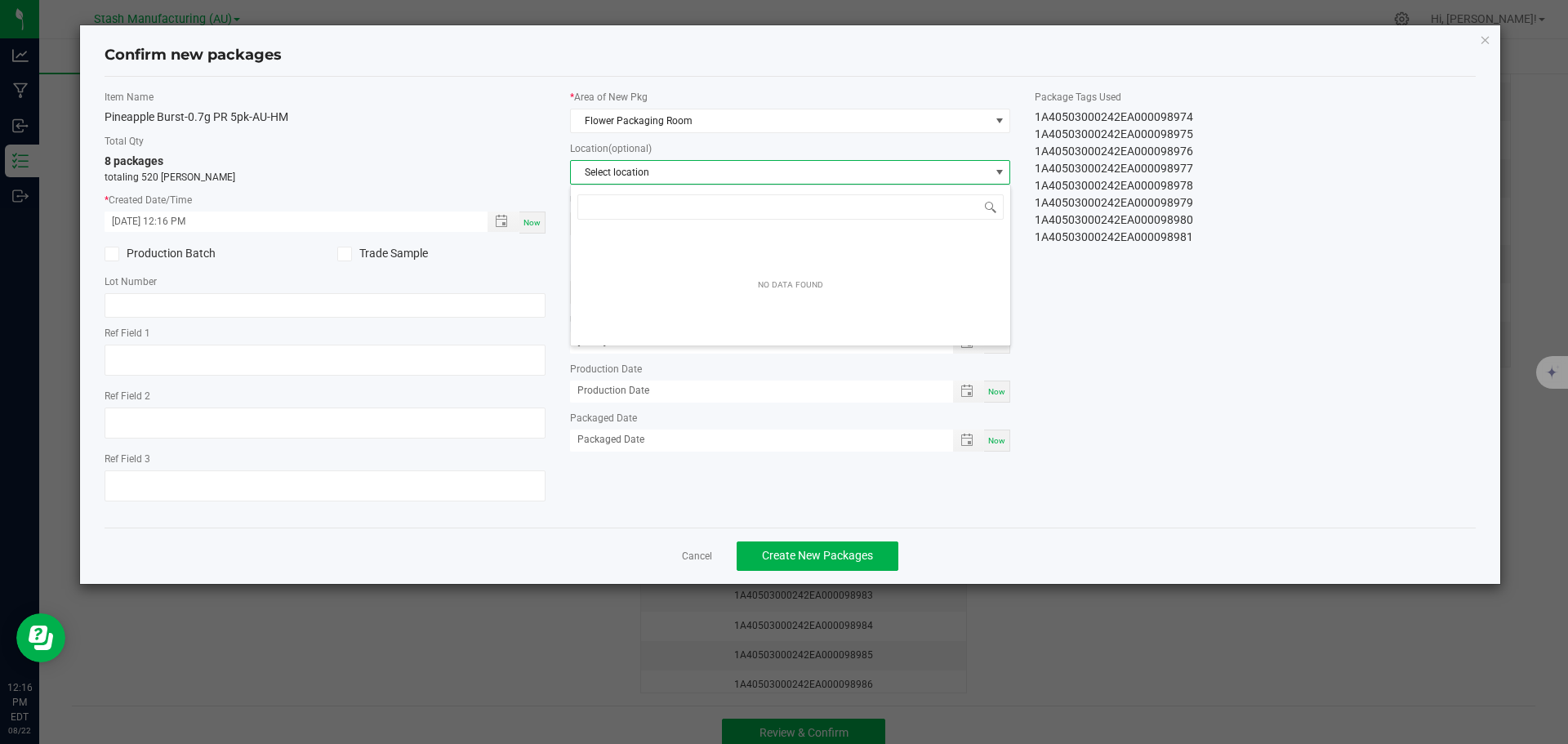
click at [1002, 174] on span "NO DATA FOUND" at bounding box center [999, 172] width 13 height 13
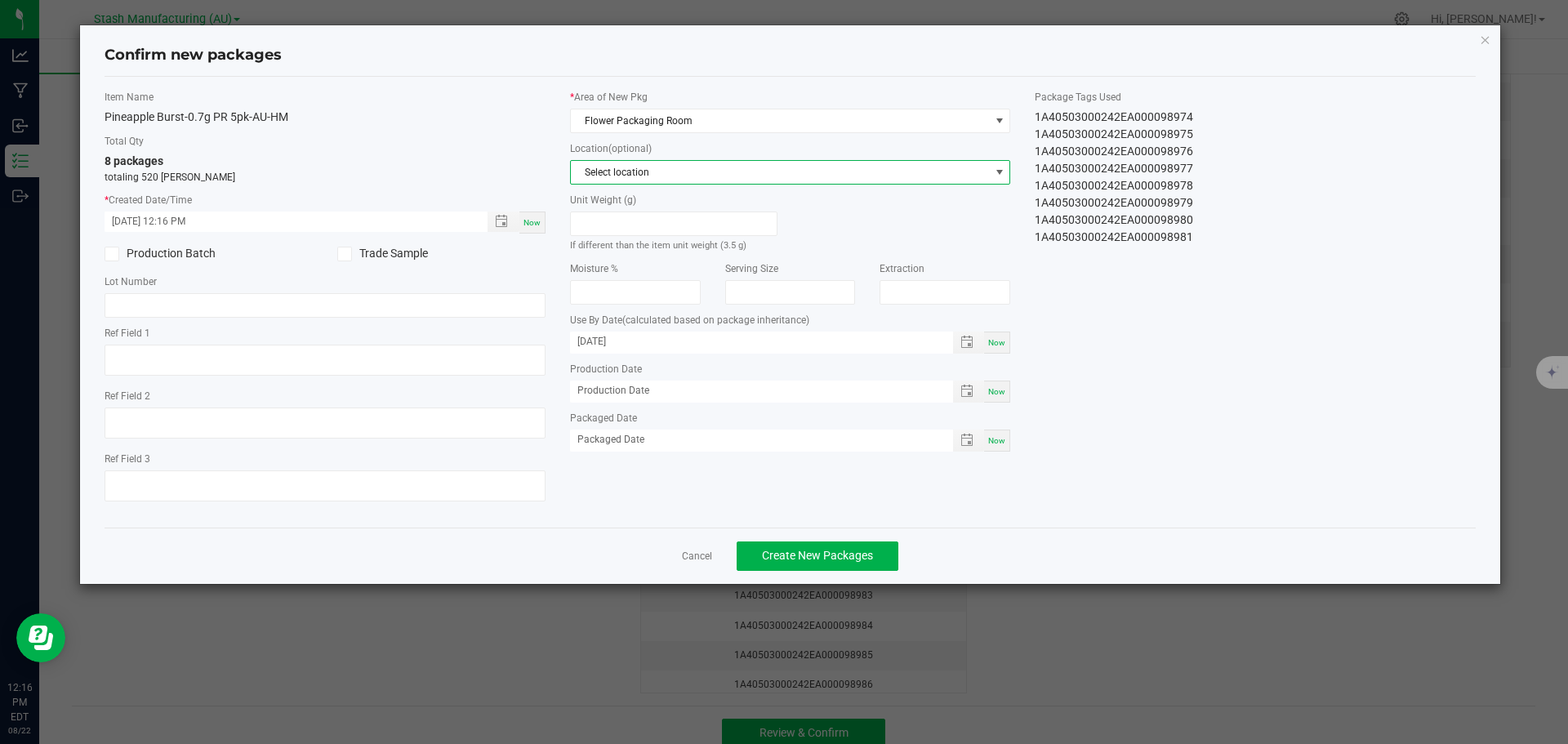
click at [1000, 345] on span "Now" at bounding box center [996, 343] width 17 height 9
click at [769, 345] on input "[DATE]" at bounding box center [752, 342] width 366 height 21
type input "[DATE]"
click at [996, 388] on span "Now" at bounding box center [996, 392] width 17 height 9
type input "[DATE]"
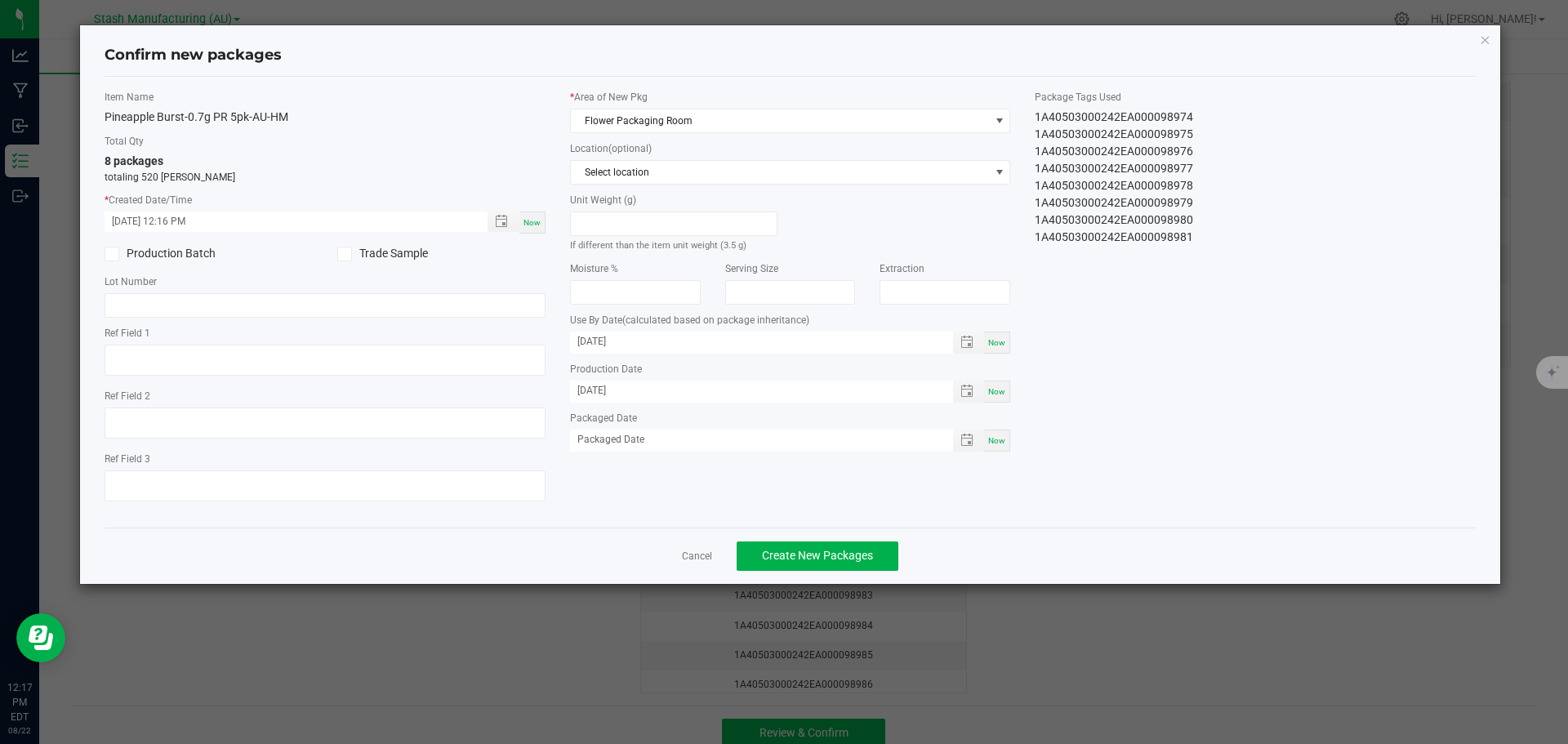
click at [1010, 434] on div "Now" at bounding box center [997, 440] width 26 height 22
type input "[DATE]"
drag, startPoint x: 541, startPoint y: 67, endPoint x: 532, endPoint y: 23, distance: 44.9
click at [532, 23] on ngb-modal-window "Confirm new packages Item Name Pineapple Burst-0.7g PR 5pk-AU-HM Total Qty 8 pa…" at bounding box center [790, 372] width 1580 height 744
click at [687, 552] on link "Cancel" at bounding box center [697, 557] width 30 height 14
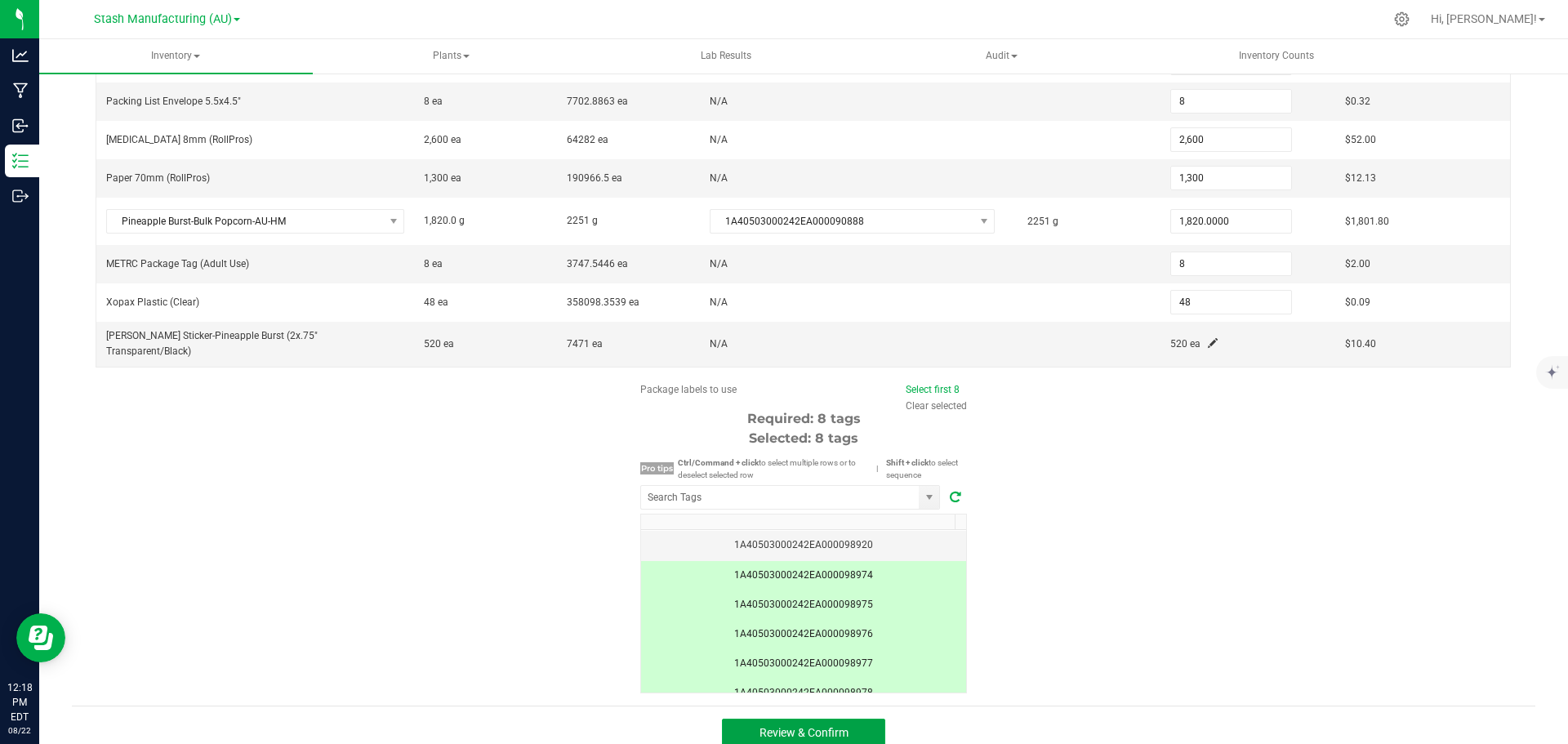
scroll to position [183, 0]
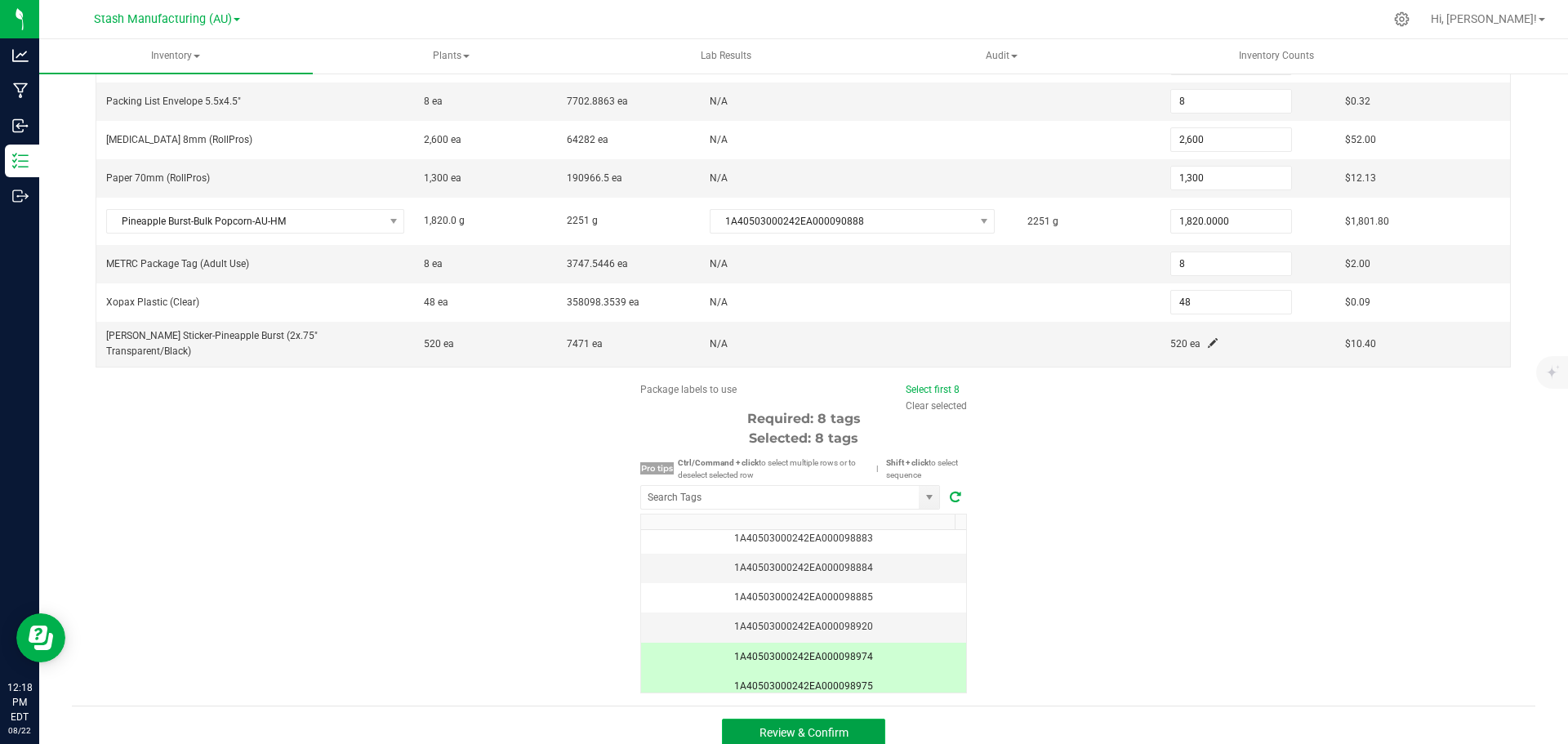
click at [861, 720] on button "Review & Confirm" at bounding box center [804, 733] width 164 height 29
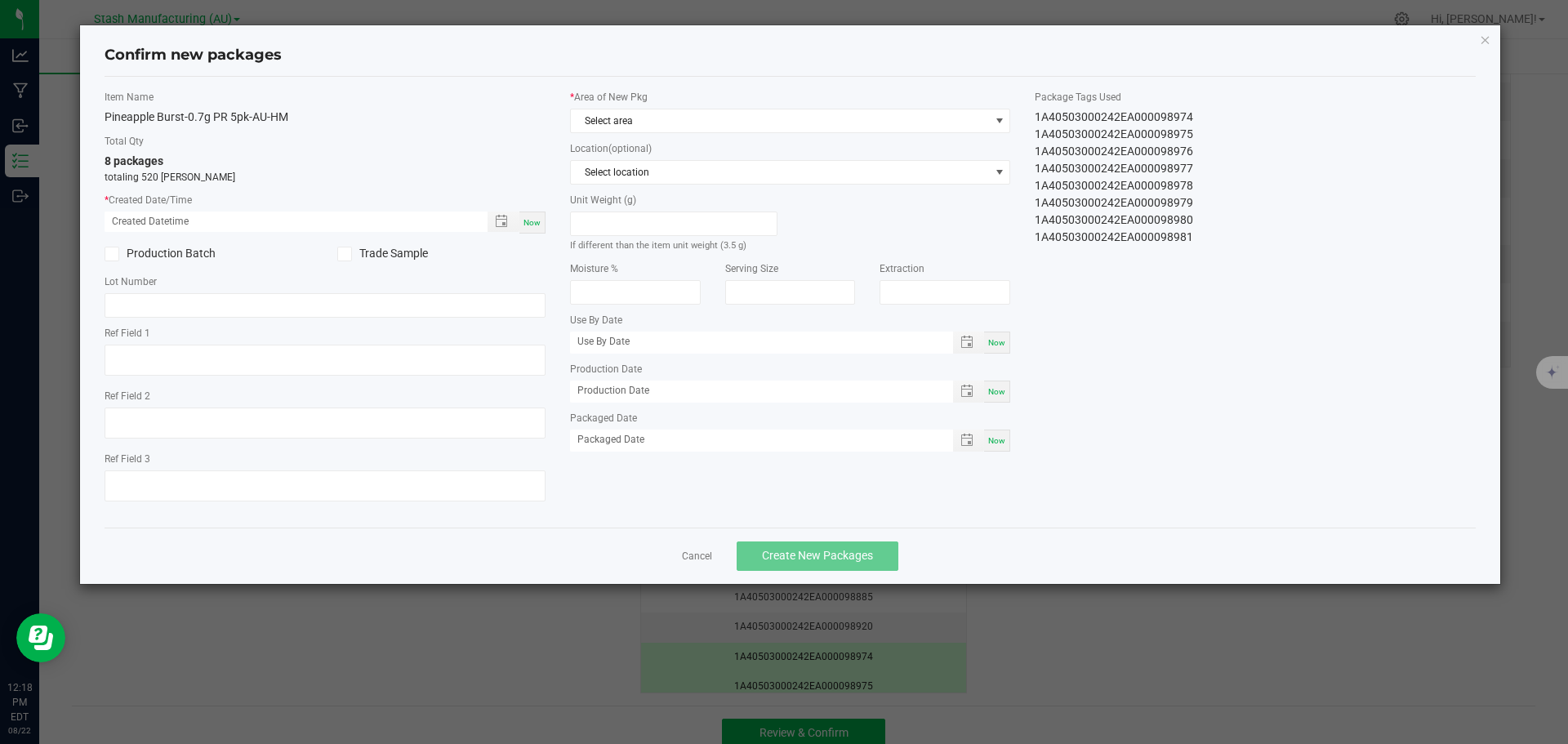
type input "[DATE]"
click at [532, 218] on span "Now" at bounding box center [532, 223] width 17 height 9
type input "[DATE] 12:19 PM"
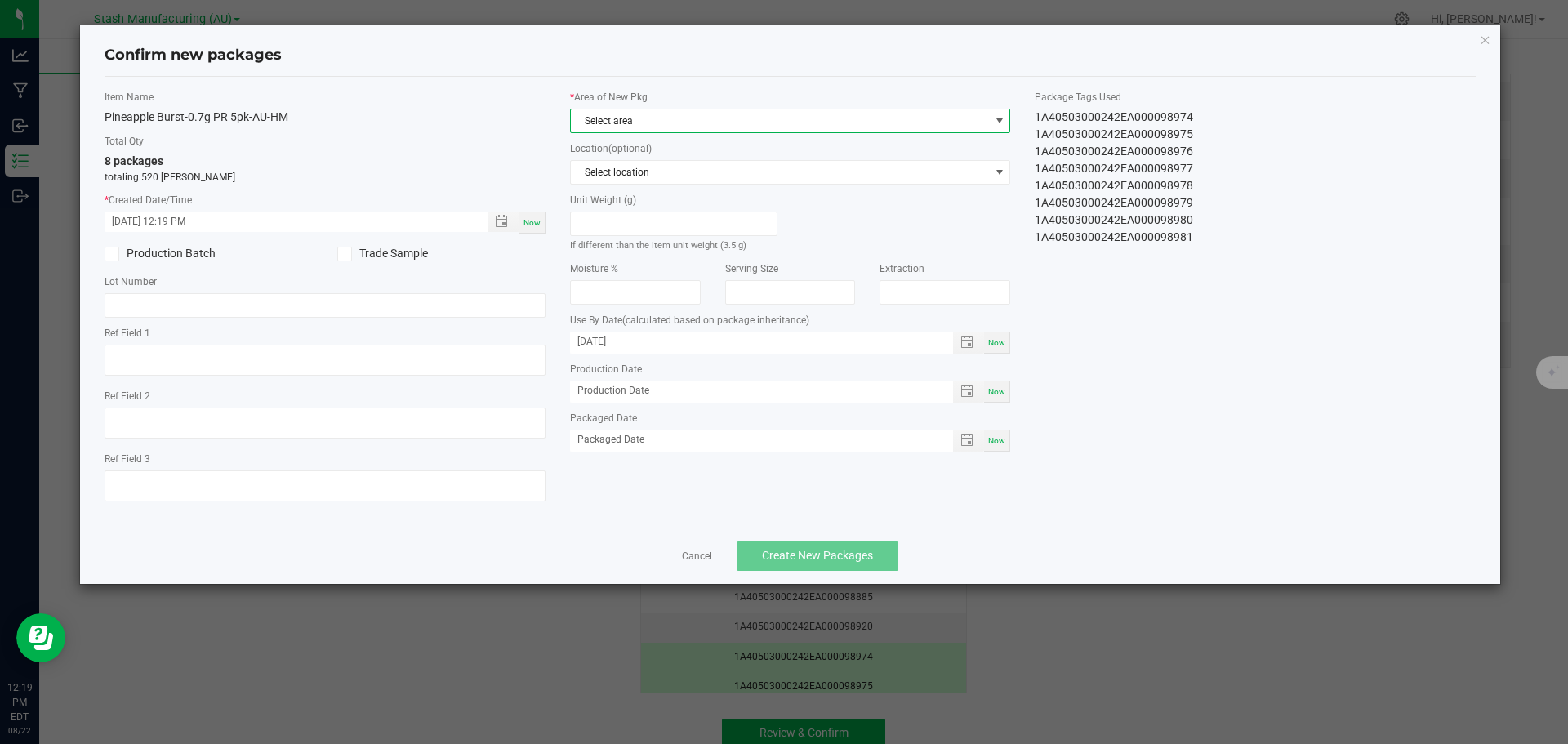
click at [1006, 120] on span at bounding box center [999, 120] width 21 height 23
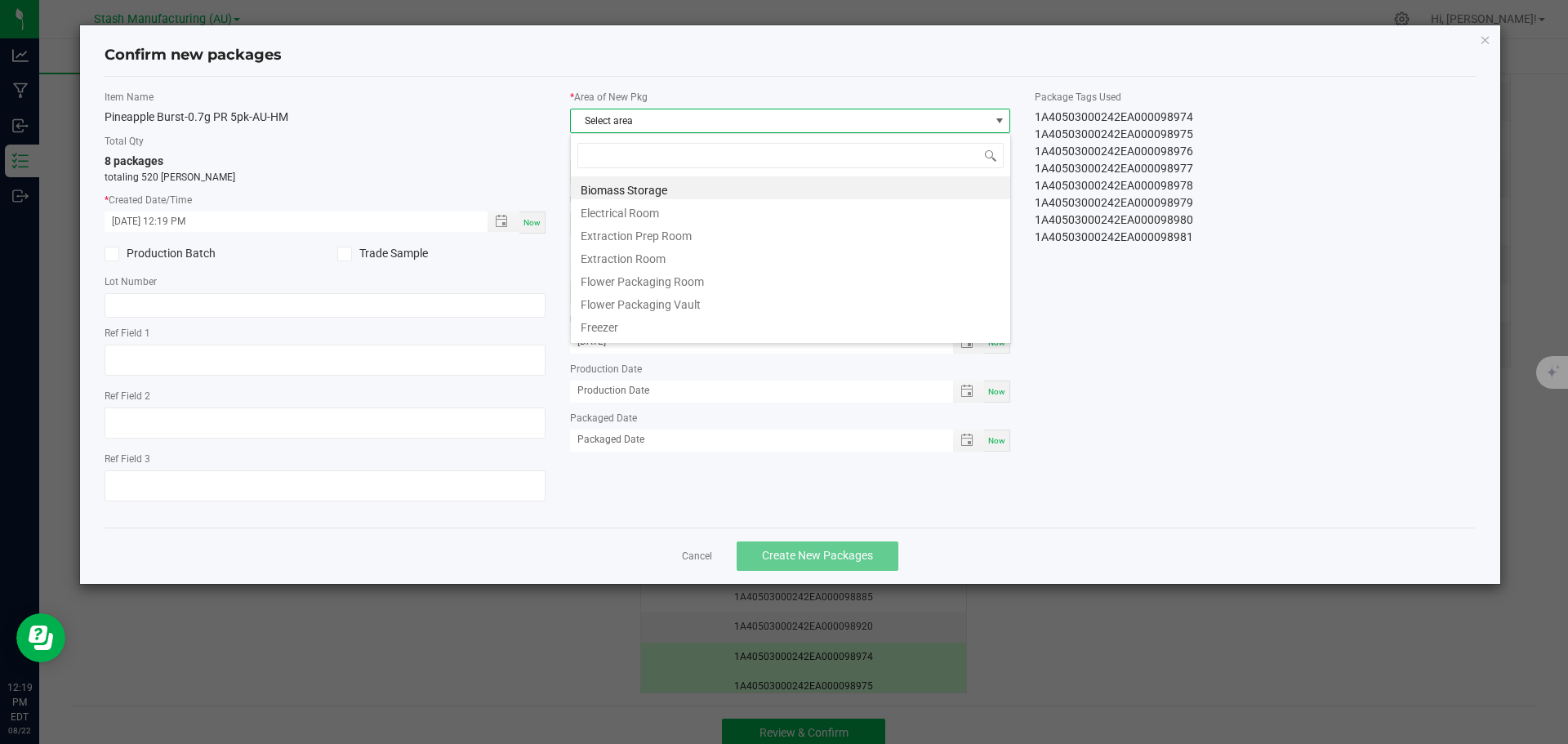
scroll to position [24, 441]
click at [902, 290] on li "Flower Packaging Room" at bounding box center [790, 279] width 439 height 23
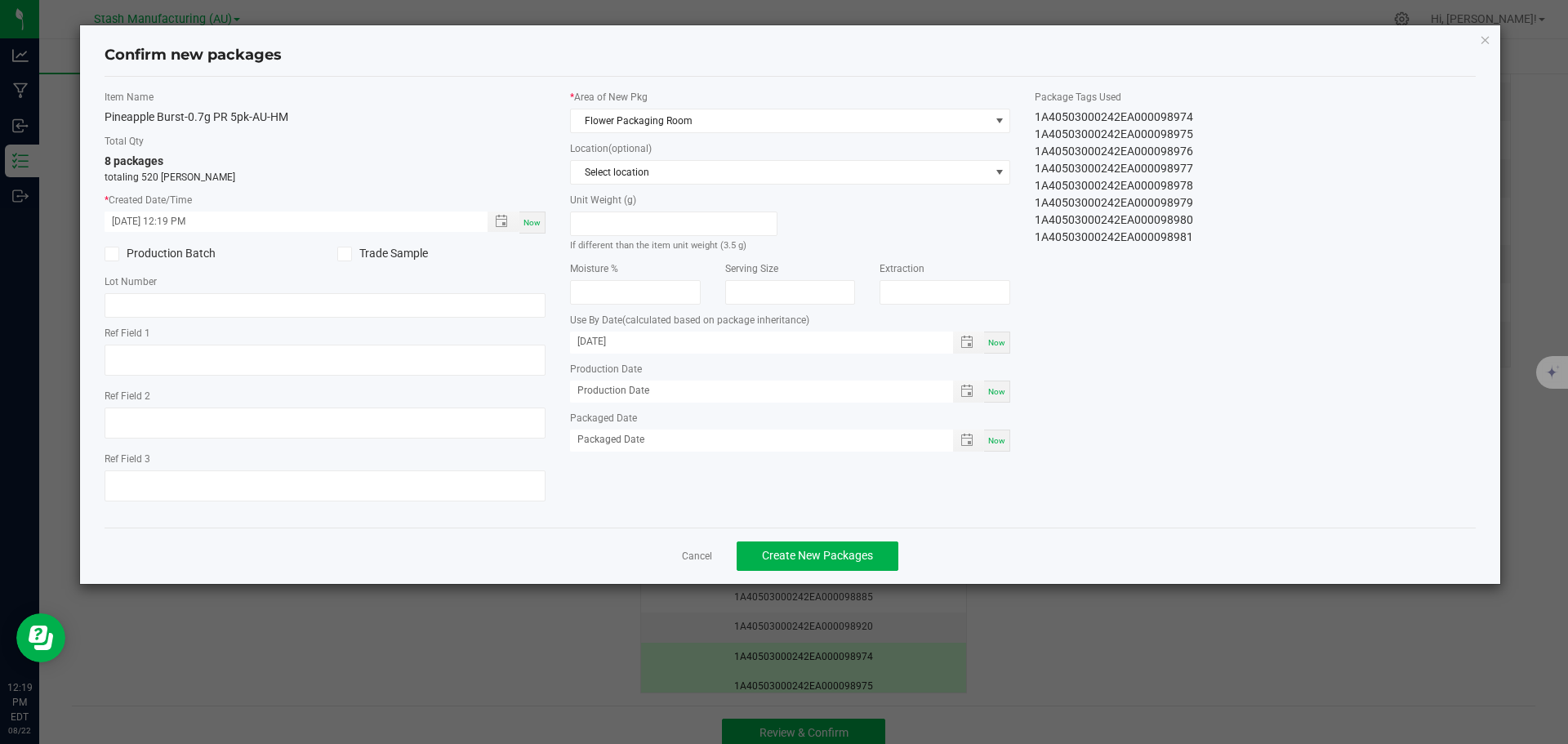
click at [1000, 388] on span "Now" at bounding box center [996, 392] width 17 height 9
type input "[DATE]"
click at [1003, 340] on span "Now" at bounding box center [996, 343] width 17 height 9
click at [787, 320] on span "(calculated based on package inheritance)" at bounding box center [715, 320] width 187 height 11
click at [785, 339] on input "[DATE]" at bounding box center [752, 342] width 366 height 21
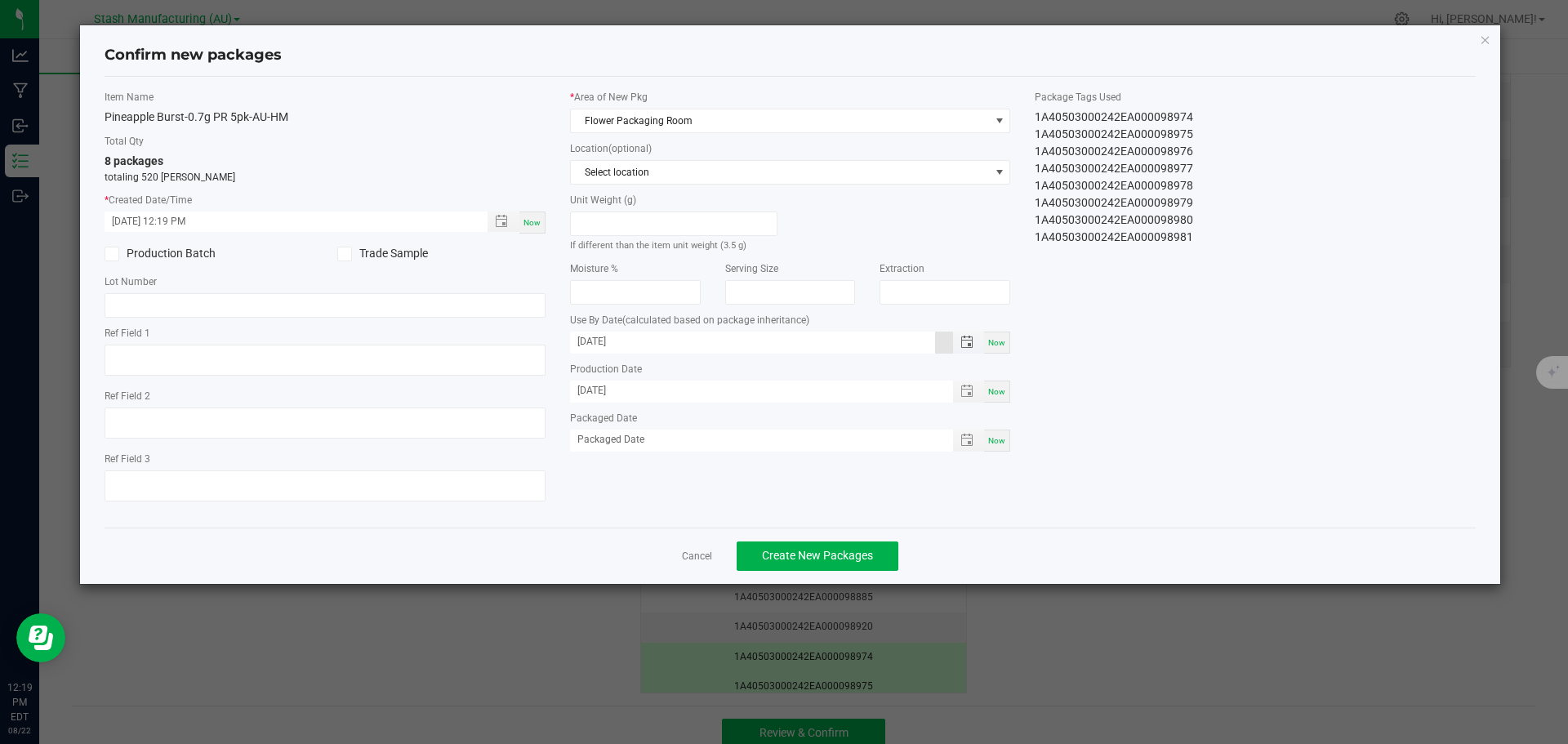
type input "[DATE]"
click at [855, 548] on button "Create New Packages" at bounding box center [818, 556] width 162 height 29
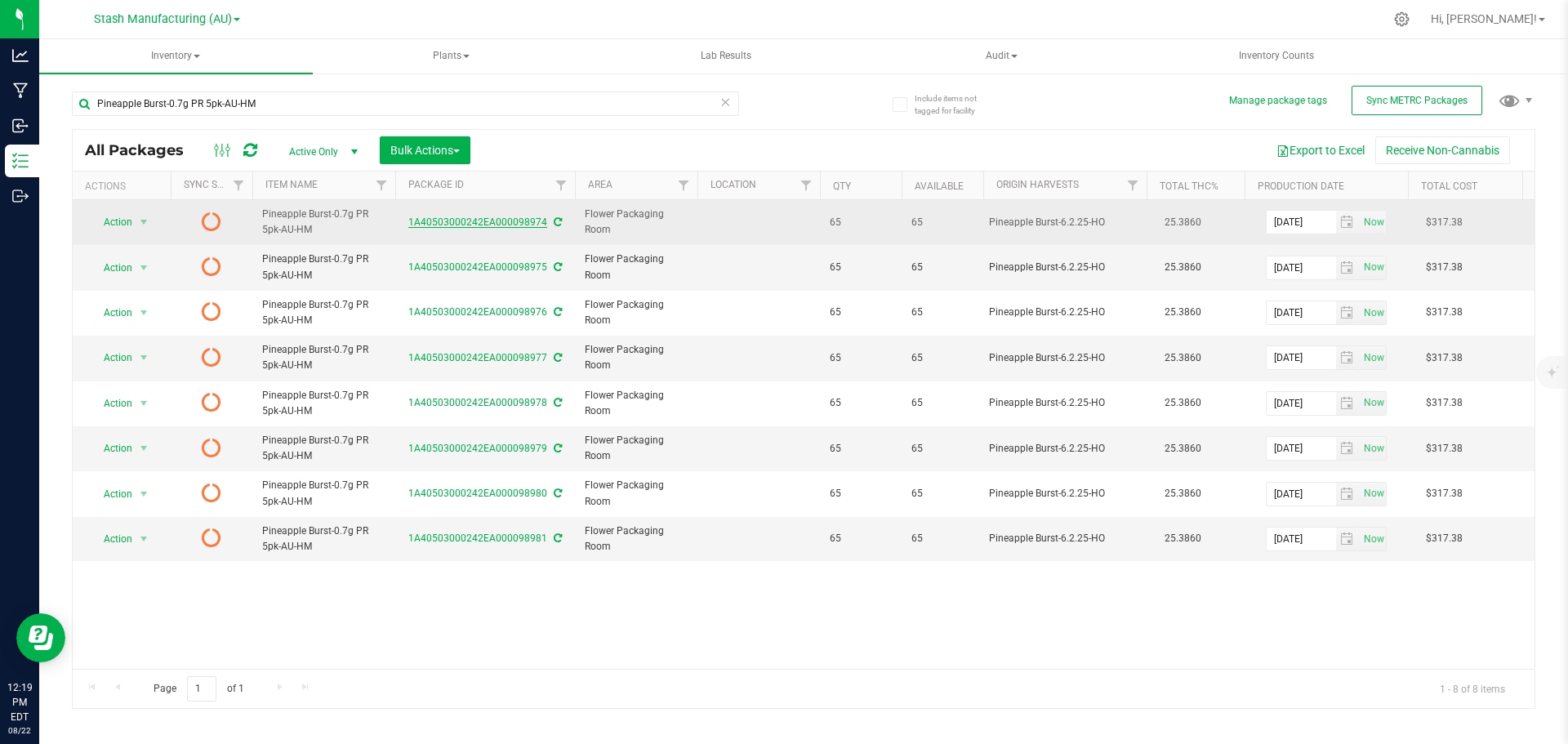
click at [470, 221] on link "1A40503000242EA000098974" at bounding box center [478, 222] width 139 height 11
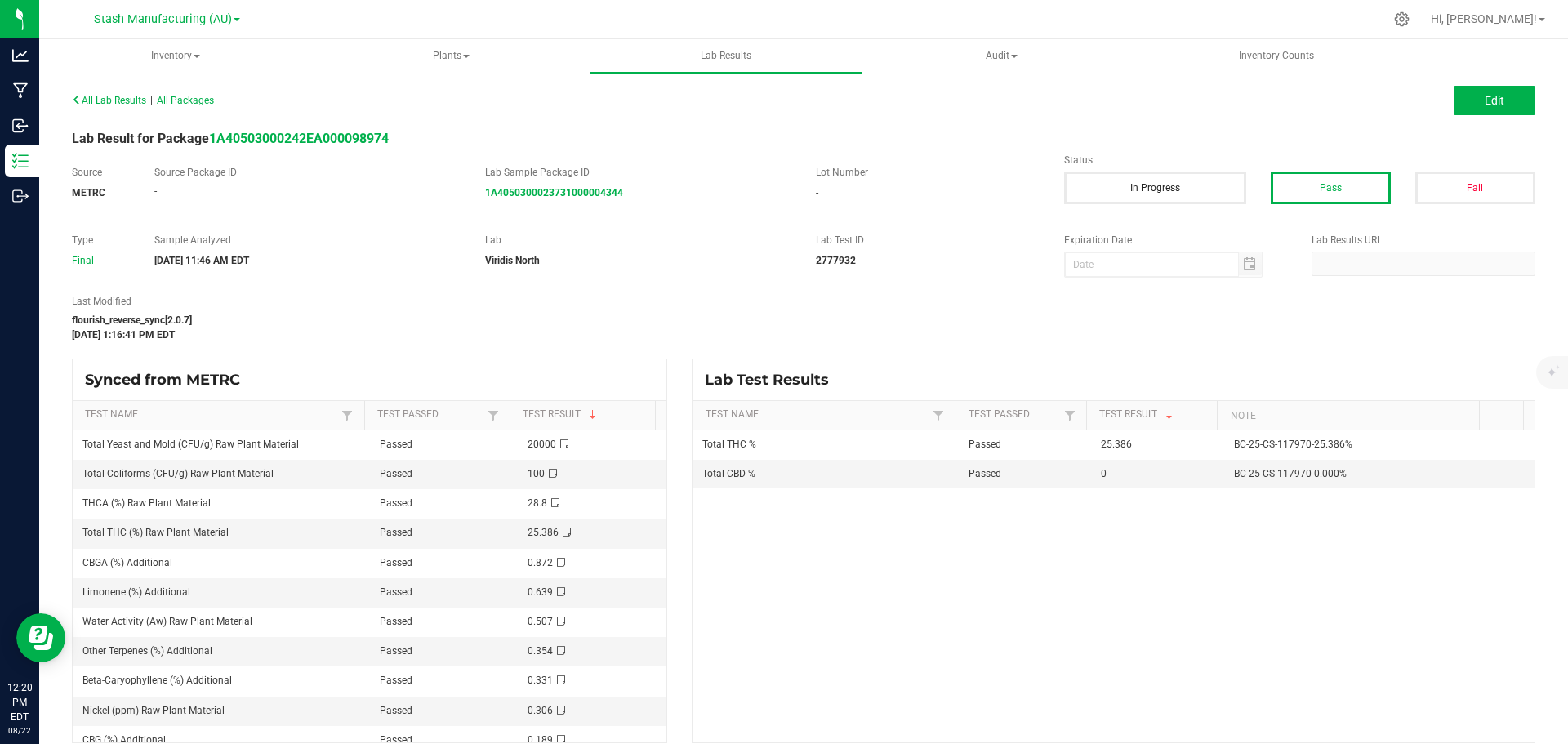
click at [912, 712] on div "Total THC % Passed 25.386 BC-25-CS-117970-25.386% Total CBD % Passed [DATE]-25-…" at bounding box center [1114, 587] width 842 height 312
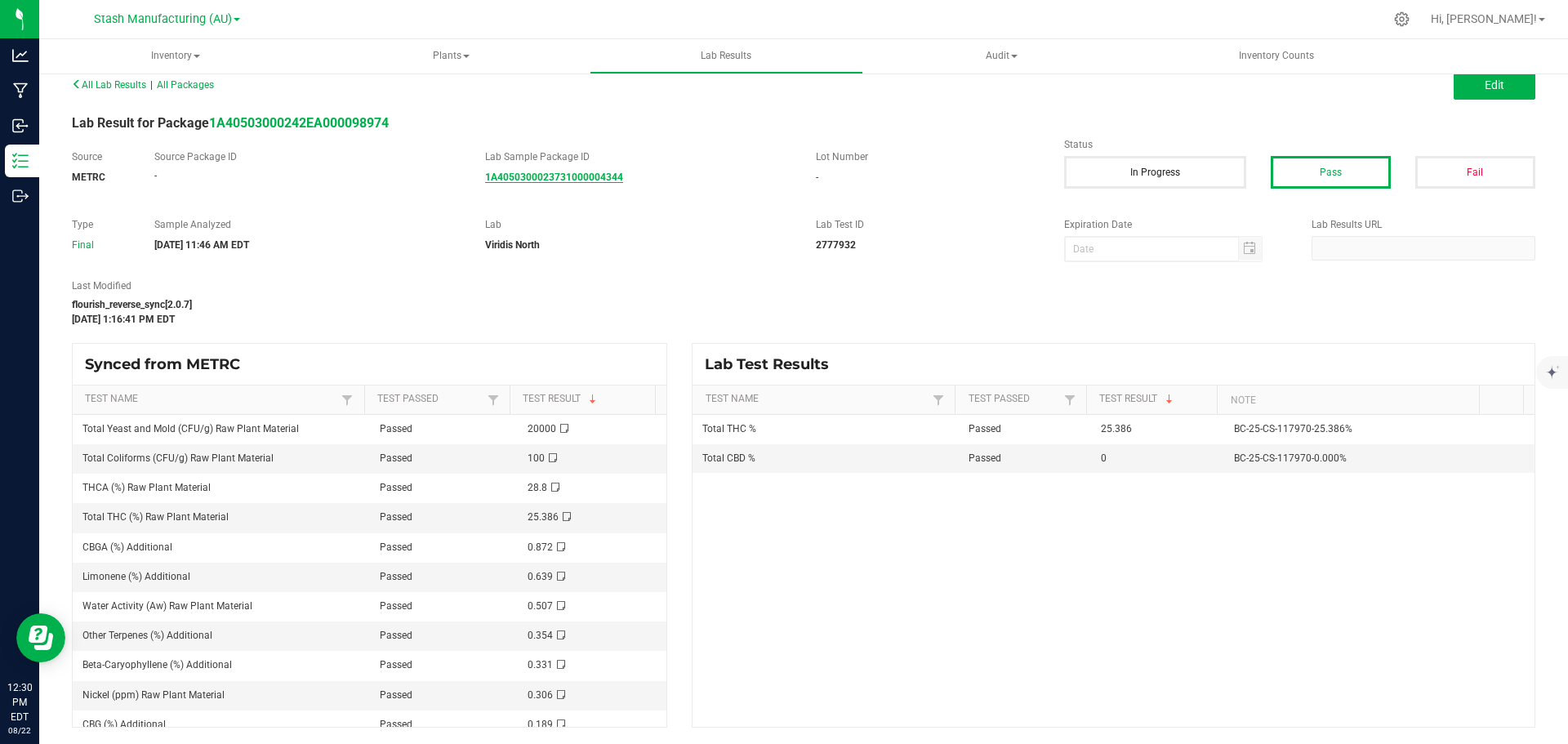
click at [564, 171] on strong "1A4050300023731000004344" at bounding box center [554, 177] width 138 height 11
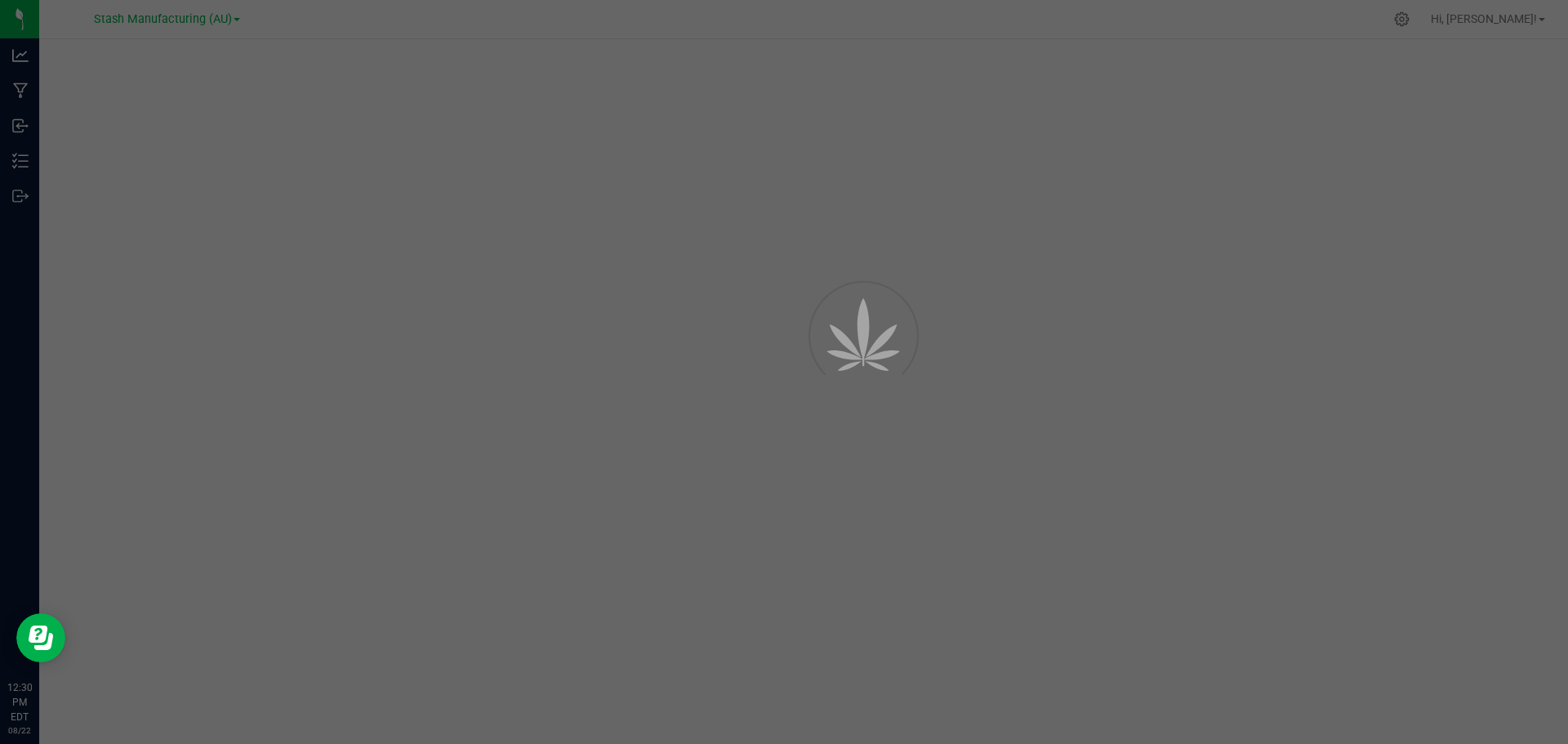
select select "884"
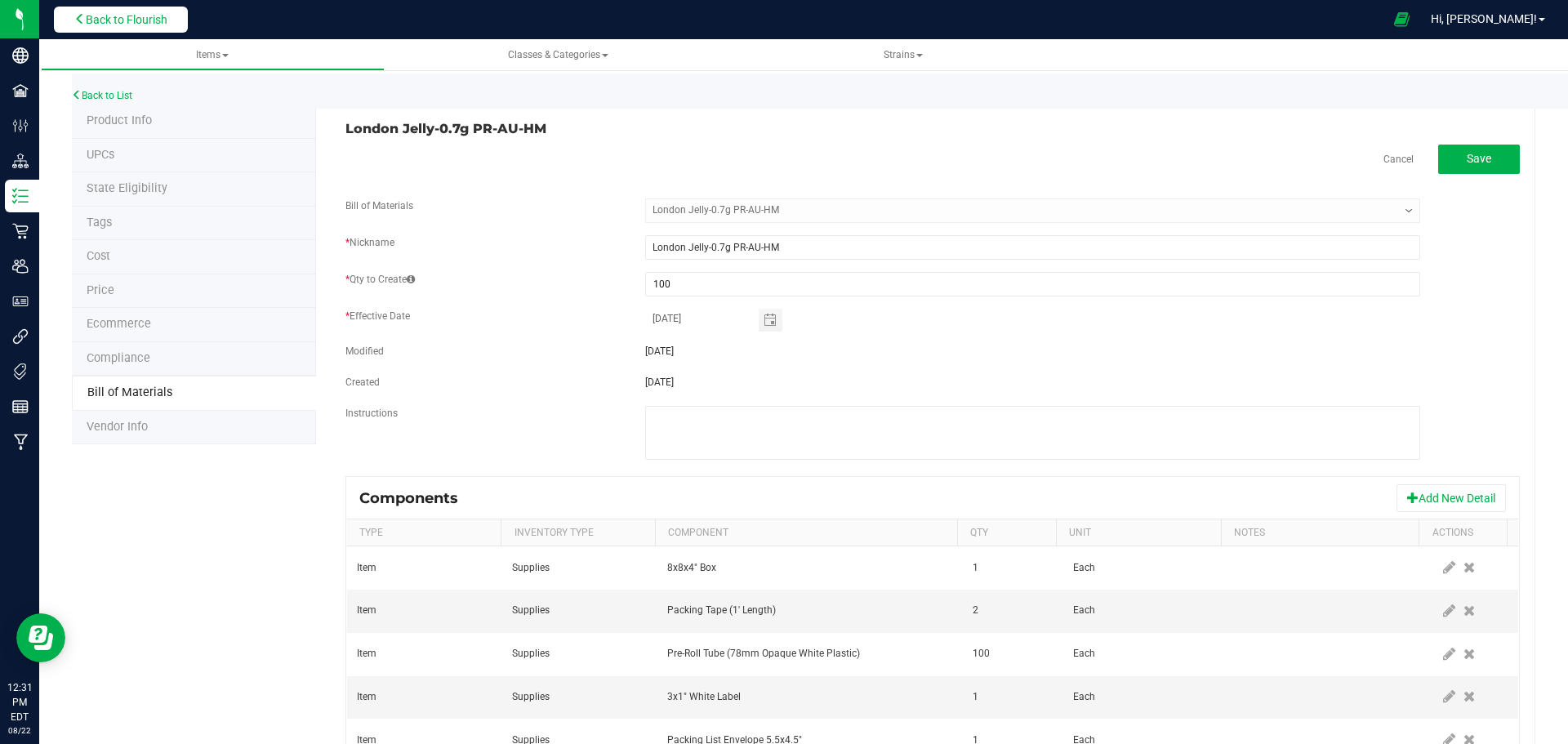
click at [119, 9] on button "Back to Flourish" at bounding box center [120, 20] width 133 height 26
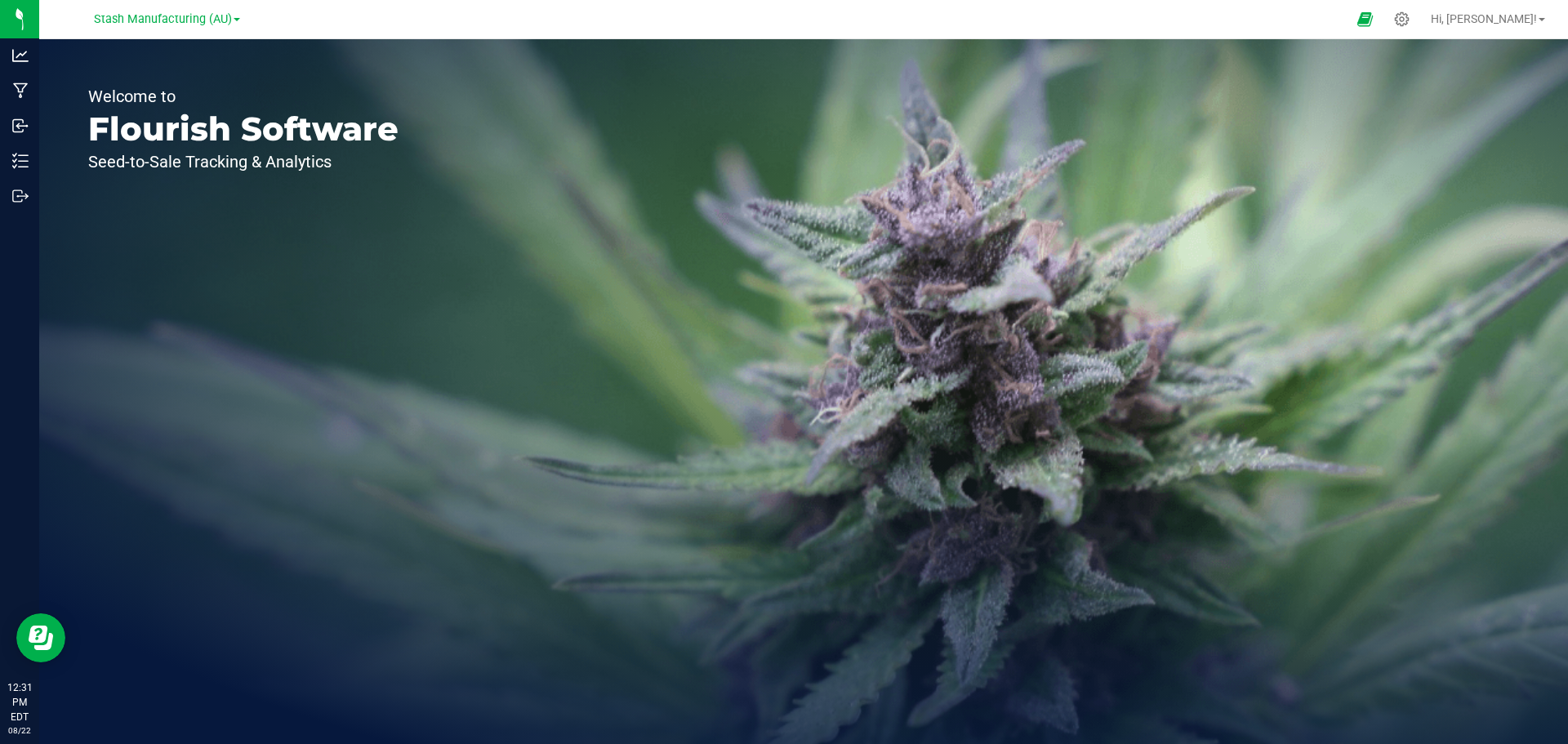
click at [842, 326] on div "Welcome to Flourish Software Seed-to-Sale Tracking & Analytics" at bounding box center [804, 392] width 1529 height 705
click at [313, 153] on p "Seed-to-Sale Tracking & Analytics" at bounding box center [243, 161] width 310 height 16
drag, startPoint x: 924, startPoint y: 472, endPoint x: 800, endPoint y: 657, distance: 222.7
click at [917, 488] on div "Welcome to Flourish Software Seed-to-Sale Tracking & Analytics" at bounding box center [804, 392] width 1529 height 705
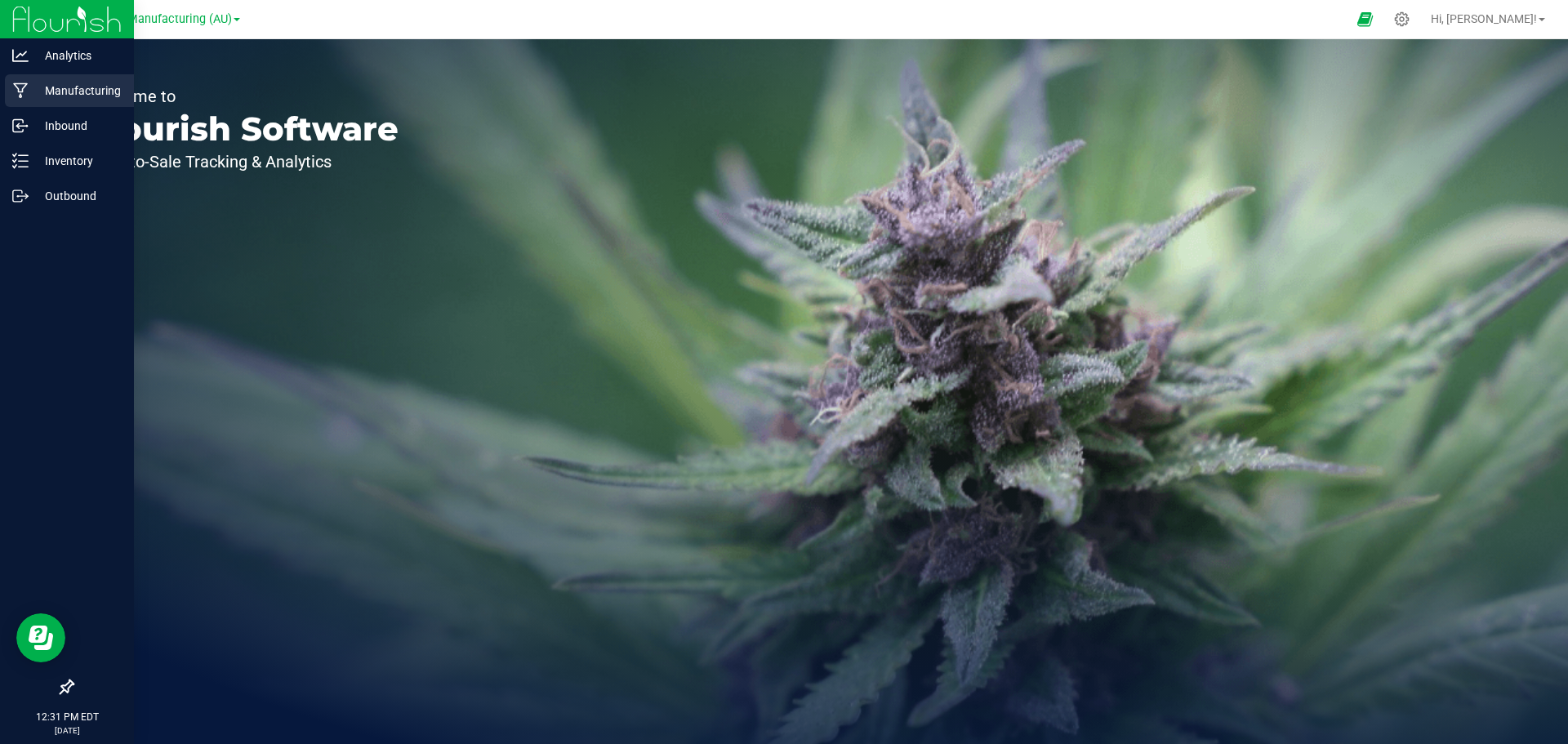
click at [38, 94] on p "Manufacturing" at bounding box center [77, 90] width 98 height 20
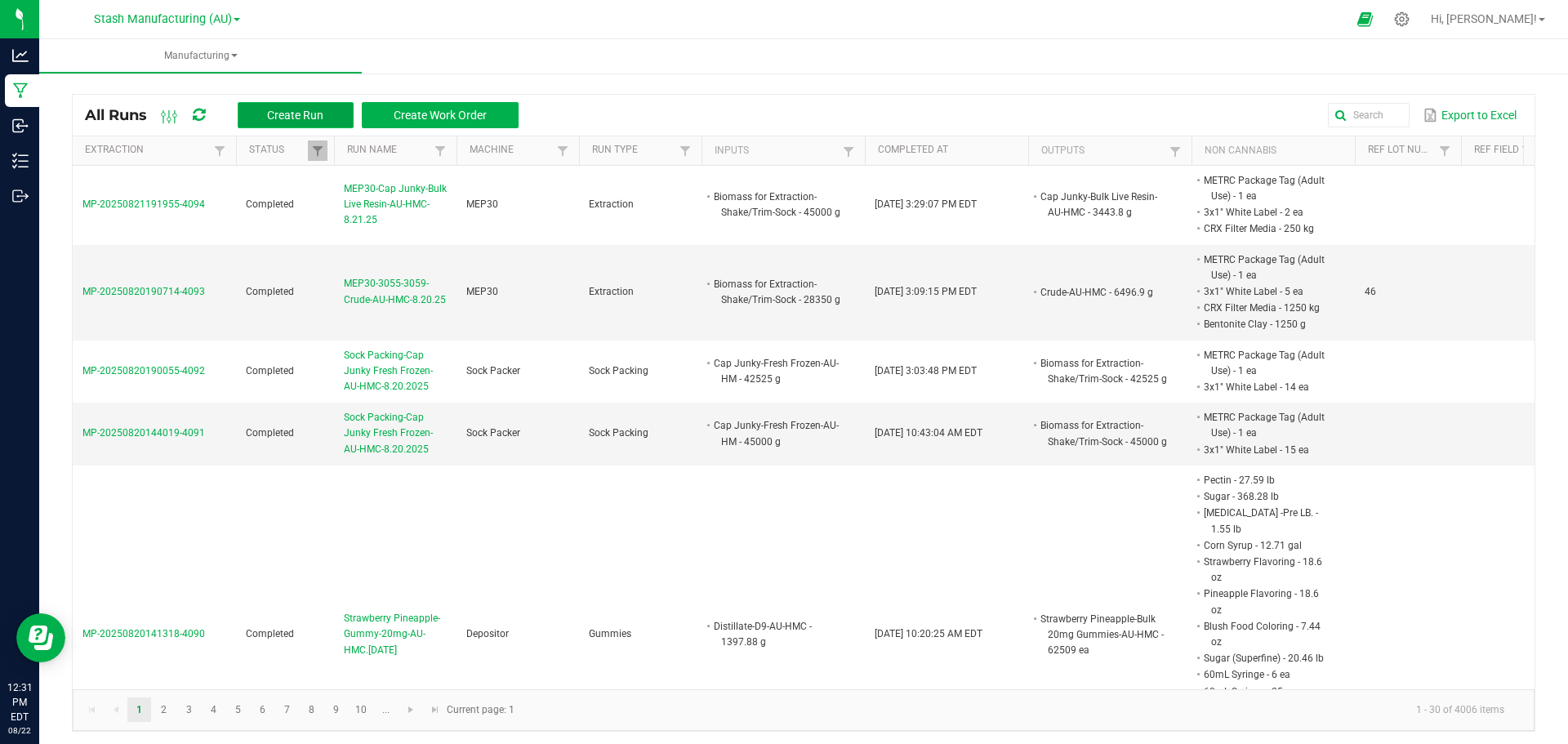
click at [341, 120] on button "Create Run" at bounding box center [295, 116] width 116 height 26
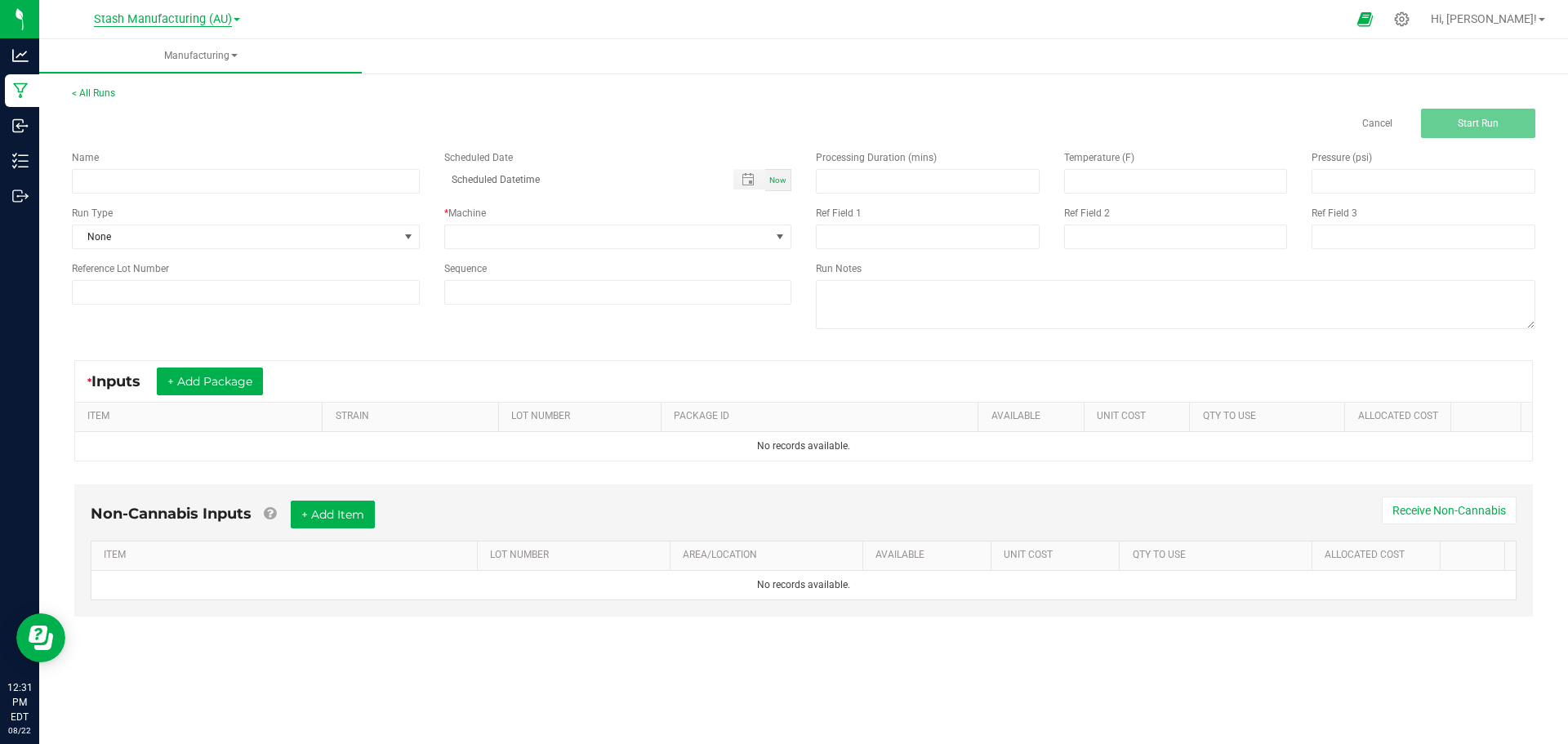
click at [179, 17] on span "Stash Manufacturing (AU)" at bounding box center [163, 20] width 138 height 15
click at [178, 50] on link "Stash Manufacturing (AU)" at bounding box center [166, 57] width 239 height 22
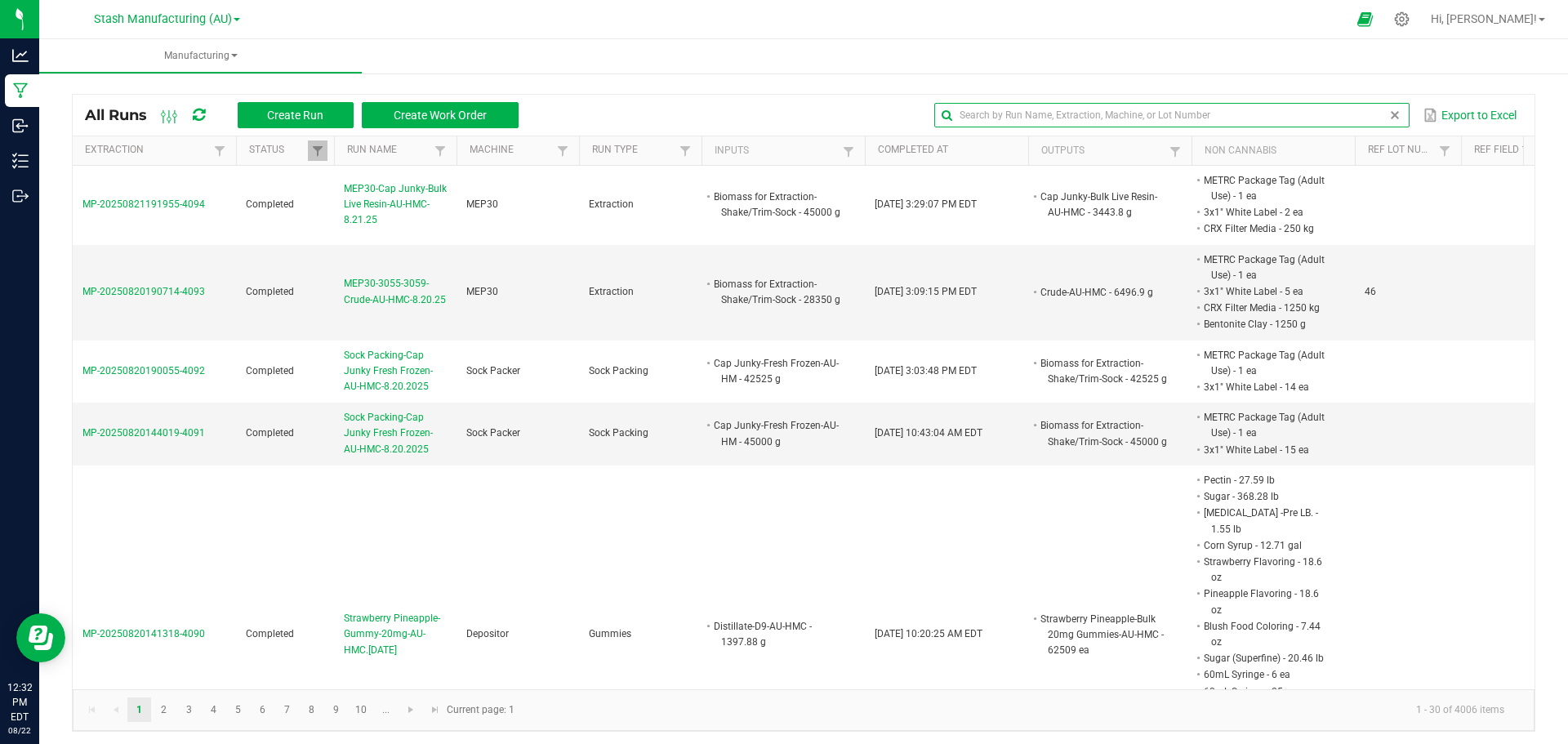
click at [1363, 115] on input "text" at bounding box center [1171, 115] width 475 height 24
type input "I"
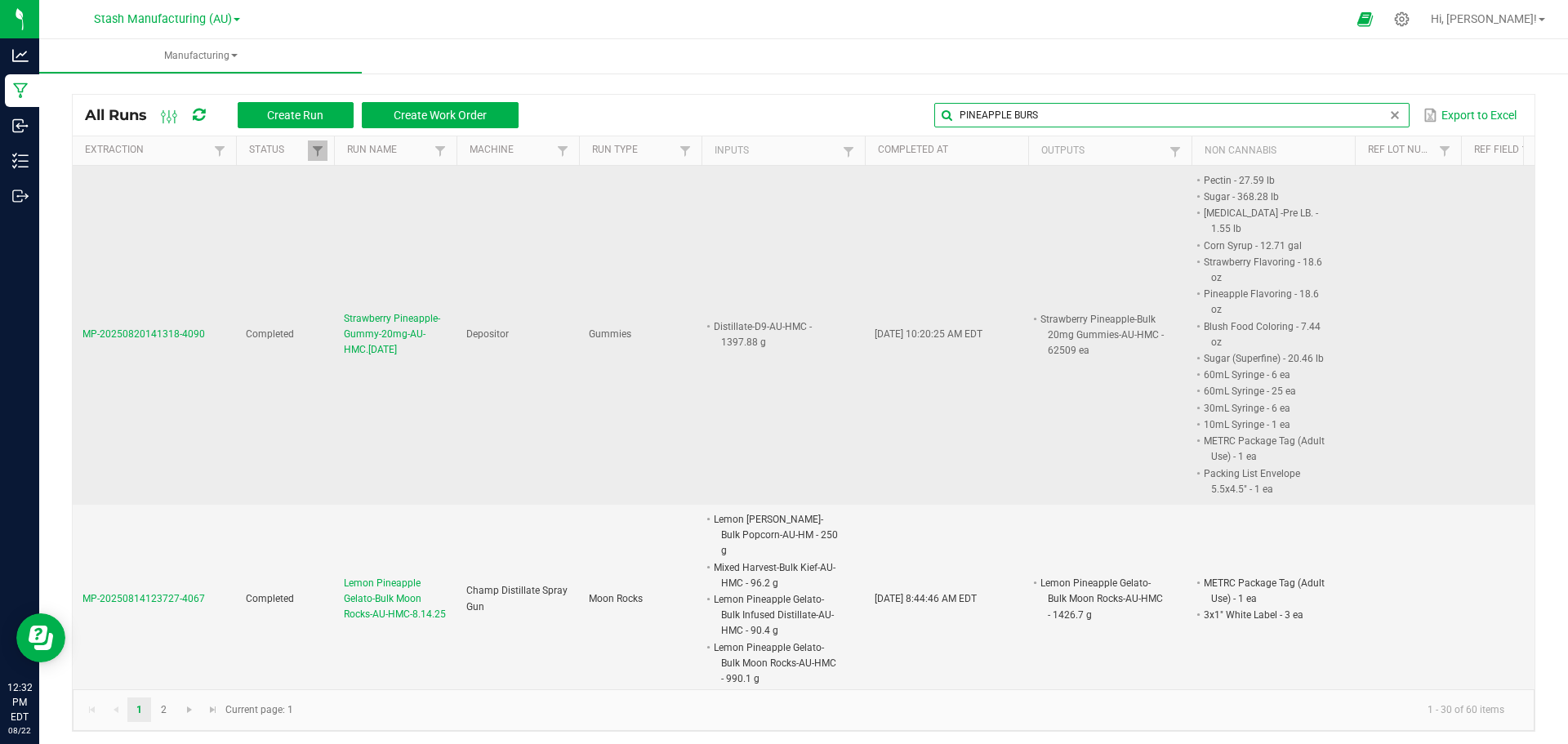
type input "PINEAPPLE BURST"
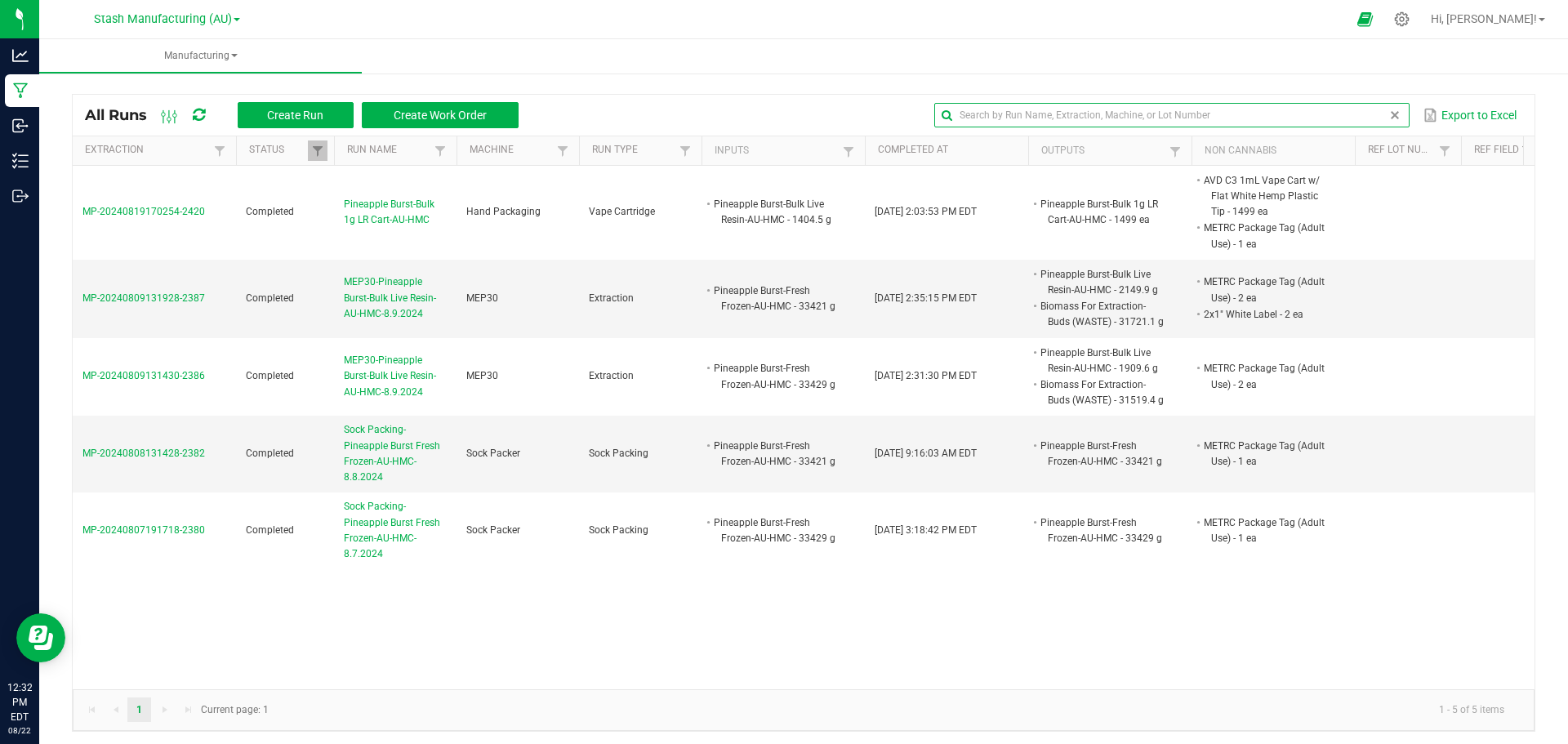
click at [1388, 118] on span at bounding box center [1395, 116] width 13 height 13
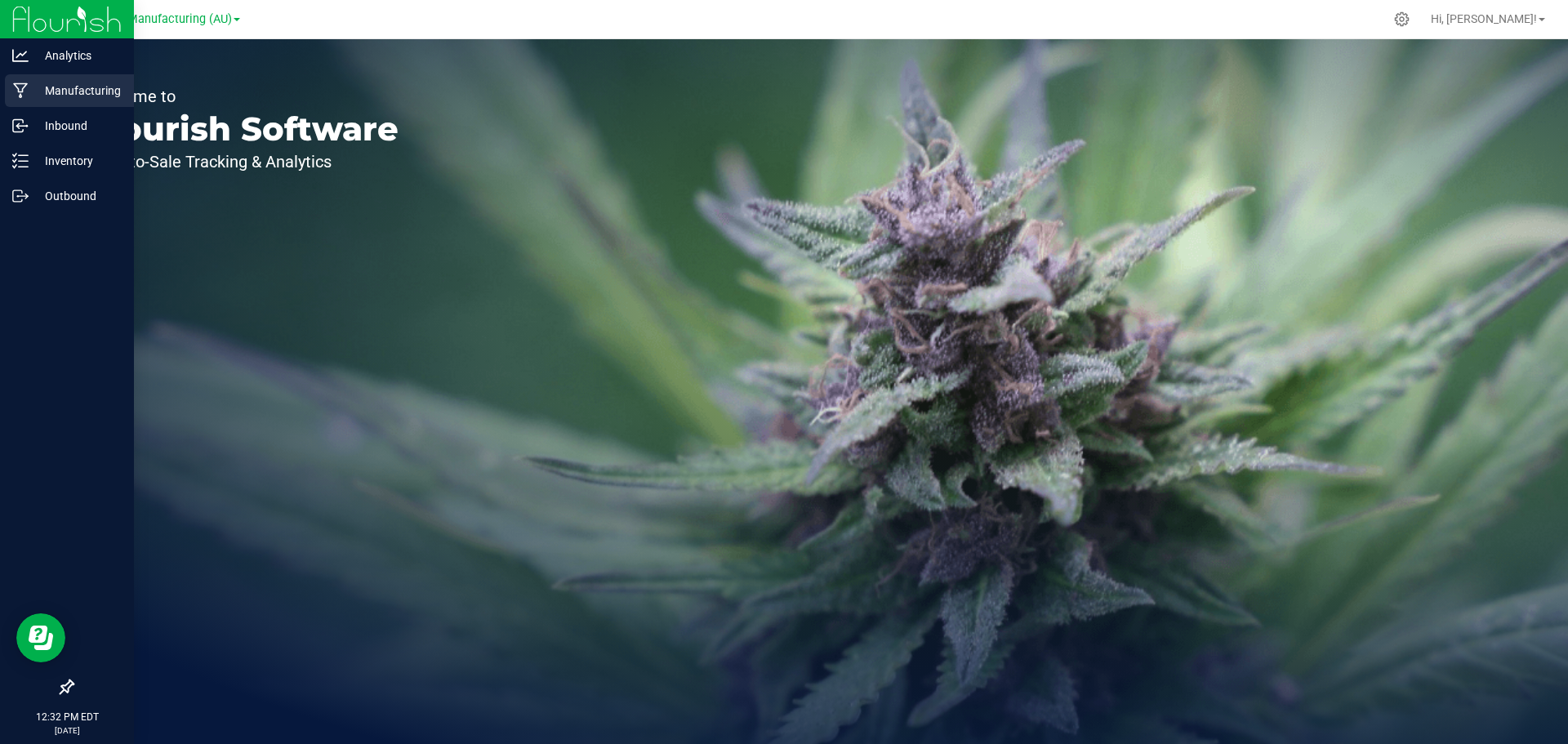
click at [88, 86] on p "Manufacturing" at bounding box center [77, 90] width 98 height 20
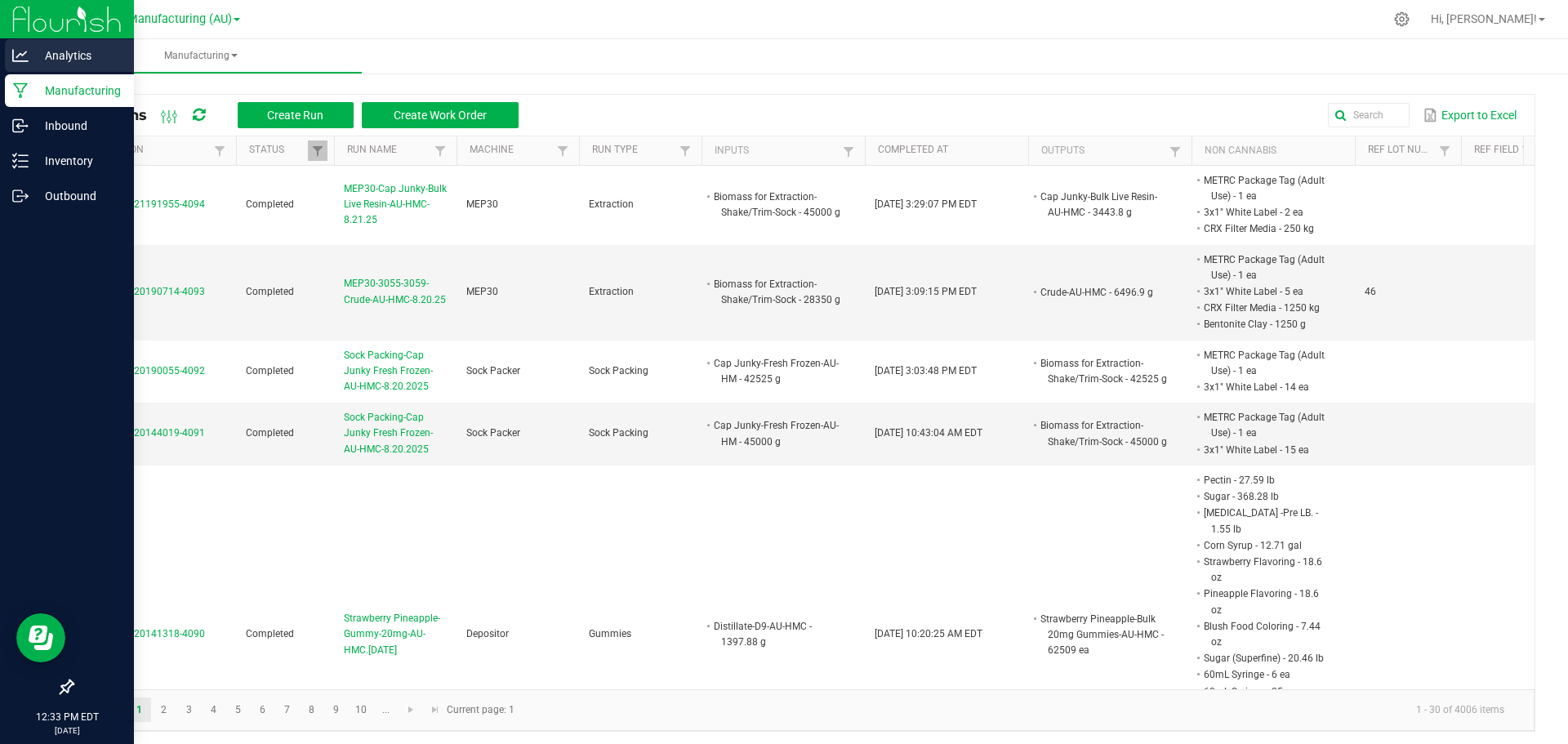
click at [102, 52] on p "Analytics" at bounding box center [77, 55] width 98 height 20
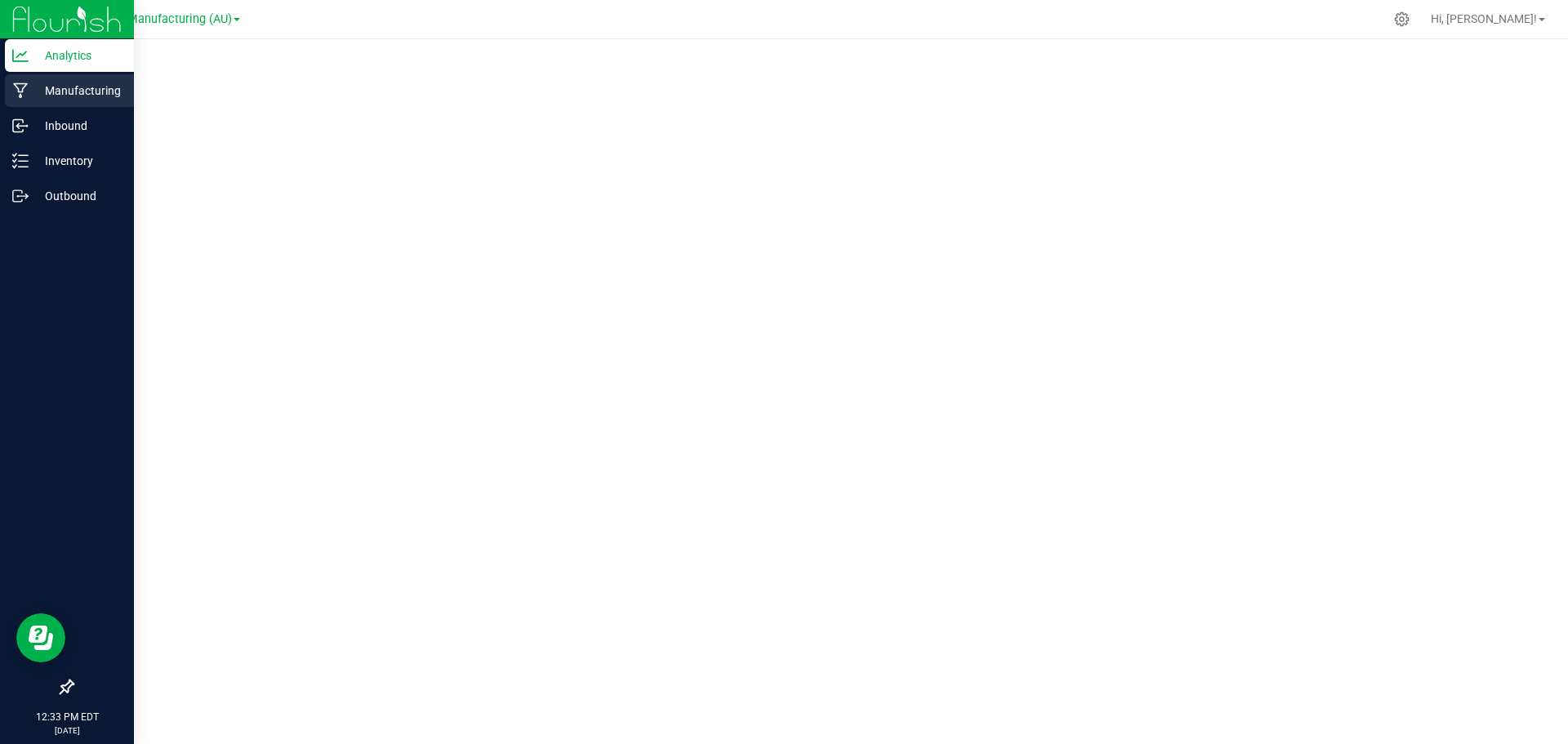
click at [60, 79] on div "Manufacturing" at bounding box center [69, 90] width 129 height 33
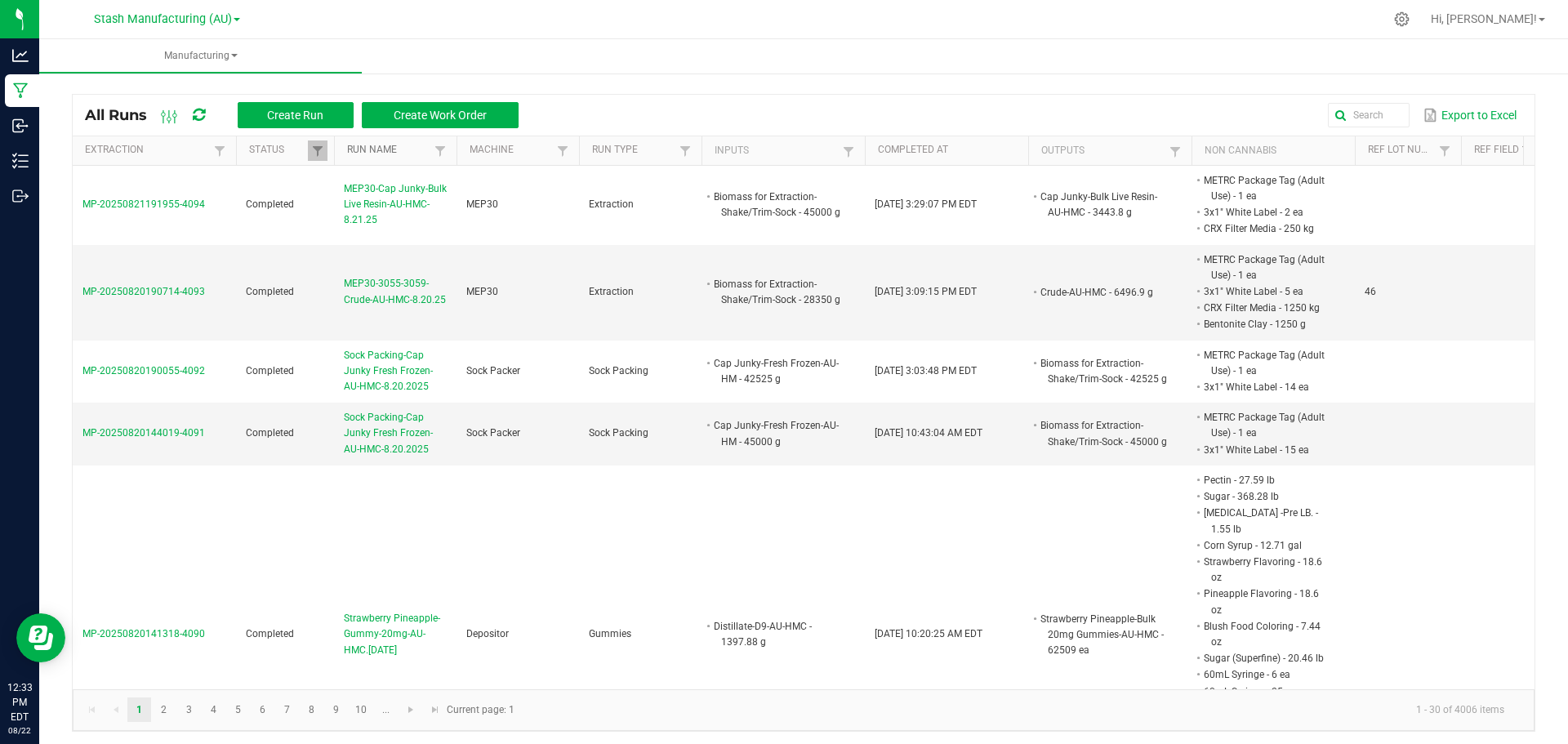
click at [366, 147] on link "Run Name" at bounding box center [388, 150] width 83 height 13
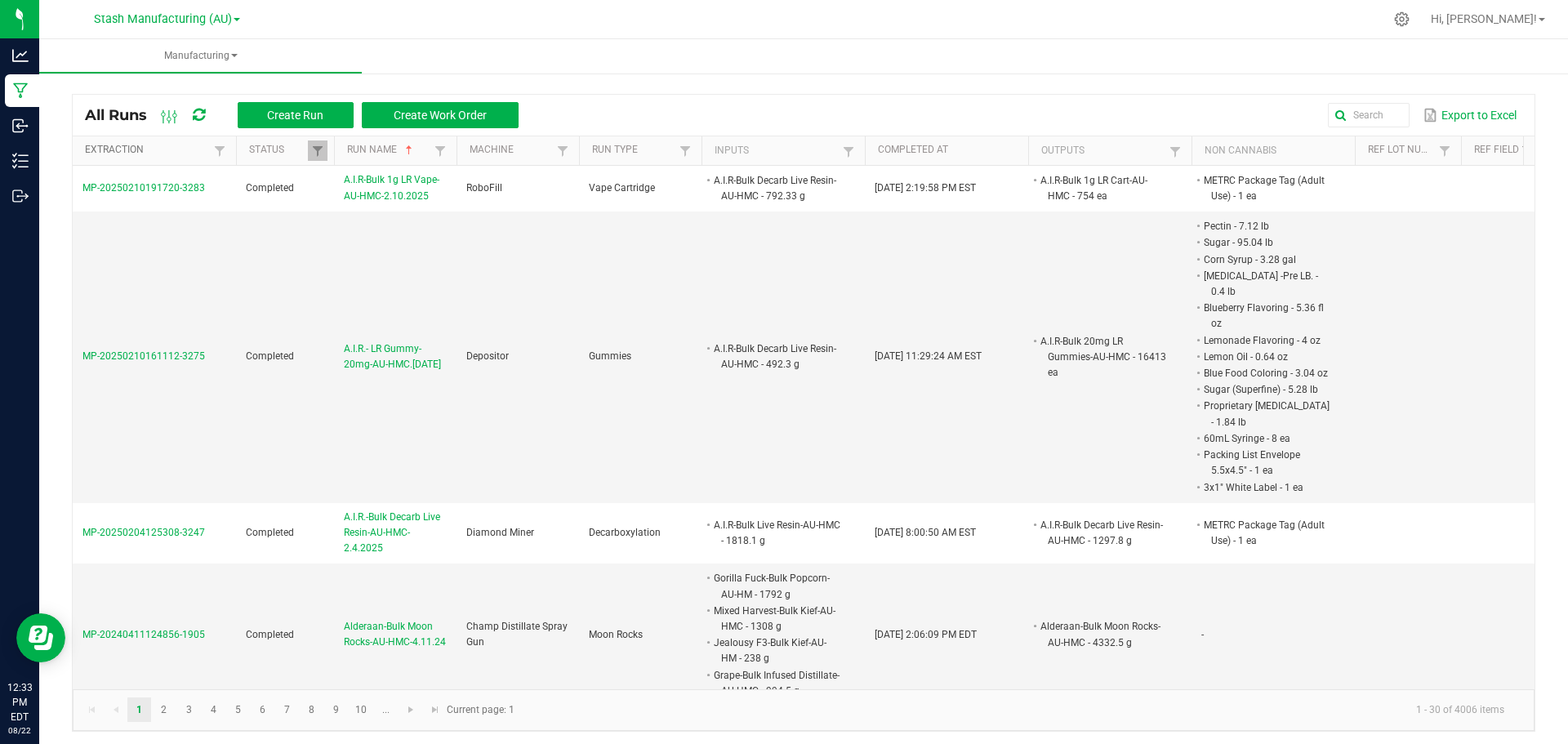
click at [140, 152] on link "Extraction" at bounding box center [147, 150] width 124 height 13
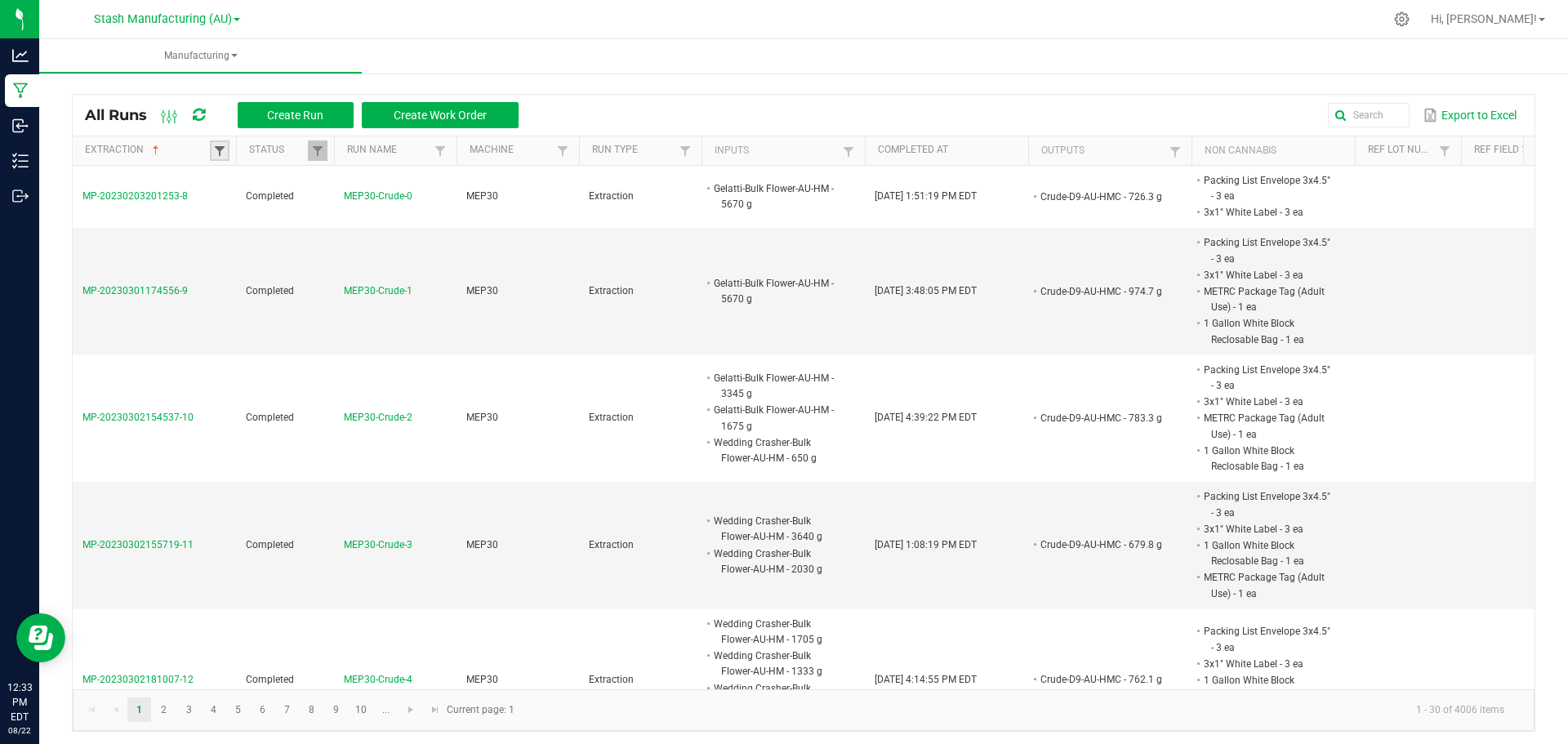
click at [225, 153] on span at bounding box center [220, 151] width 13 height 13
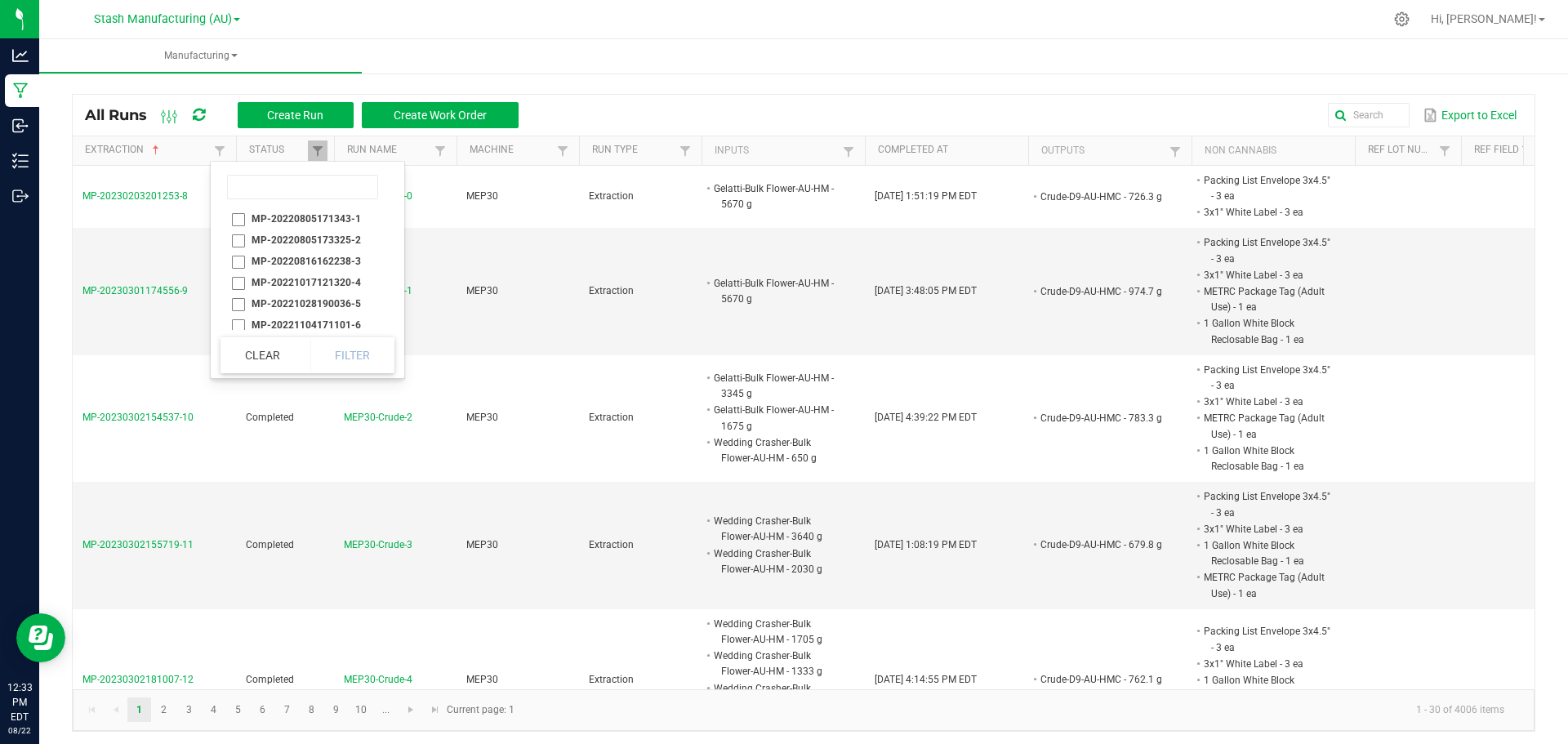
click at [407, 63] on ul "Manufacturing" at bounding box center [823, 56] width 1568 height 35
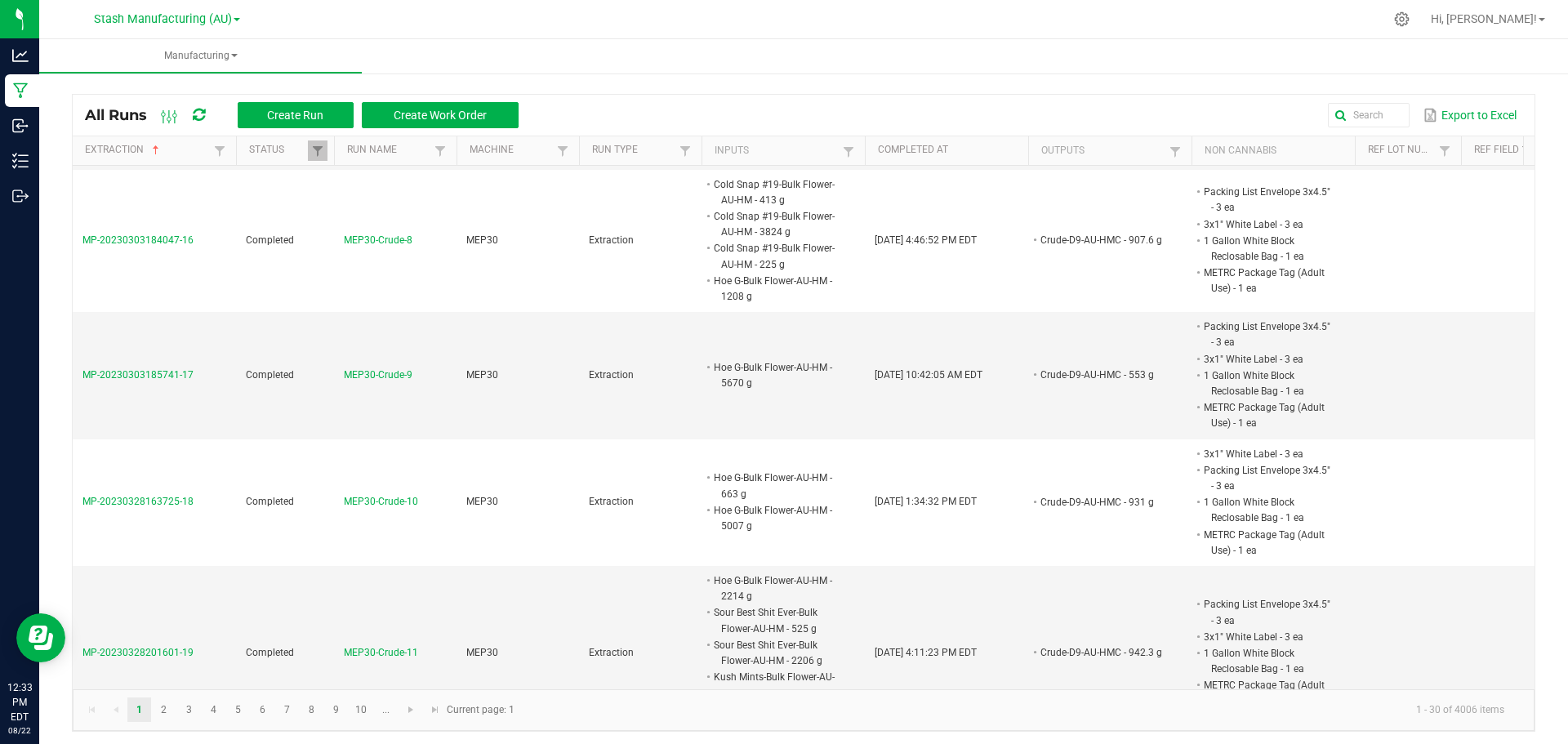
scroll to position [980, 0]
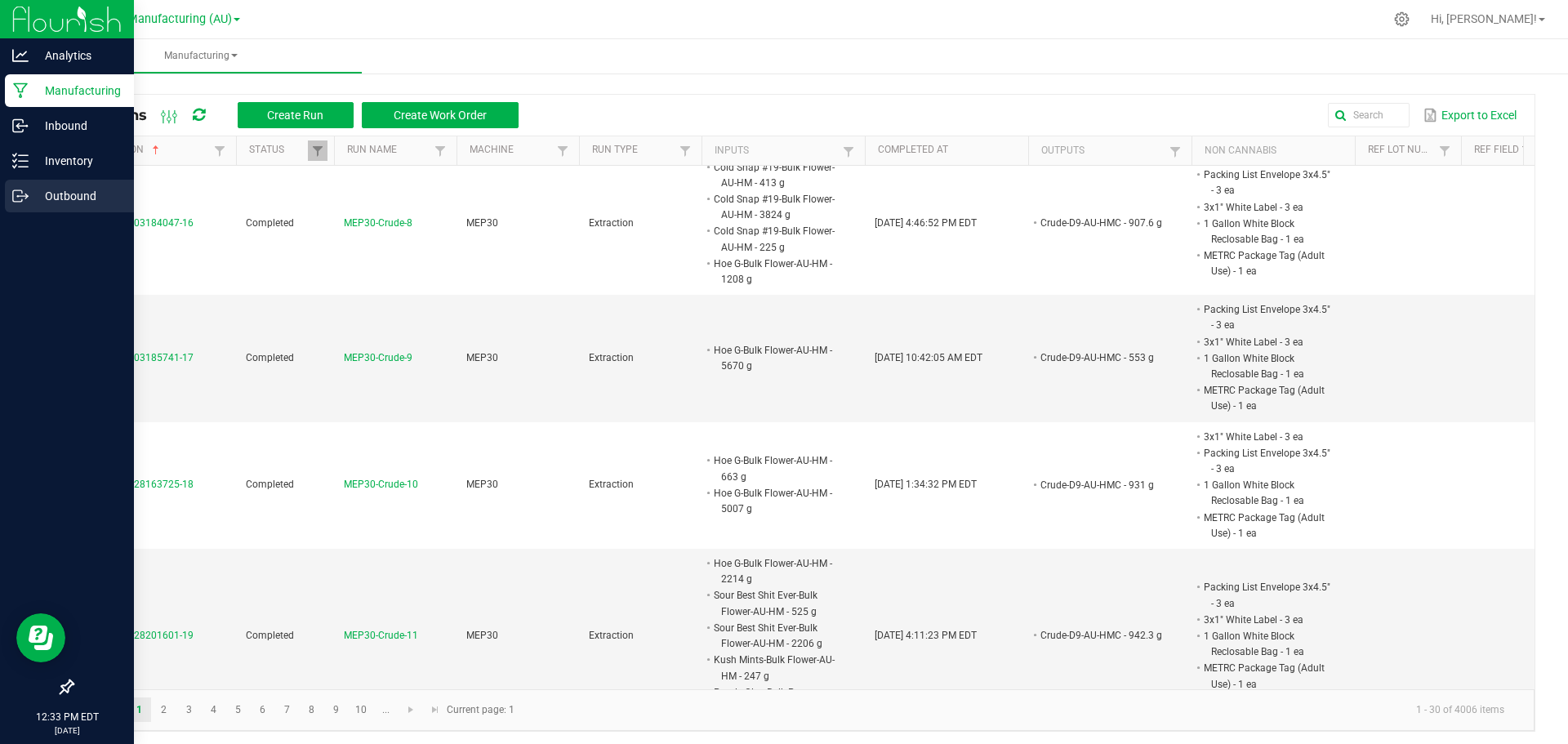
click at [28, 198] on p "Outbound" at bounding box center [77, 196] width 98 height 20
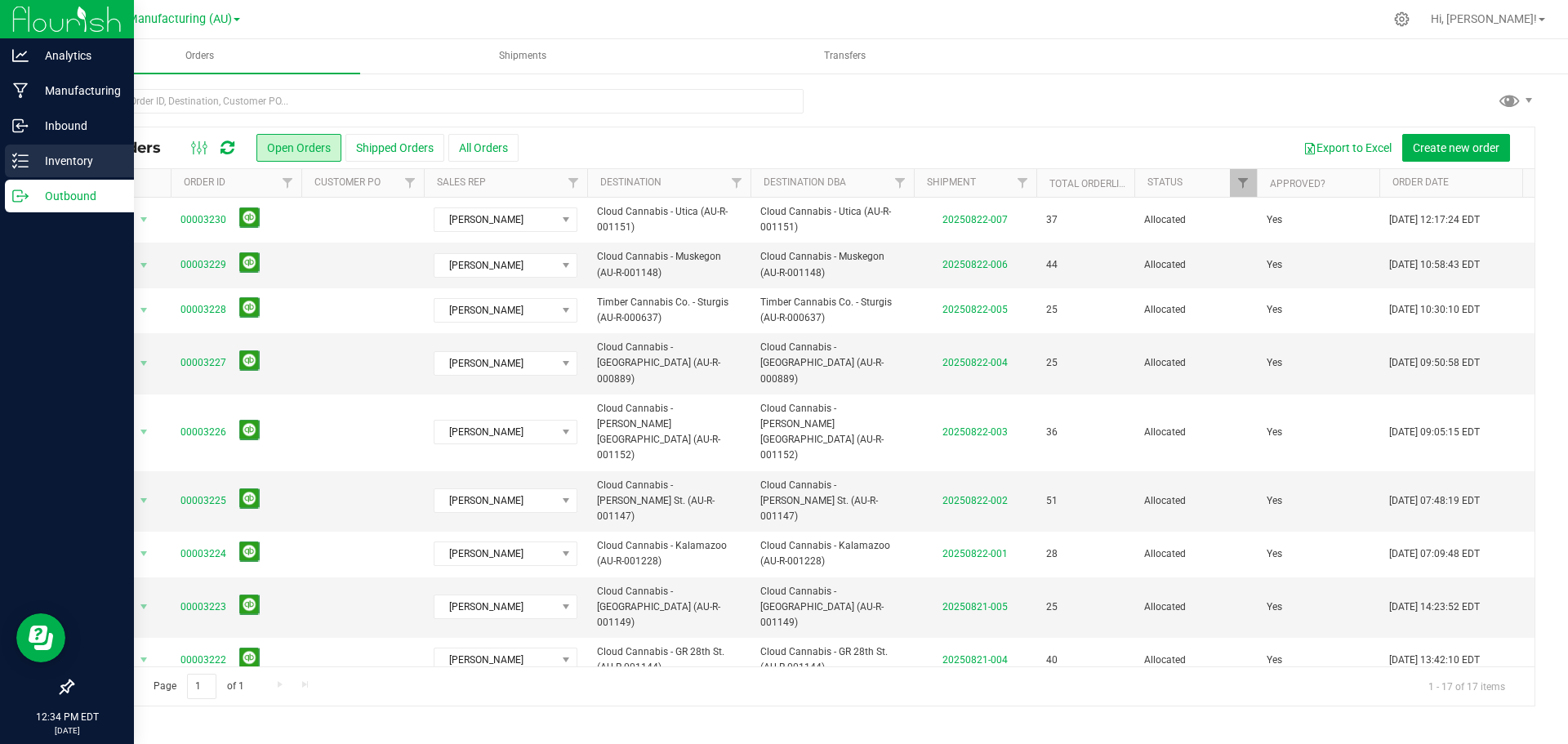
click at [41, 146] on div "Inventory" at bounding box center [69, 161] width 129 height 33
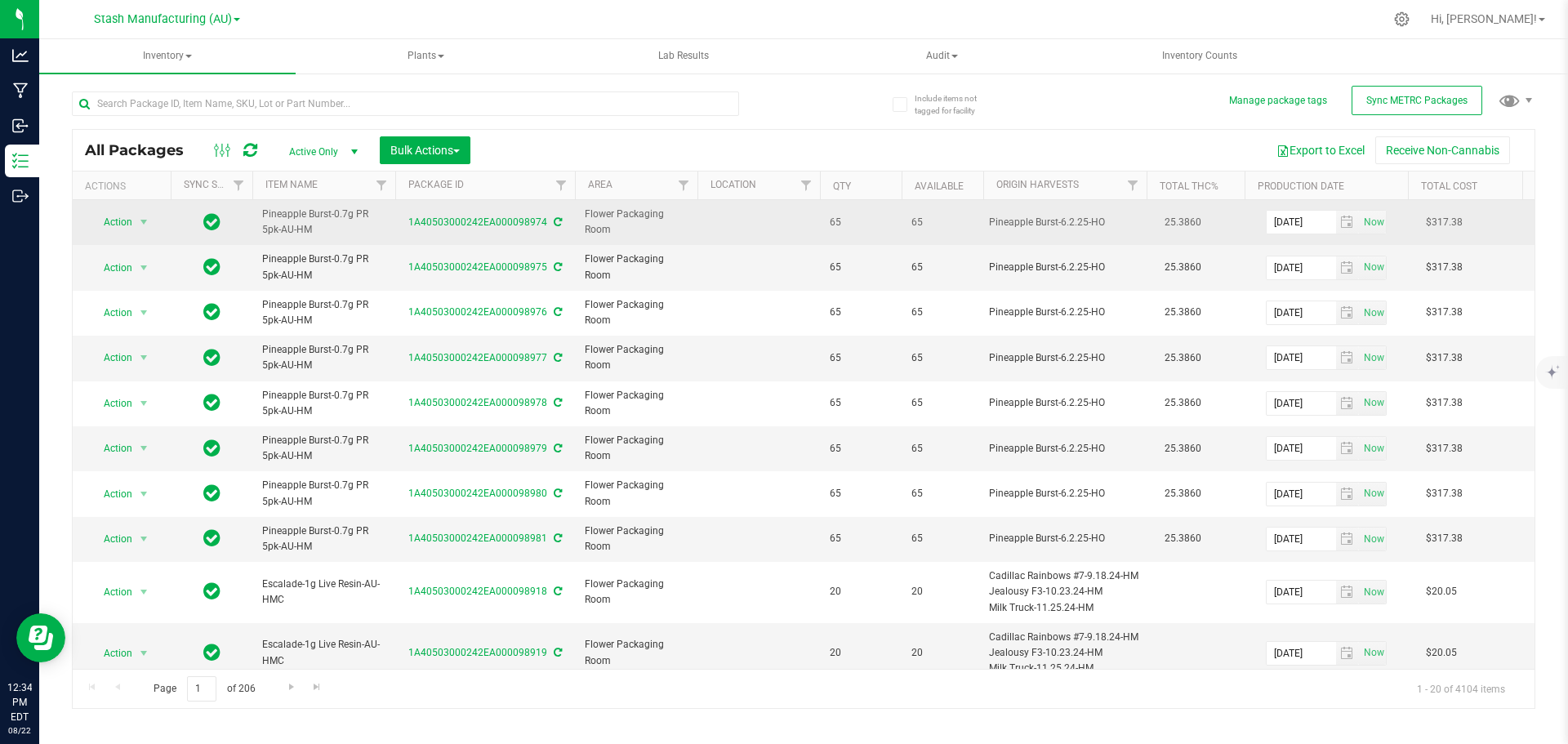
click at [372, 230] on span "Pineapple Burst-0.7g PR 5pk-AU-HM" at bounding box center [323, 222] width 123 height 31
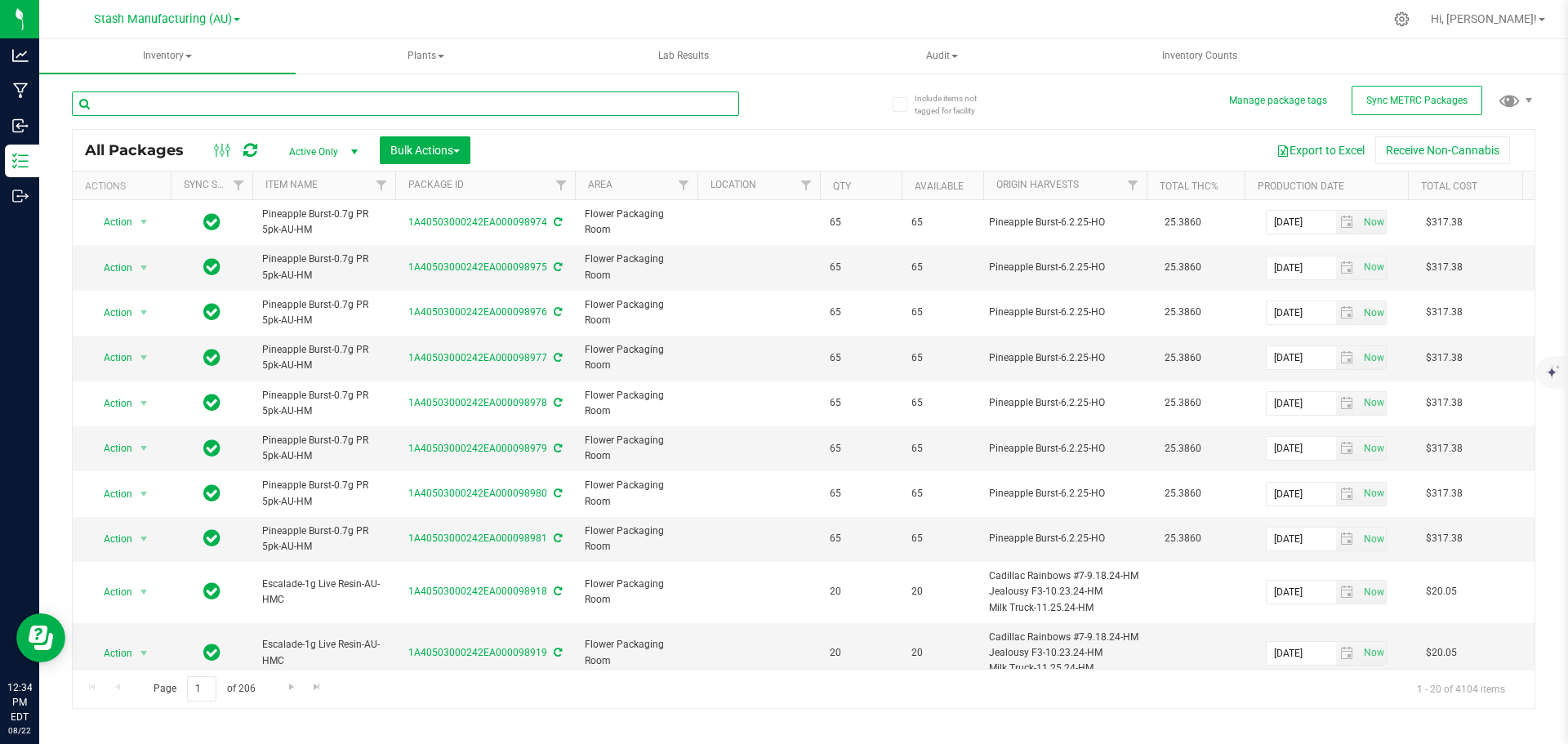
click at [323, 100] on input "text" at bounding box center [405, 103] width 667 height 24
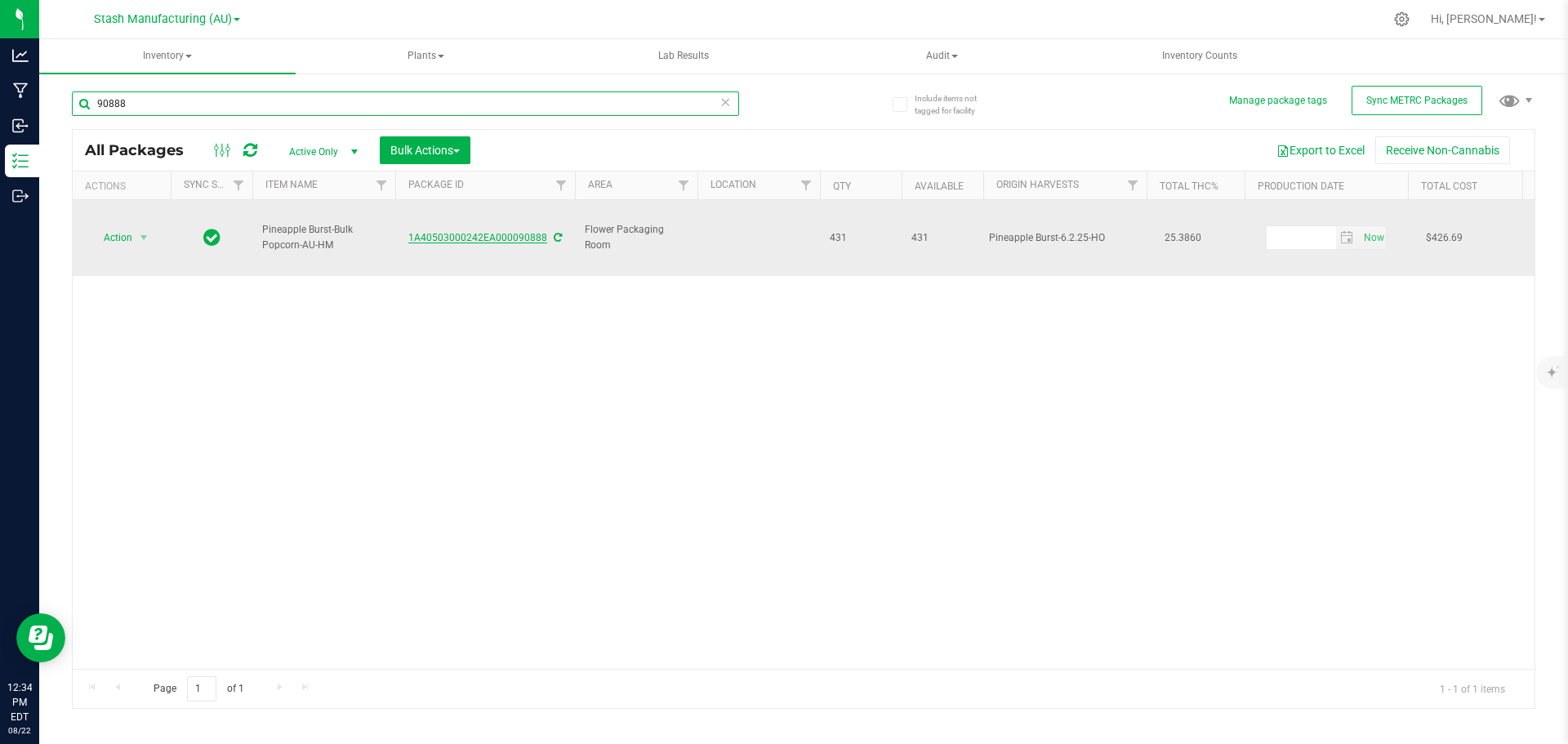
type input "90888"
click at [477, 232] on link "1A40503000242EA000090888" at bounding box center [478, 238] width 139 height 11
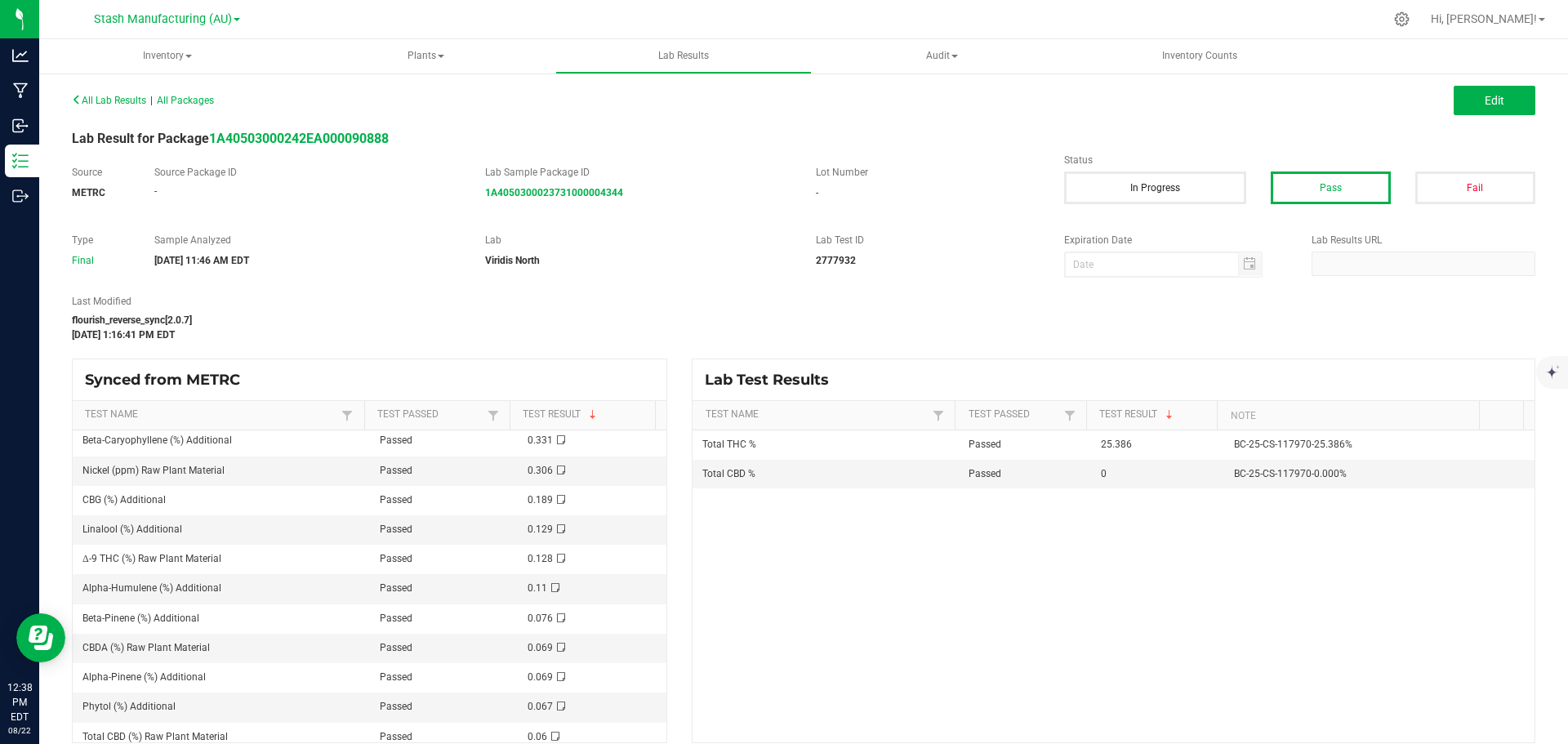
scroll to position [245, 0]
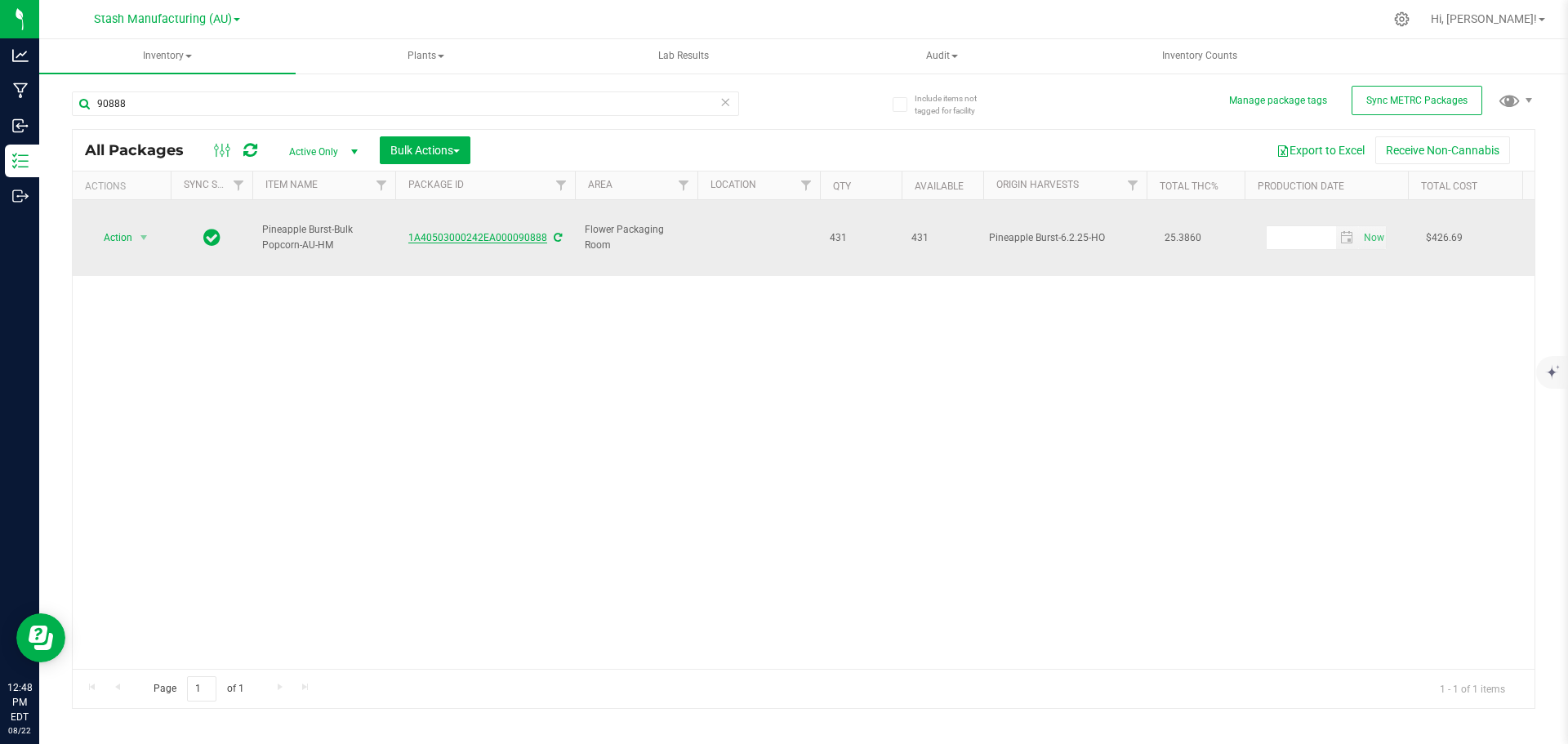
click at [454, 232] on link "1A40503000242EA000090888" at bounding box center [478, 238] width 139 height 11
